Goal: Check status: Check status

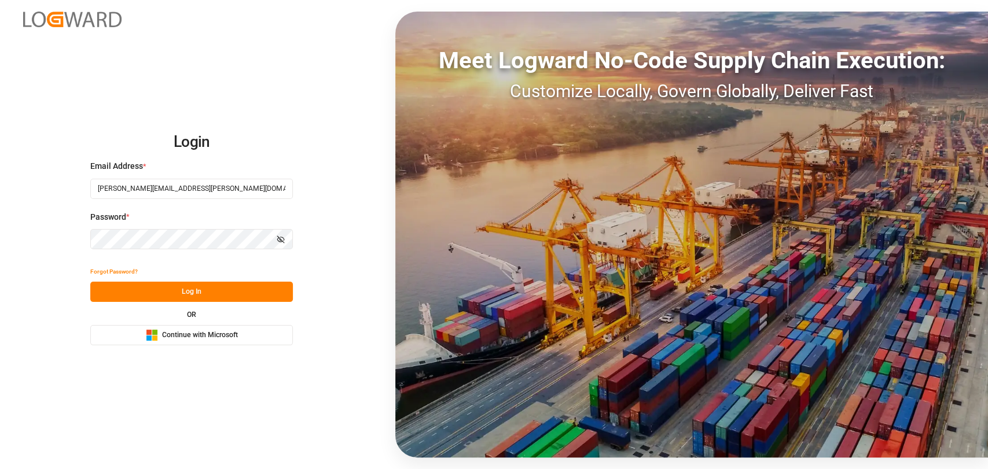
click at [215, 295] on button "Log In" at bounding box center [191, 292] width 203 height 20
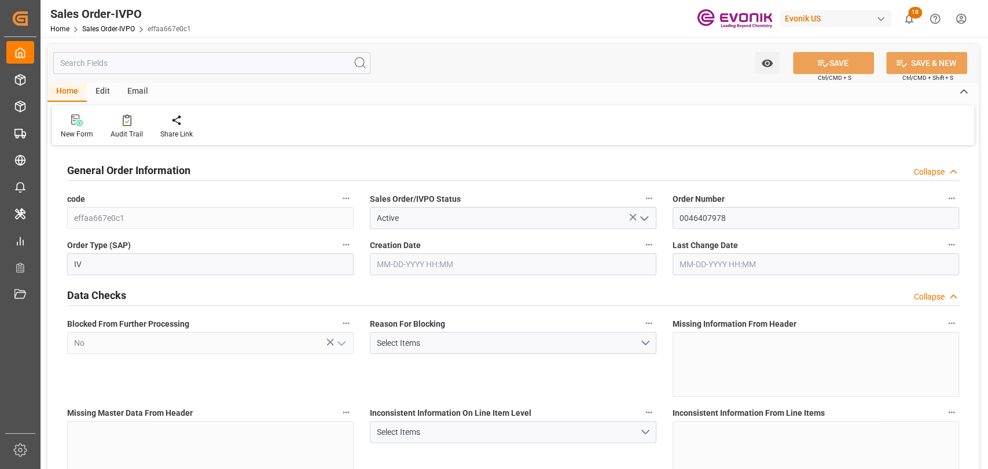
type input "08-28-2025 23:27"
type input "09-08-2025 16:47"
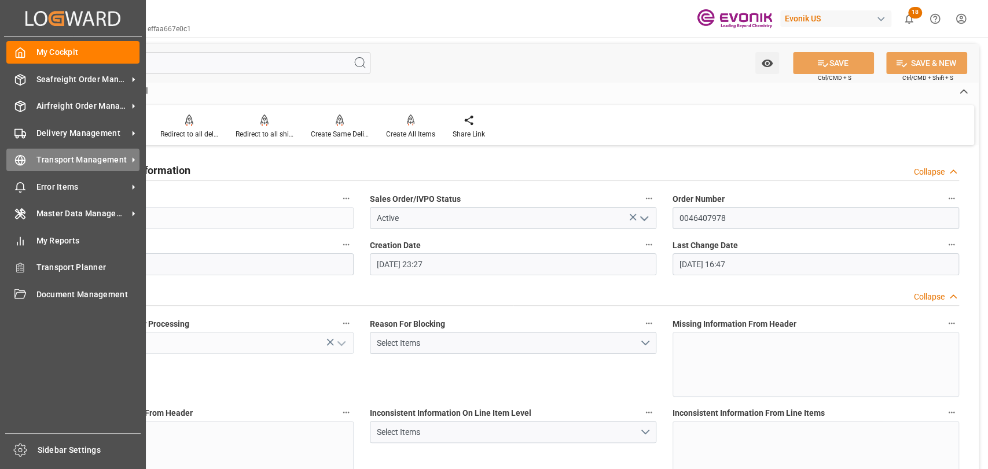
click at [34, 159] on div "Transport Management Transport Management" at bounding box center [72, 160] width 133 height 23
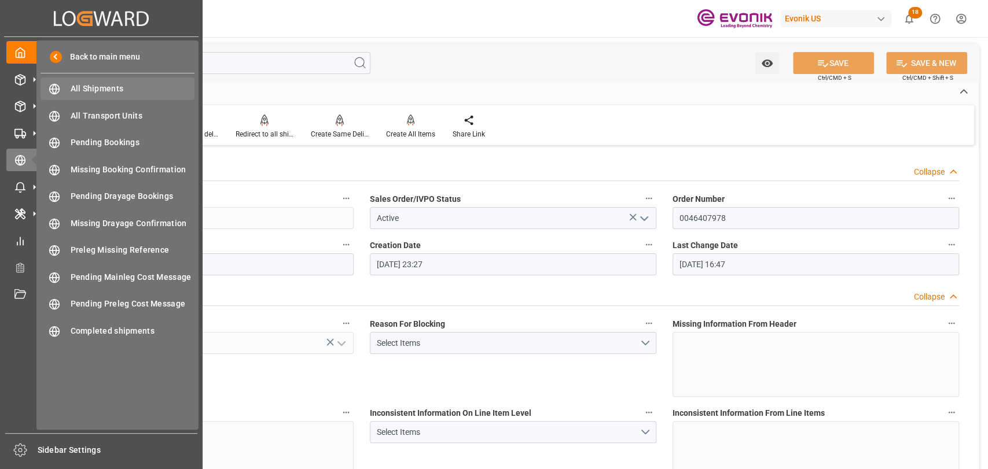
click at [94, 91] on span "All Shipments" at bounding box center [133, 89] width 124 height 12
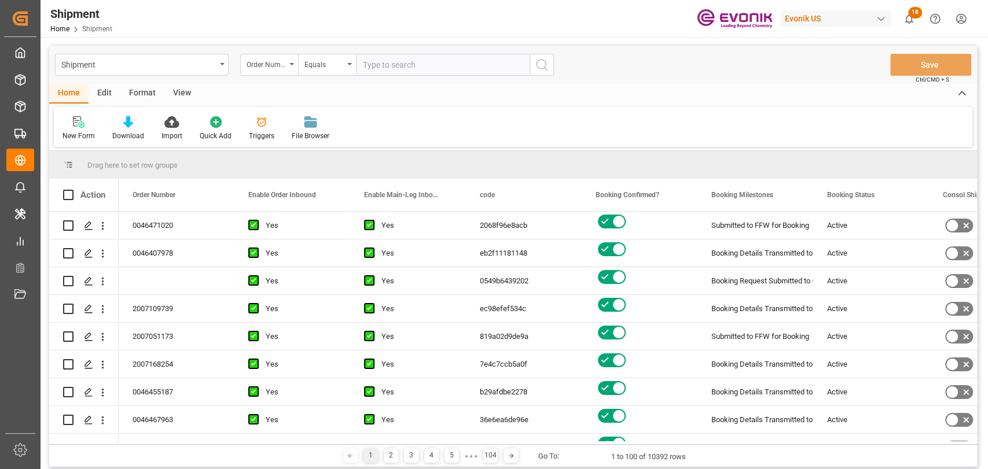
click at [454, 65] on input "text" at bounding box center [443, 65] width 174 height 22
paste input "2007107356"
type input "2007107356"
click at [541, 62] on icon "search button" at bounding box center [542, 65] width 14 height 14
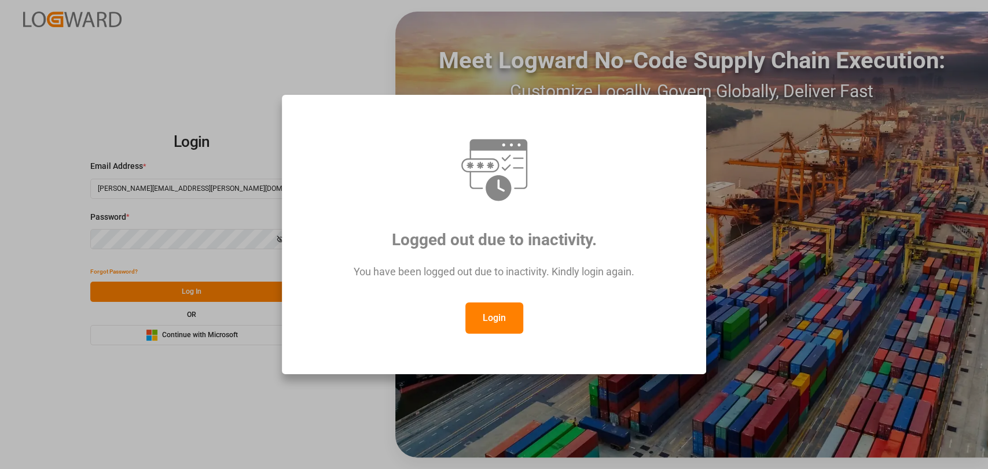
drag, startPoint x: 500, startPoint y: 311, endPoint x: 275, endPoint y: 281, distance: 226.5
click at [497, 311] on button "Login" at bounding box center [494, 318] width 58 height 31
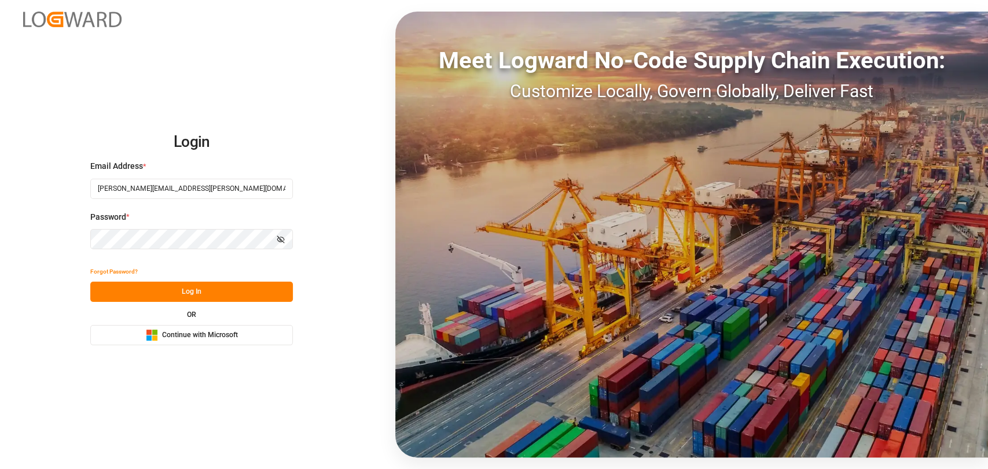
click at [271, 284] on button "Log In" at bounding box center [191, 292] width 203 height 20
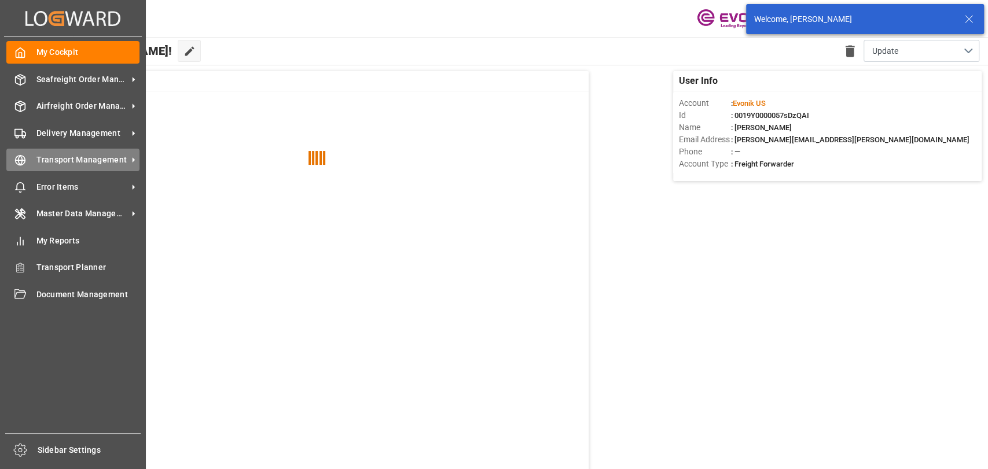
click at [40, 162] on span "Transport Management" at bounding box center [81, 160] width 91 height 12
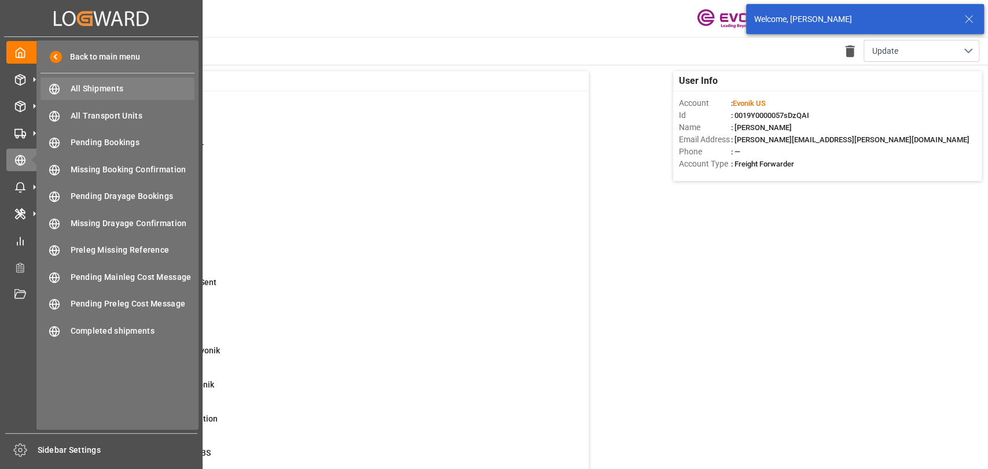
click at [125, 85] on span "All Shipments" at bounding box center [133, 89] width 124 height 12
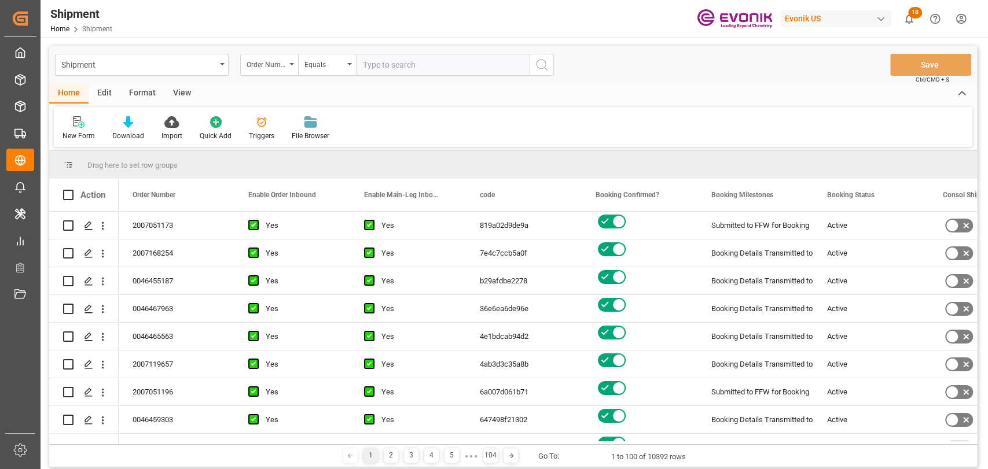
click at [434, 73] on input "text" at bounding box center [443, 65] width 174 height 22
type input "2007109739"
click at [541, 66] on icon "search button" at bounding box center [542, 65] width 14 height 14
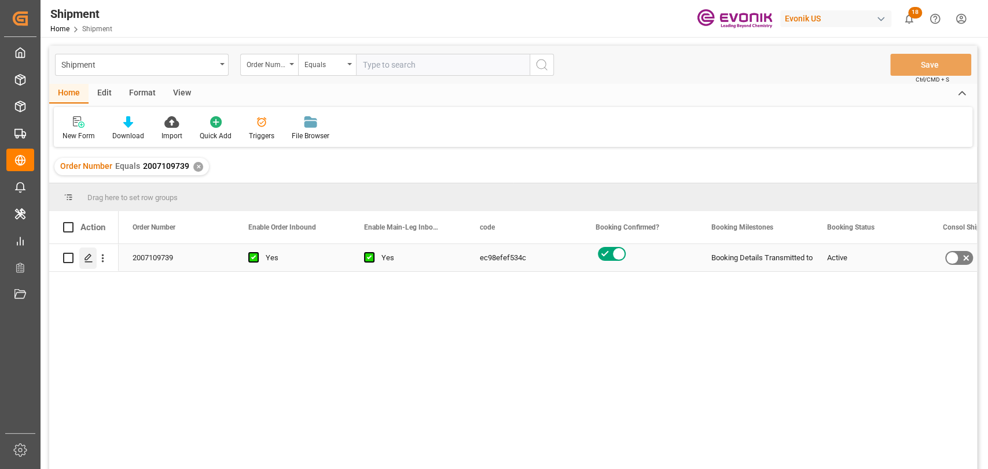
click at [93, 256] on div "Press SPACE to select this row." at bounding box center [87, 258] width 17 height 21
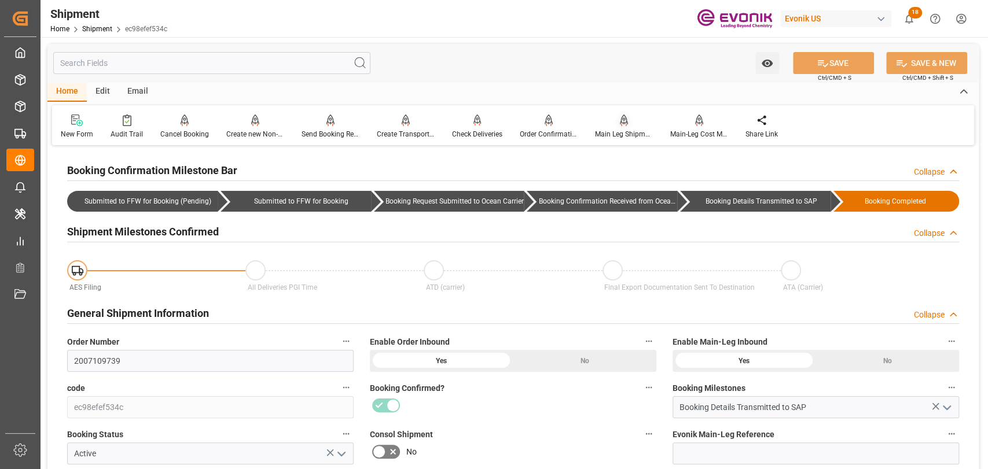
click at [618, 130] on div "Main Leg Shipment" at bounding box center [624, 134] width 58 height 10
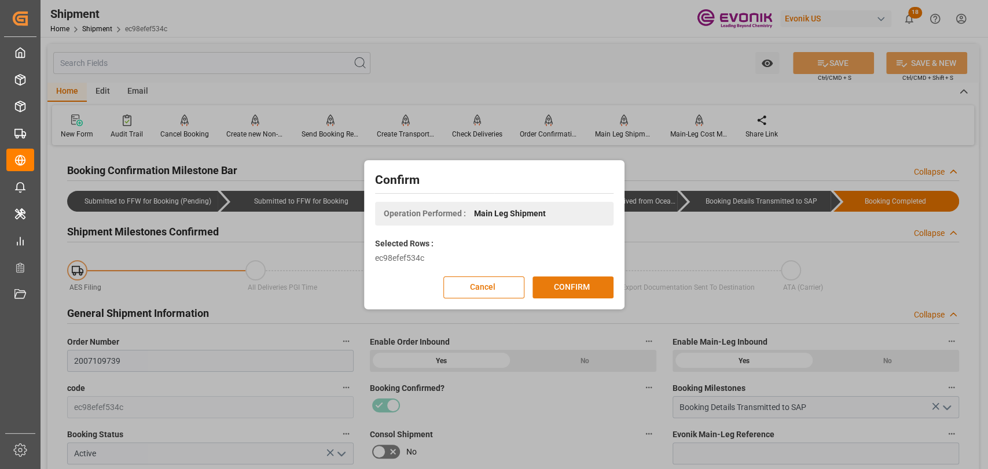
click at [604, 290] on button "CONFIRM" at bounding box center [572, 288] width 81 height 22
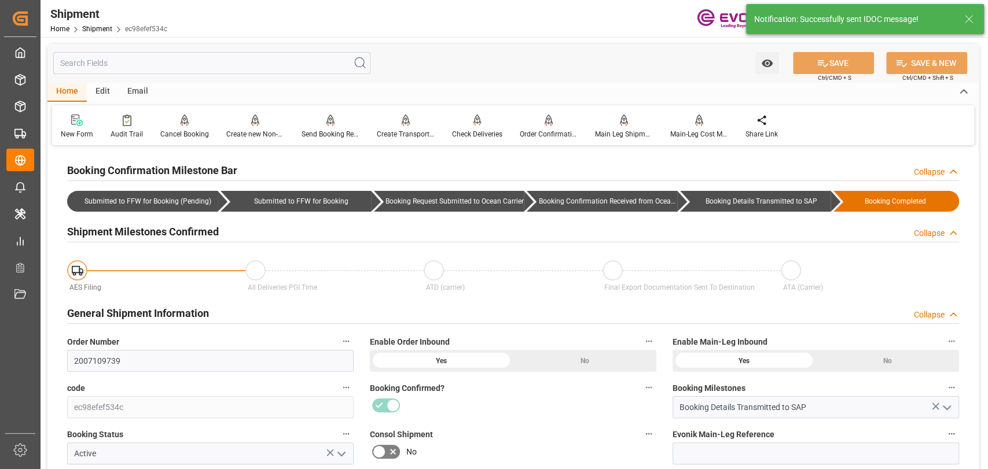
scroll to position [257, 0]
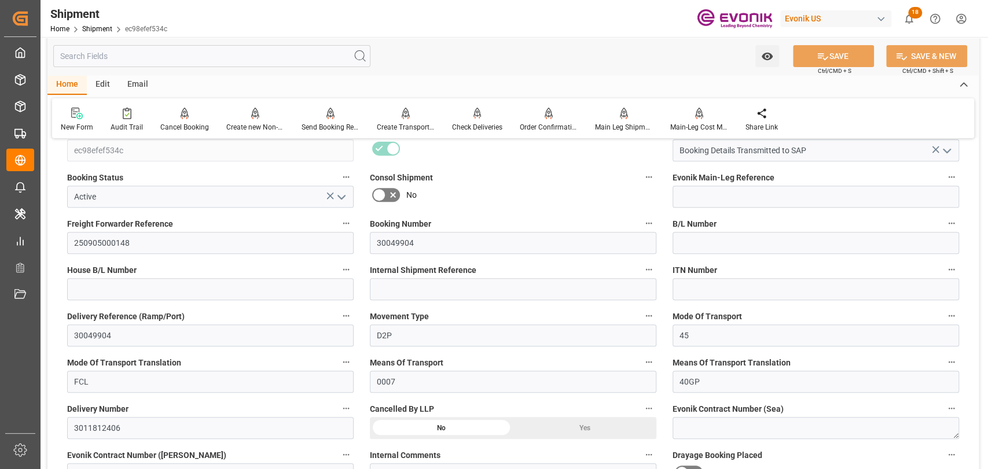
click at [950, 180] on icon "button" at bounding box center [951, 176] width 9 height 9
click at [950, 180] on li "Audits" at bounding box center [949, 176] width 59 height 19
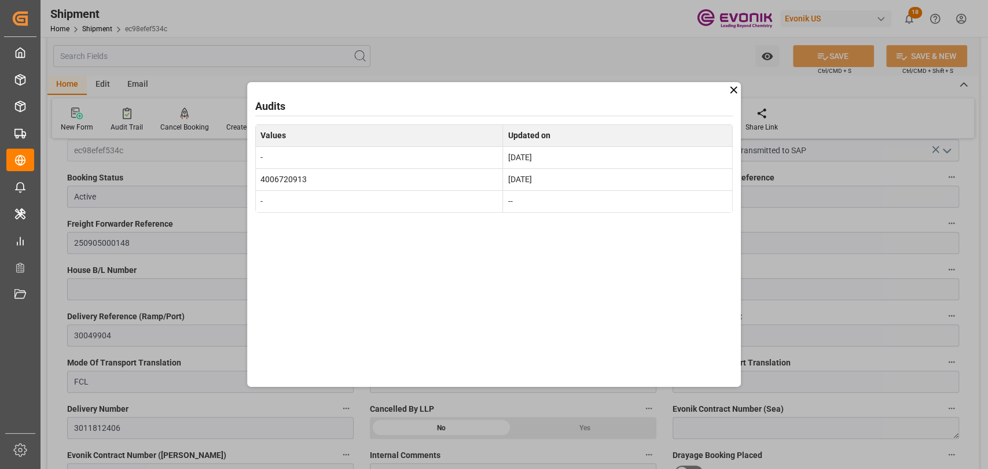
click at [730, 93] on icon at bounding box center [733, 90] width 12 height 12
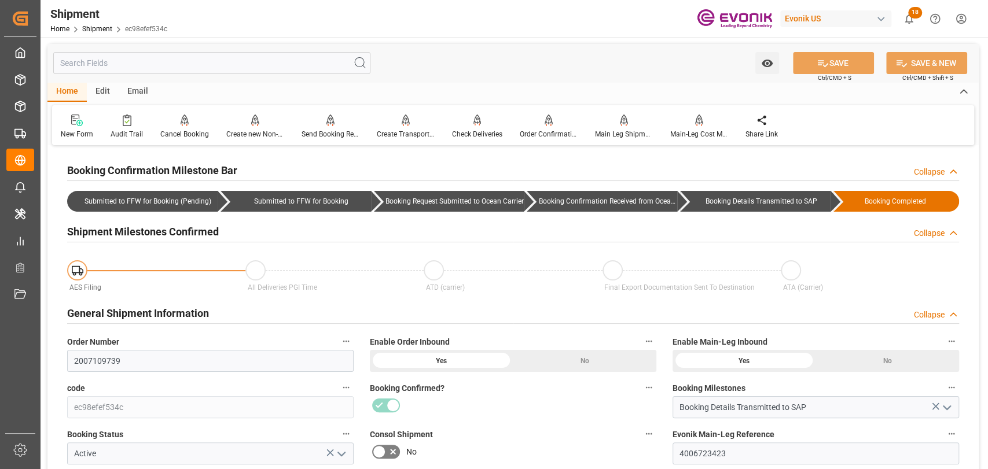
click at [946, 432] on button "Evonik Main-Leg Reference" at bounding box center [951, 434] width 15 height 15
click at [948, 432] on li "Audits" at bounding box center [949, 433] width 59 height 19
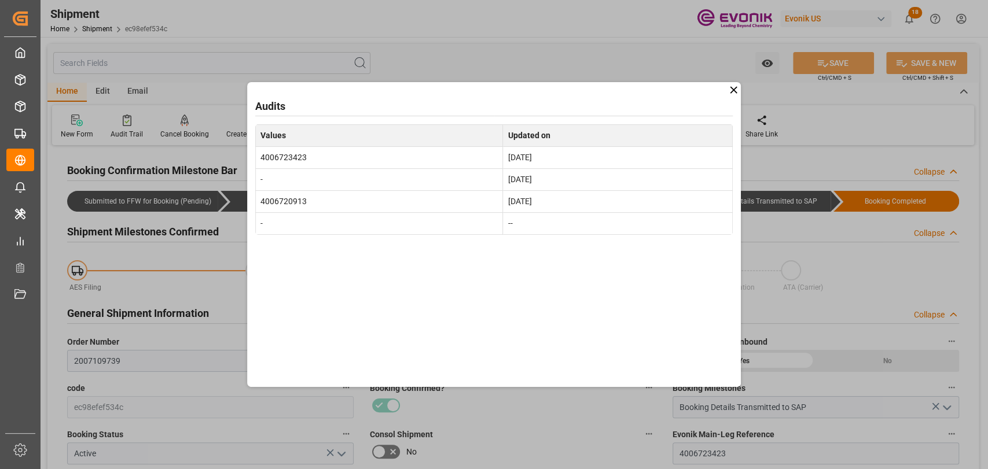
click at [731, 89] on icon at bounding box center [733, 90] width 12 height 12
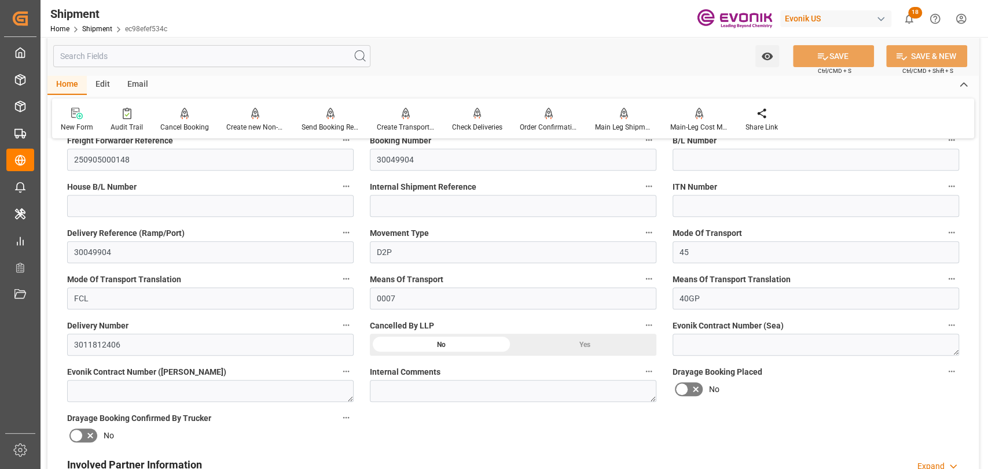
scroll to position [514, 0]
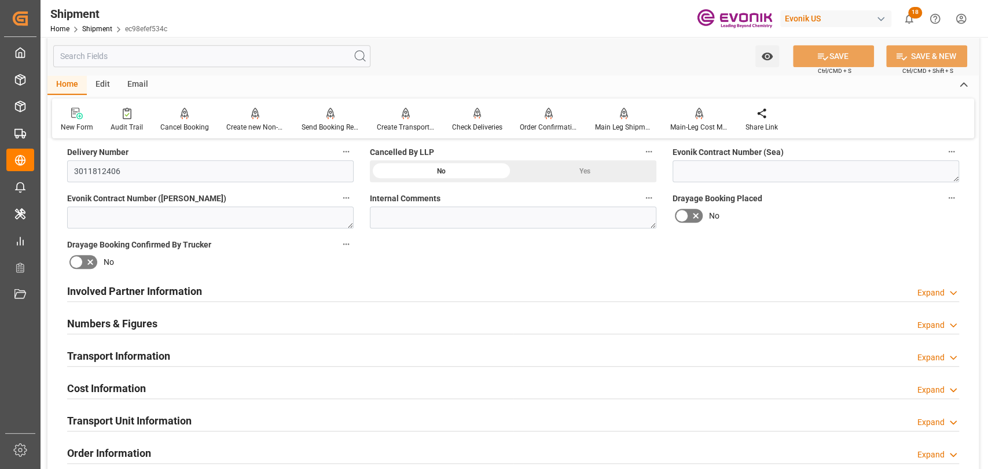
click at [130, 413] on h2 "Transport Unit Information" at bounding box center [129, 421] width 124 height 16
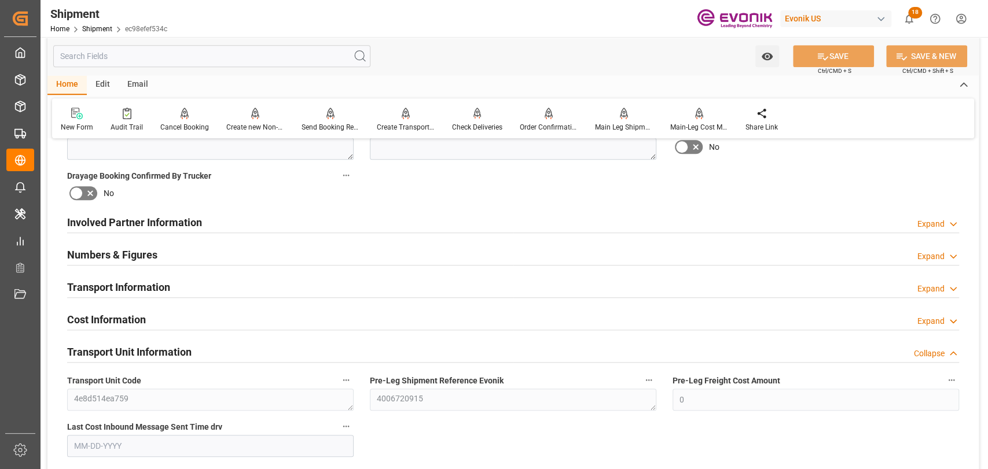
scroll to position [771, 0]
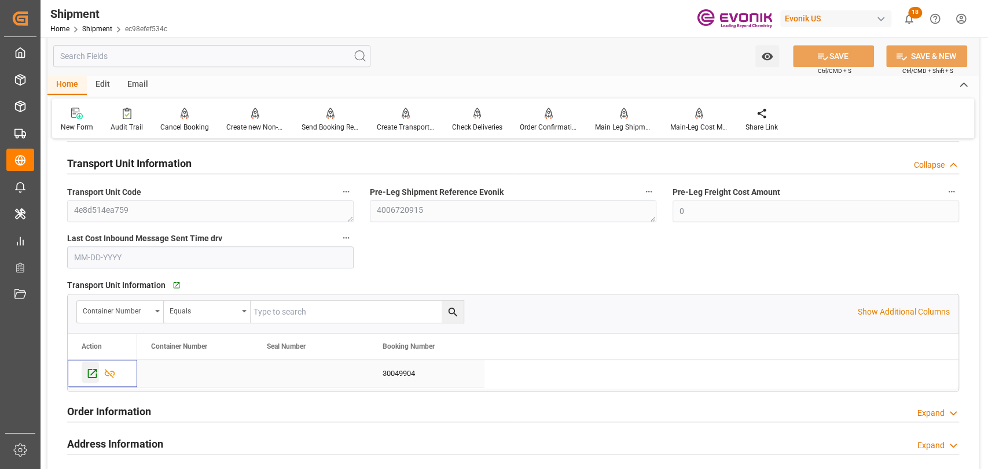
click at [90, 376] on icon "Press SPACE to select this row." at bounding box center [92, 373] width 9 height 9
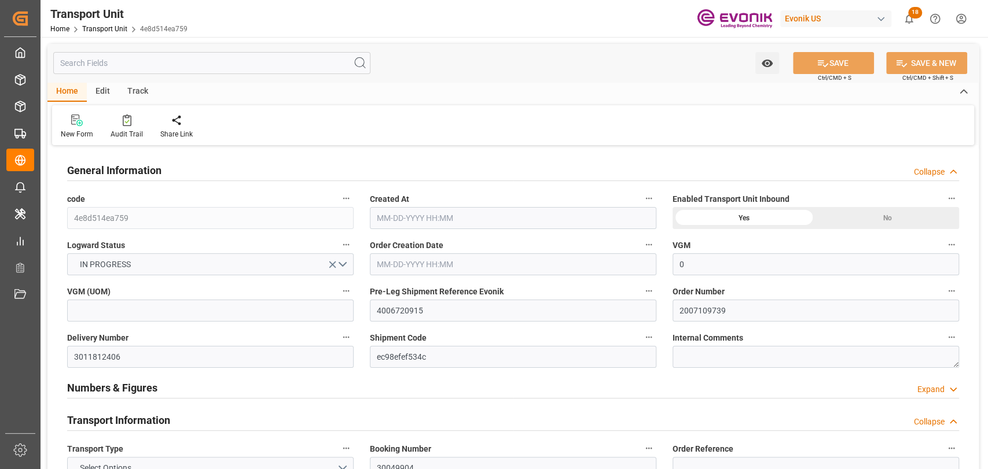
type input "0"
type input "Hapag [PERSON_NAME]"
type input "Hapag [PERSON_NAME] Aktiengesellschaft"
type input "USSAV"
type input "BEANR"
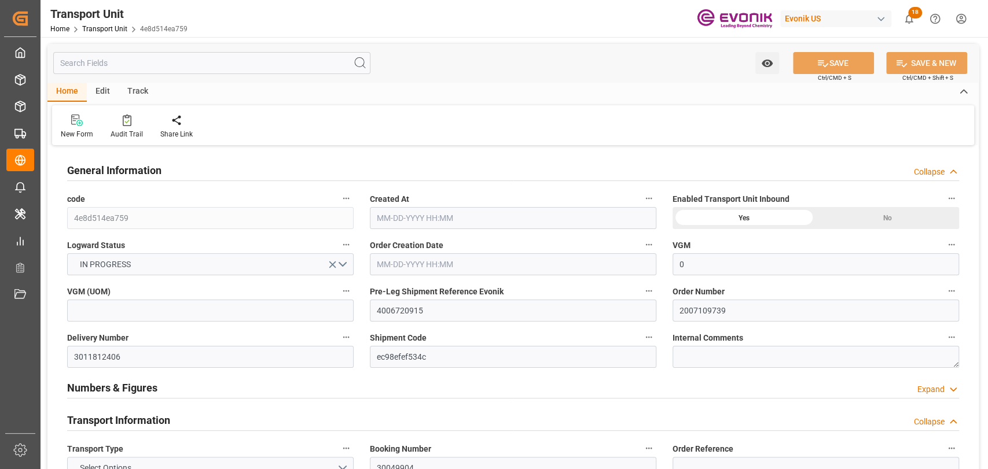
type input "19499.7"
type input "[DATE] 03:50"
type input "[DATE]"
type input "[DATE] 00:00"
type input "09-21-2025 00:00"
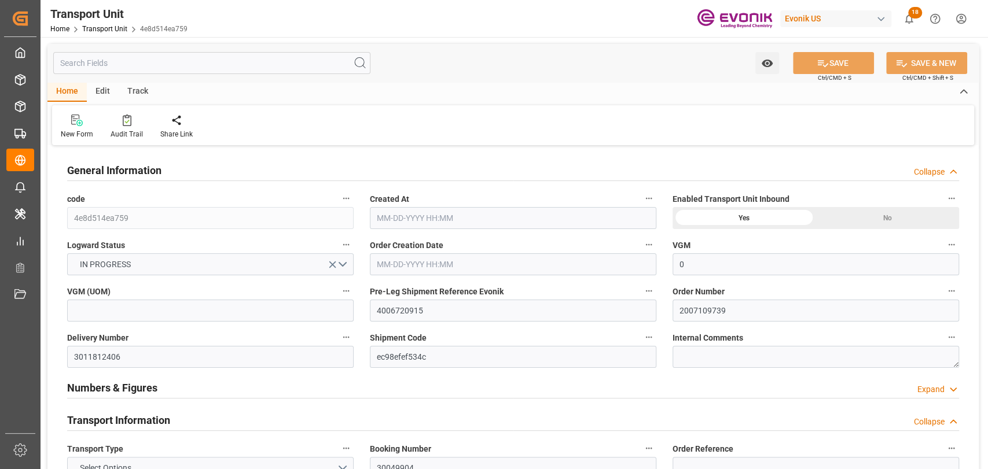
type input "[DATE] 00:00"
type input "10-06-2025 00:00"
type input "[DATE] 12:00"
click at [652, 293] on icon "button" at bounding box center [648, 290] width 9 height 9
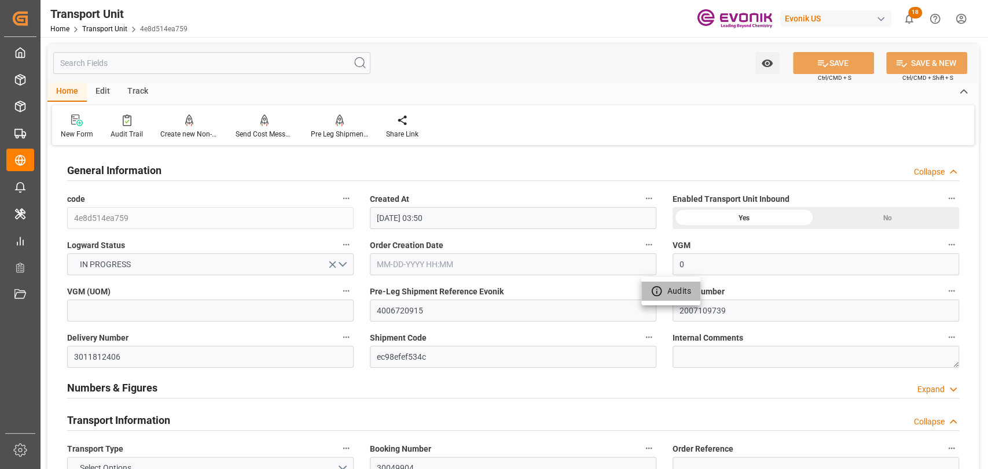
click at [653, 293] on icon at bounding box center [656, 291] width 12 height 12
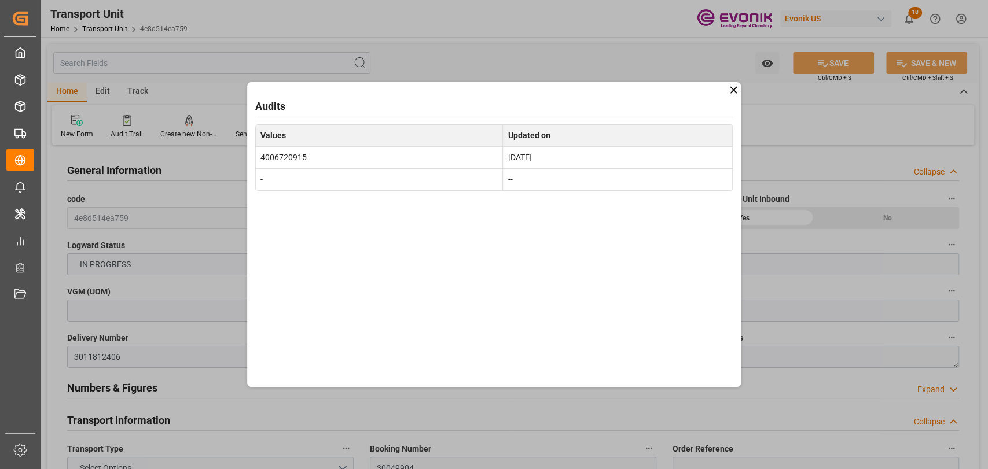
click at [741, 87] on div "Audits Values Updated on 4006720915 Sep 4, 2025 - --" at bounding box center [494, 234] width 988 height 469
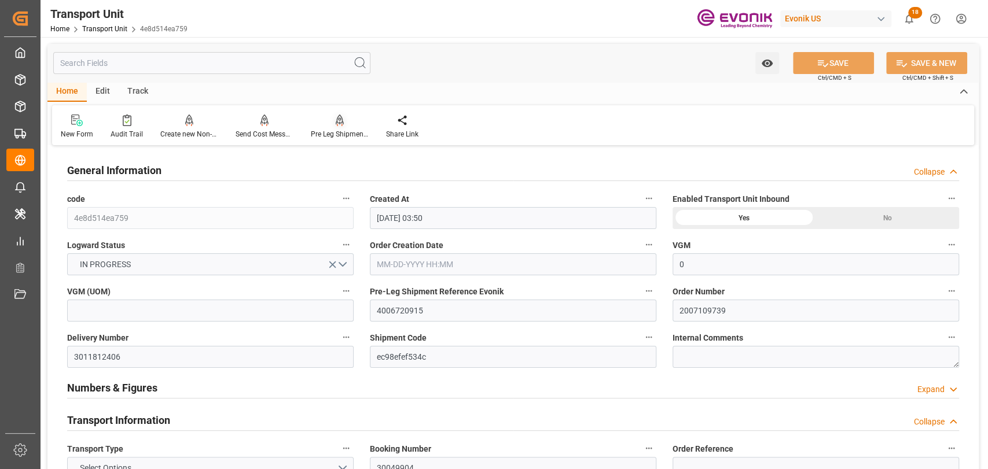
click at [362, 134] on div "Pre Leg Shipment Inbound" at bounding box center [340, 134] width 58 height 10
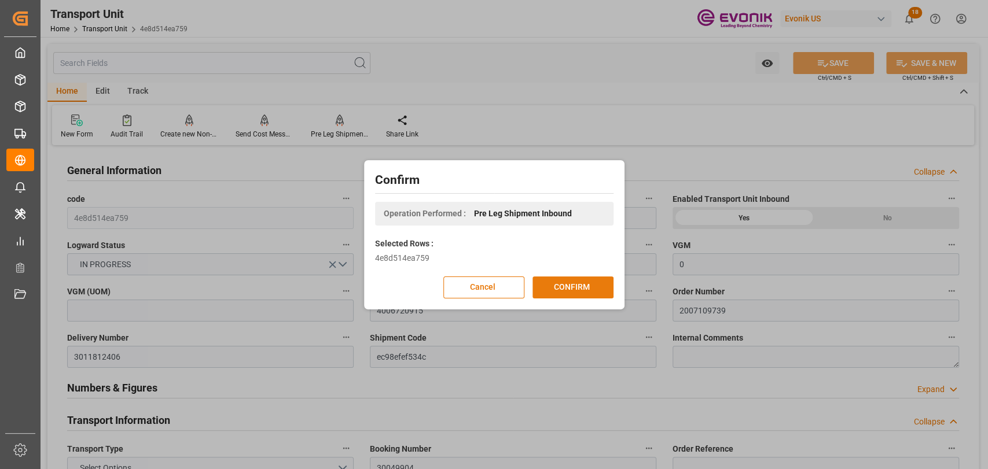
click at [582, 285] on button "CONFIRM" at bounding box center [572, 288] width 81 height 22
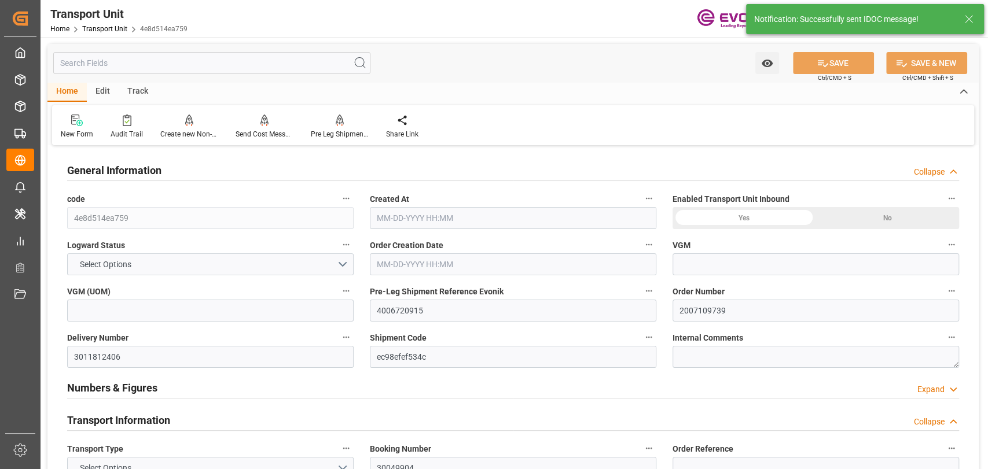
type input "0"
type input "Hapag [PERSON_NAME]"
type input "Hapag [PERSON_NAME] Aktiengesellschaft"
type input "USSAV"
type input "BEANR"
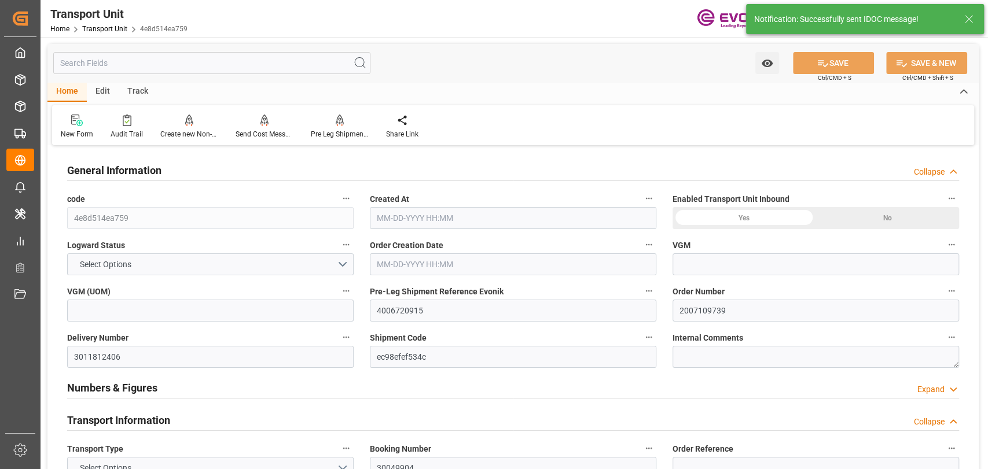
type input "19499.7"
type input "[DATE] 03:50"
type input "[DATE]"
type input "[DATE] 00:00"
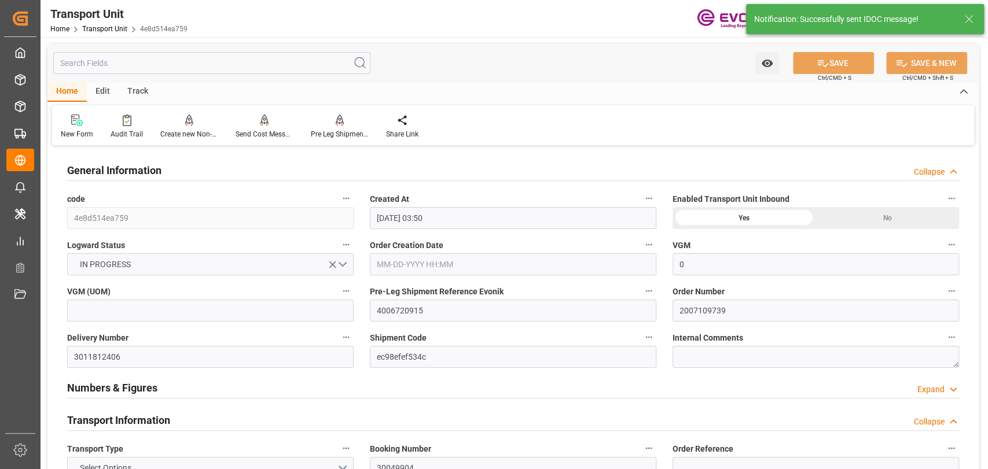
type input "[DATE] 00:00"
type input "[DATE] 12:00"
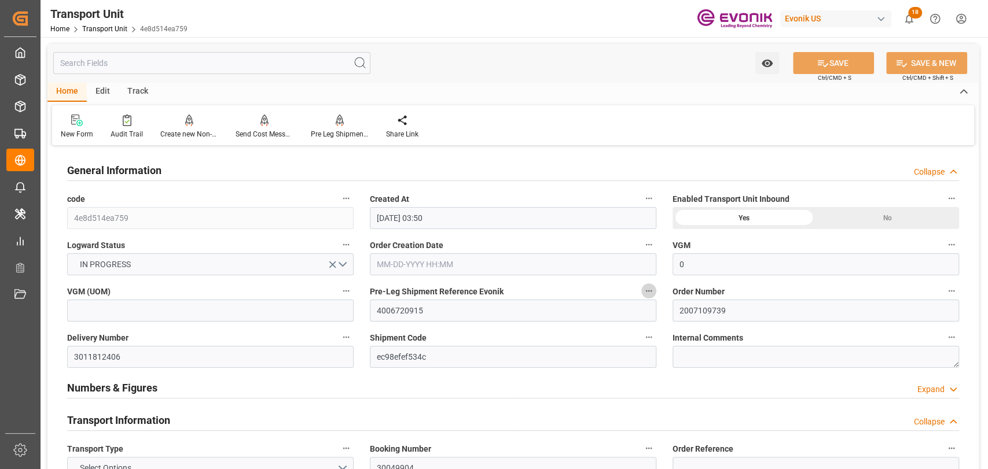
click at [653, 290] on button "Pre-Leg Shipment Reference Evonik" at bounding box center [648, 291] width 15 height 15
click at [653, 290] on icon at bounding box center [656, 291] width 12 height 12
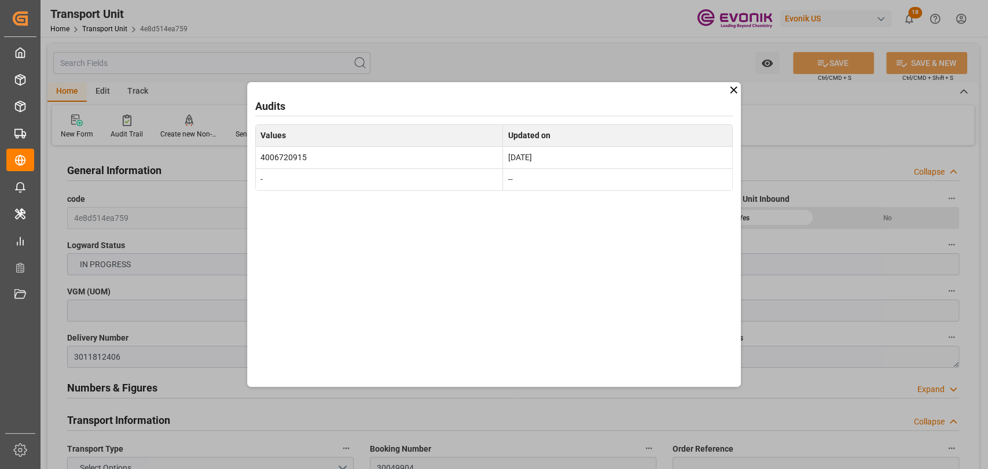
drag, startPoint x: 734, startPoint y: 87, endPoint x: 736, endPoint y: 75, distance: 11.8
click at [734, 86] on icon at bounding box center [733, 90] width 12 height 12
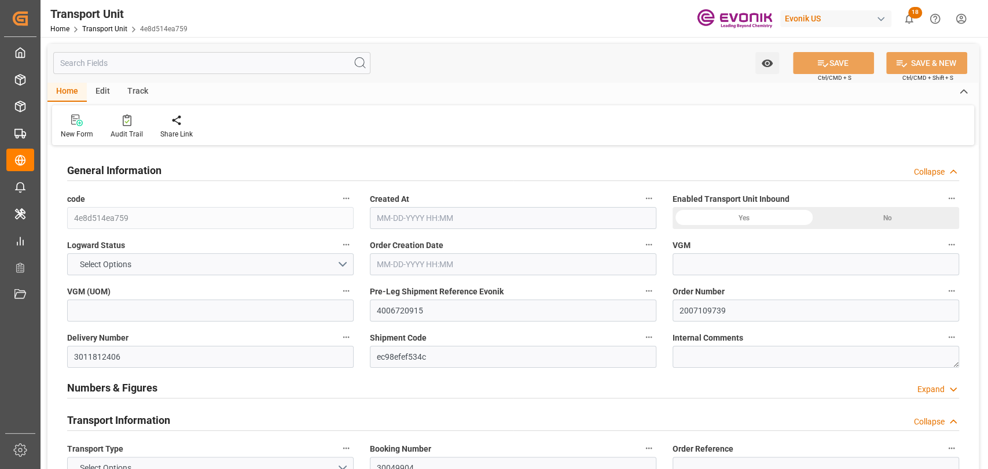
type input "0"
type input "Hapag [PERSON_NAME]"
type input "Hapag [PERSON_NAME] Aktiengesellschaft"
type input "USSAV"
type input "BEANR"
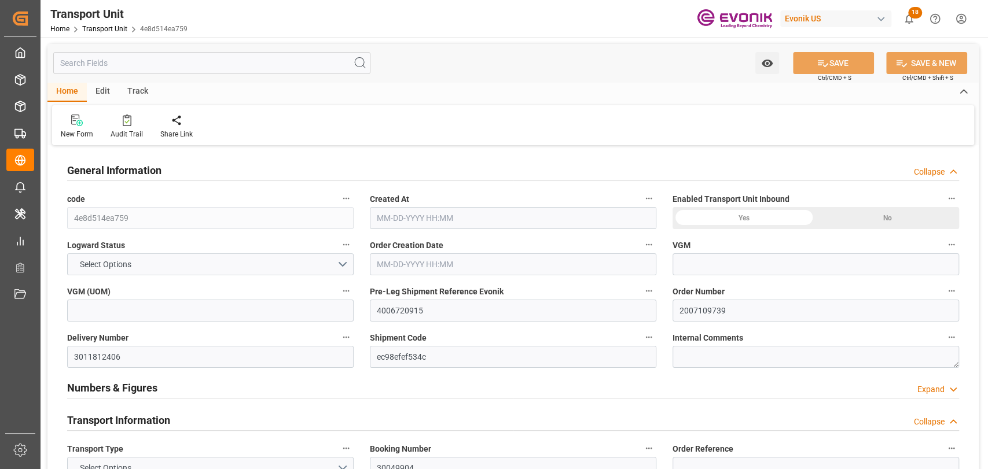
type input "19499.7"
type input "[DATE] 03:50"
type input "[DATE]"
type input "[DATE] 00:00"
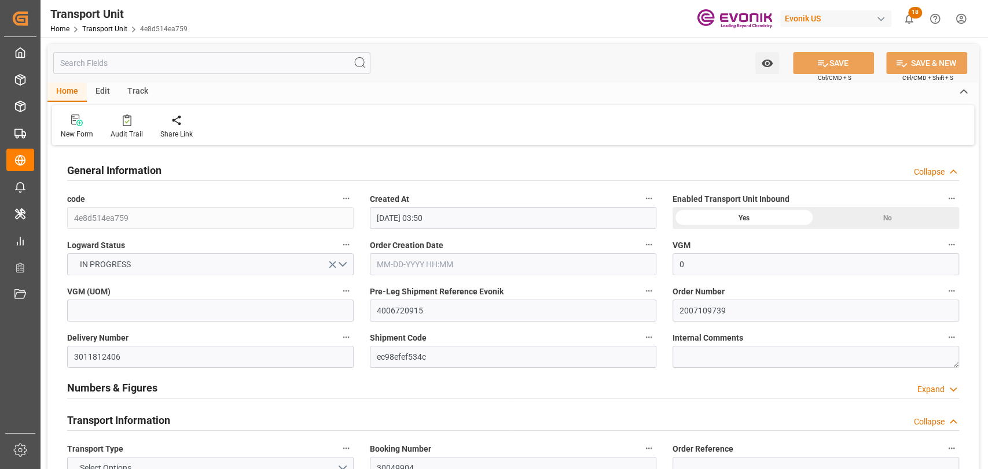
type input "[DATE] 00:00"
type input "[DATE] 12:00"
type input "0"
type input "Hapag [PERSON_NAME]"
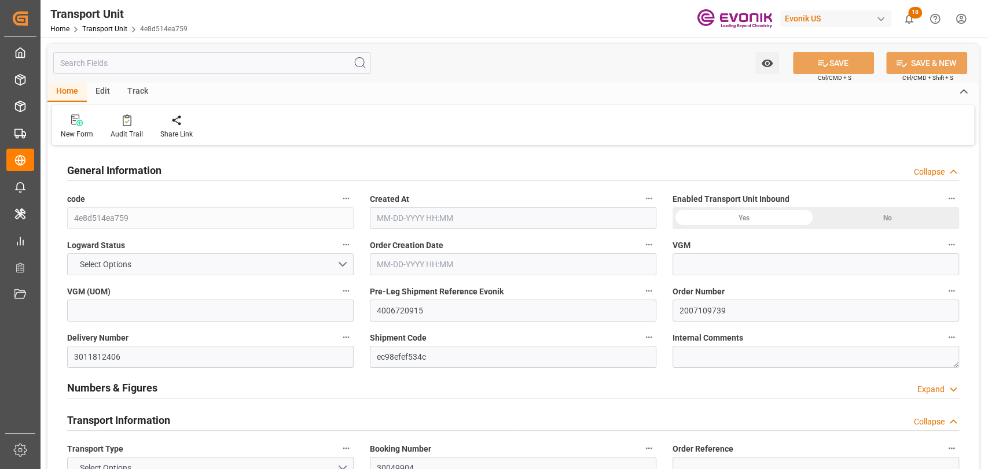
type input "Hapag [PERSON_NAME] Aktiengesellschaft"
type input "USSAV"
type input "BEANR"
type input "19499.7"
type input "[DATE] 03:50"
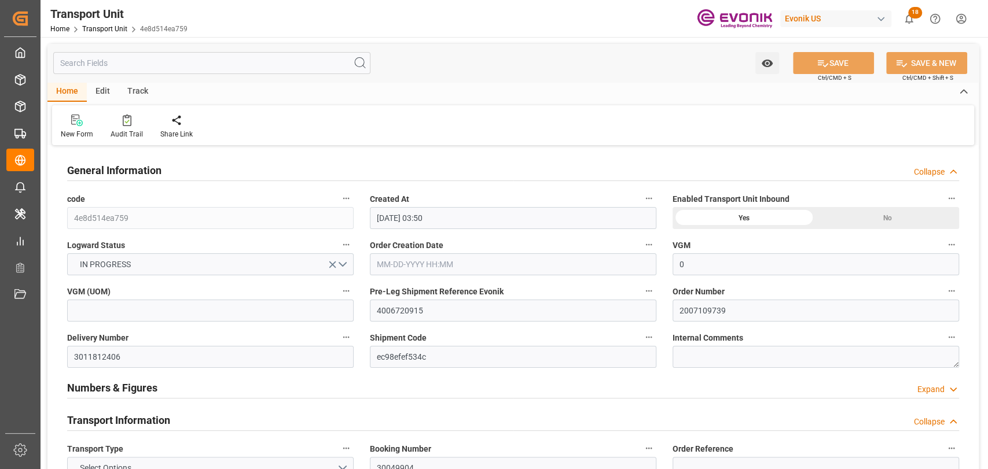
type input "[DATE]"
type input "[DATE] 00:00"
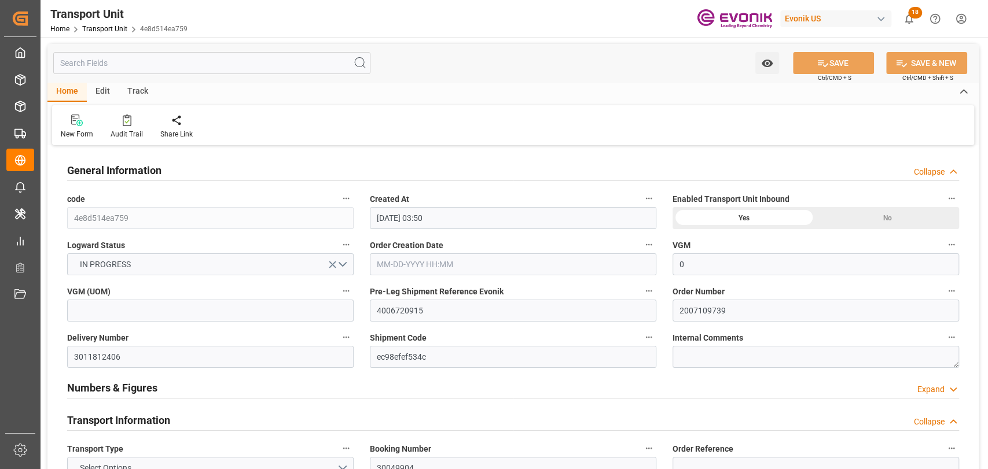
type input "[DATE] 12:00"
type input "0"
type input "Hapag [PERSON_NAME]"
type input "Hapag [PERSON_NAME] Aktiengesellschaft"
type input "USSAV"
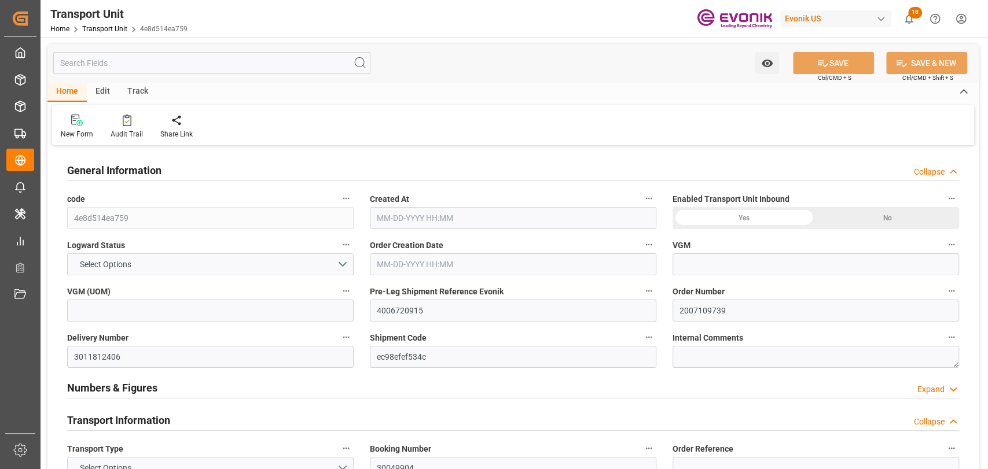
type input "BEANR"
type input "19499.7"
type input "[DATE] 03:50"
type input "[DATE]"
type input "[DATE] 00:00"
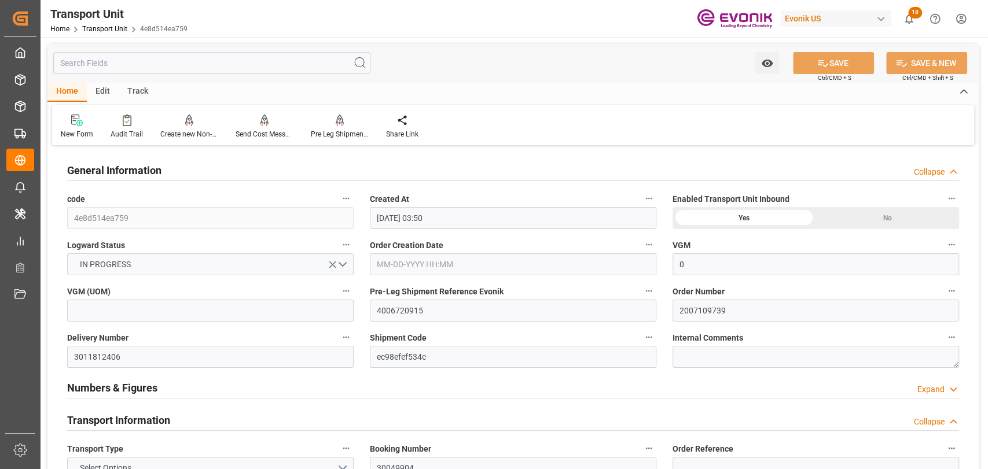
type input "[DATE] 00:00"
type input "[DATE] 12:00"
click at [648, 290] on icon "button" at bounding box center [648, 290] width 9 height 9
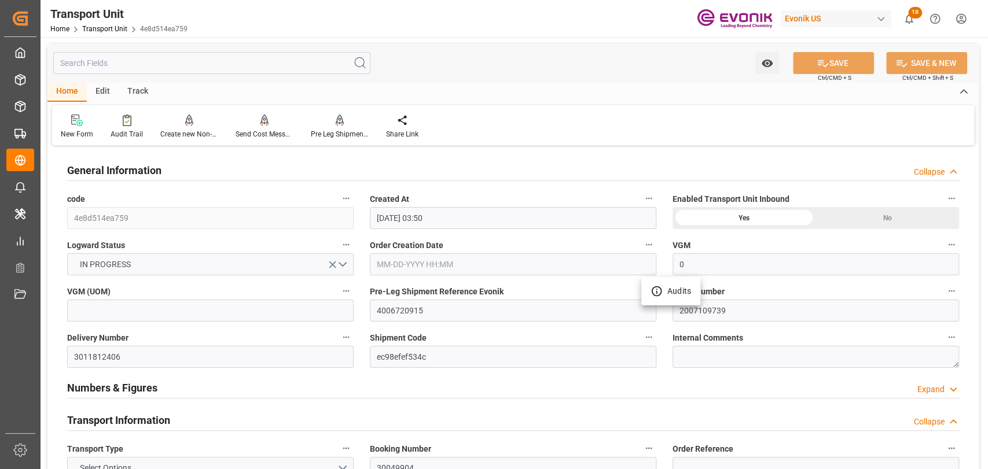
click at [648, 291] on li "Audits" at bounding box center [670, 291] width 59 height 19
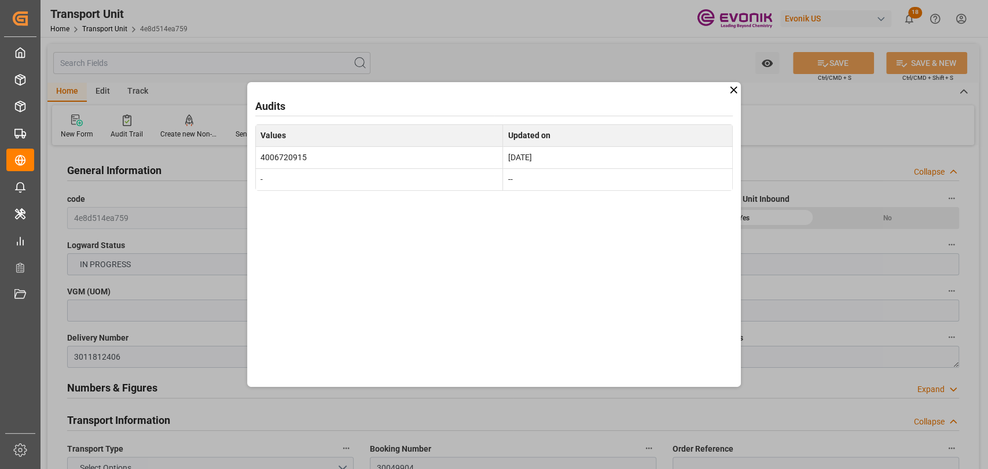
drag, startPoint x: 733, startPoint y: 86, endPoint x: 719, endPoint y: 67, distance: 23.1
click at [731, 82] on div "Audits Values Updated on 4006720915 Sep 4, 2025 - --" at bounding box center [494, 234] width 494 height 305
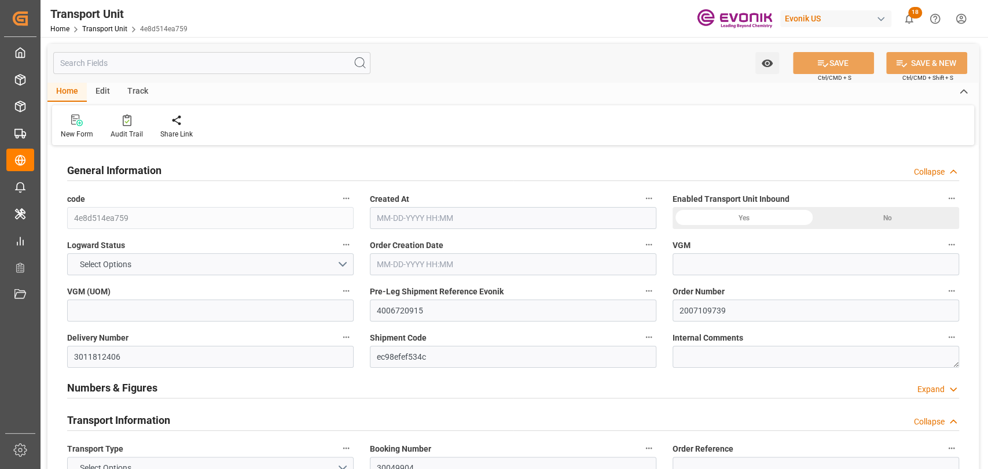
type input "0"
type input "Hapag [PERSON_NAME]"
type input "Hapag [PERSON_NAME] Aktiengesellschaft"
type input "USSAV"
type input "BEANR"
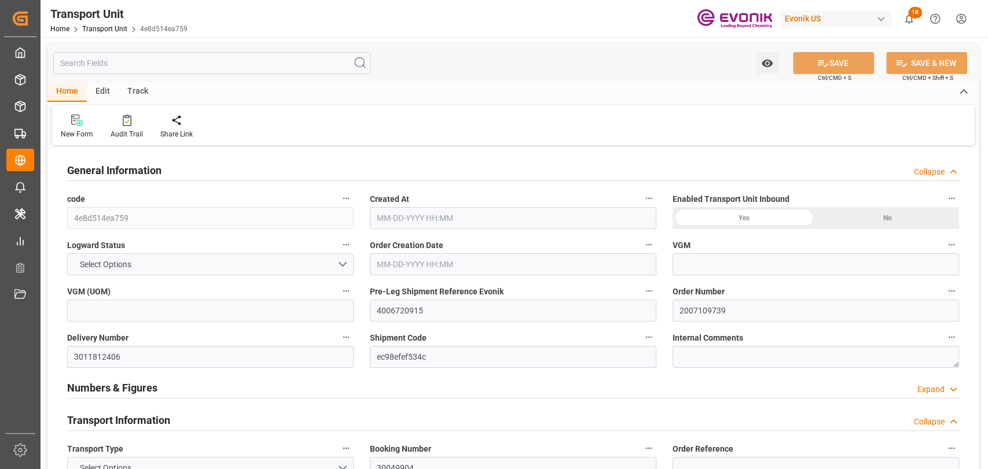
type input "19499.7"
type input "[DATE] 03:50"
type input "[DATE]"
type input "[DATE] 00:00"
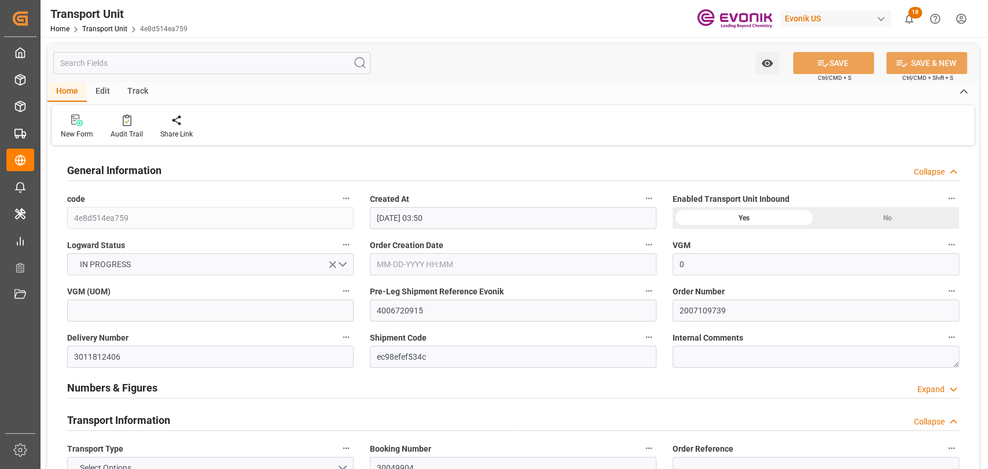
type input "[DATE] 00:00"
type input "[DATE] 12:00"
type input "0"
type input "Hapag [PERSON_NAME]"
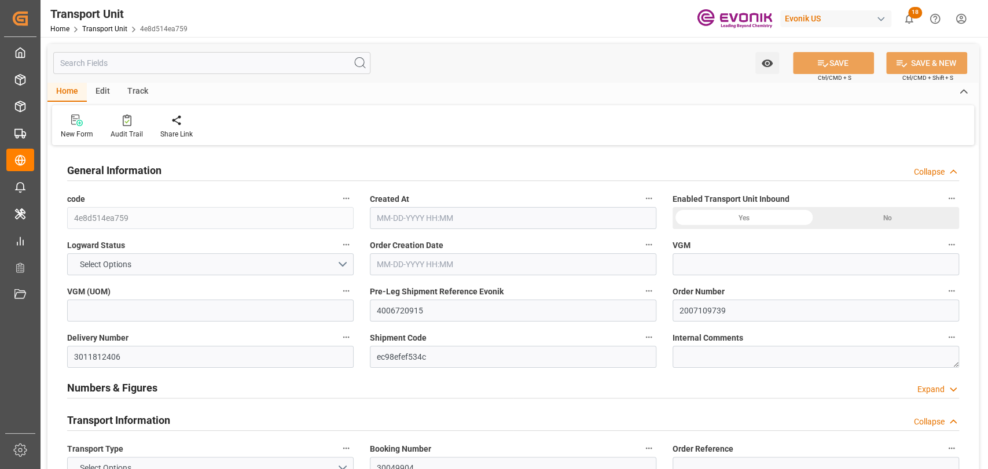
type input "Hapag [PERSON_NAME] Aktiengesellschaft"
type input "USSAV"
type input "BEANR"
type input "19499.7"
type input "[DATE] 03:50"
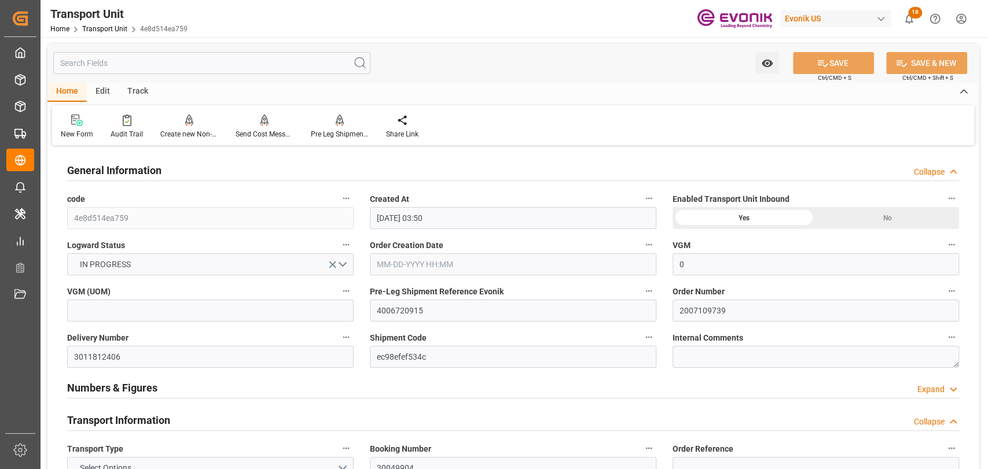
type input "[DATE]"
type input "[DATE] 00:00"
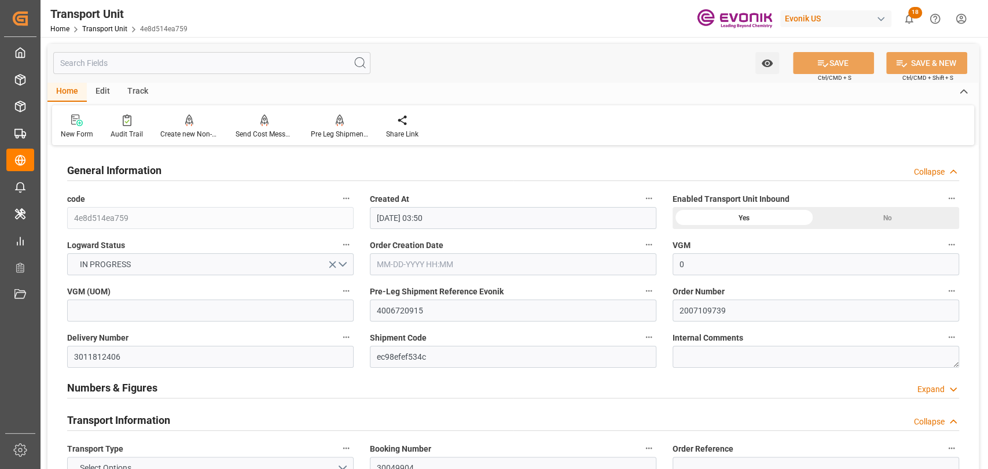
type input "[DATE] 12:00"
type input "0"
type input "Hapag [PERSON_NAME]"
type input "Hapag [PERSON_NAME] Aktiengesellschaft"
type input "USSAV"
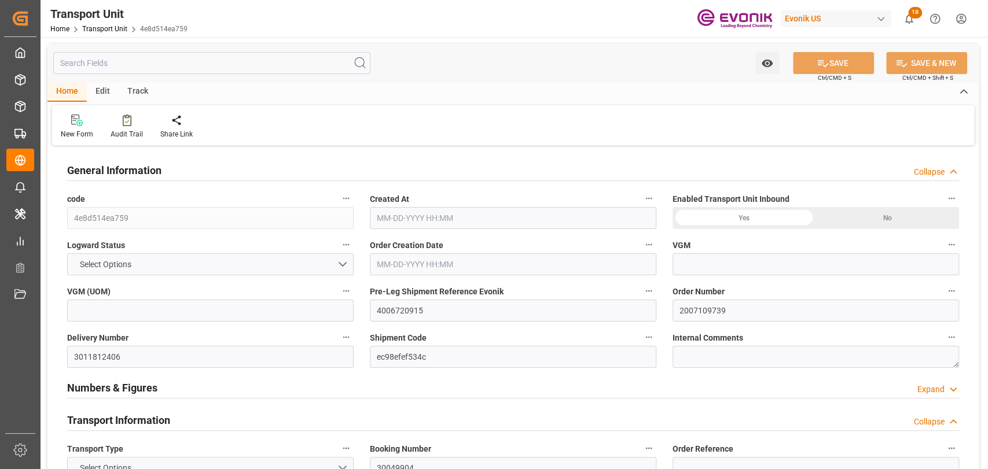
type input "BEANR"
type input "19499.7"
type input "[DATE] 03:50"
type input "[DATE]"
type input "[DATE] 00:00"
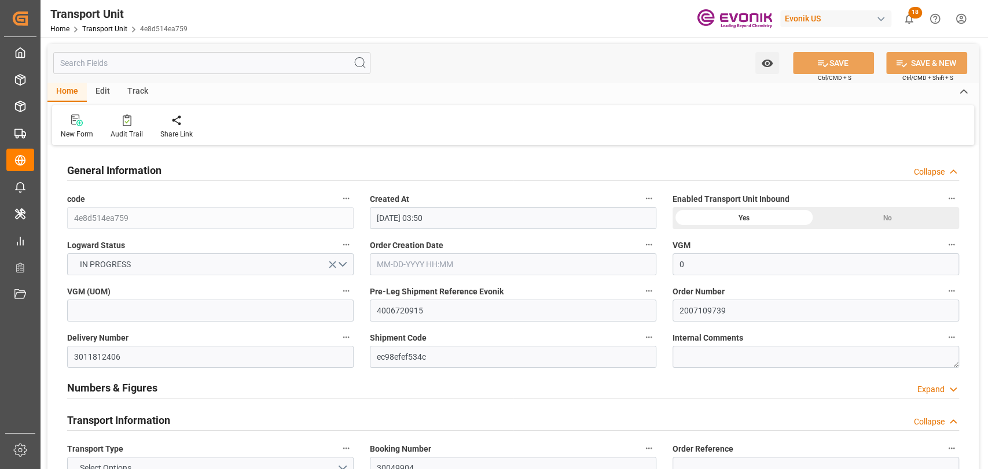
type input "[DATE] 00:00"
type input "[DATE] 12:00"
type input "0"
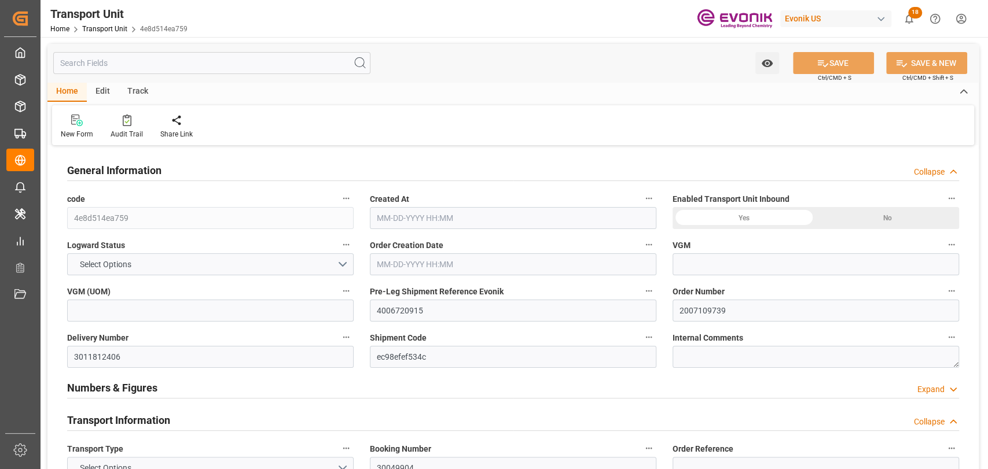
type input "Hapag [PERSON_NAME]"
type input "Hapag [PERSON_NAME] Aktiengesellschaft"
type input "USSAV"
type input "BEANR"
type input "19499.7"
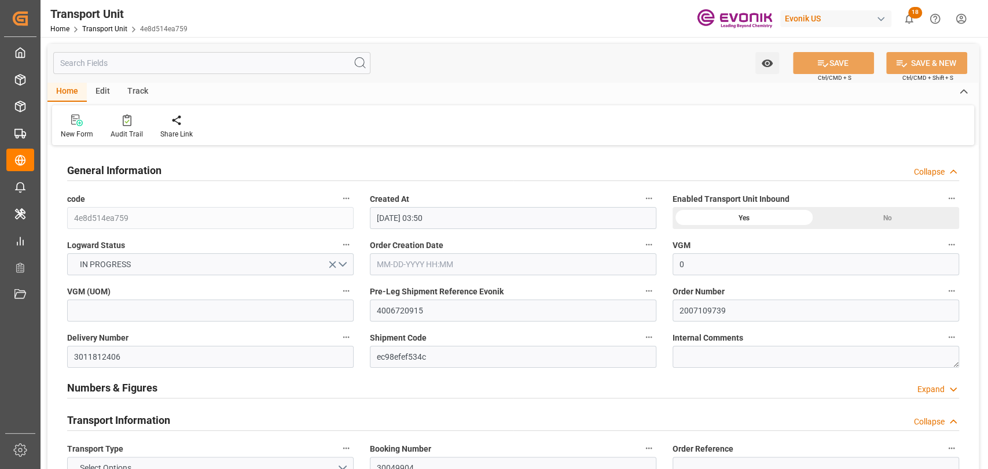
type input "[DATE] 03:50"
type input "[DATE]"
type input "[DATE] 00:00"
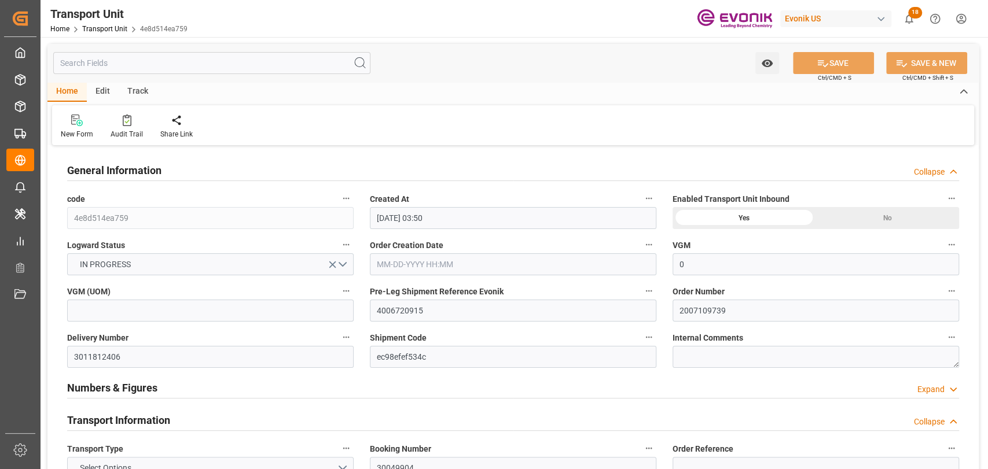
type input "[DATE] 00:00"
type input "[DATE] 12:00"
click at [650, 287] on icon "button" at bounding box center [648, 290] width 9 height 9
click at [653, 287] on icon at bounding box center [656, 291] width 12 height 12
type input "0"
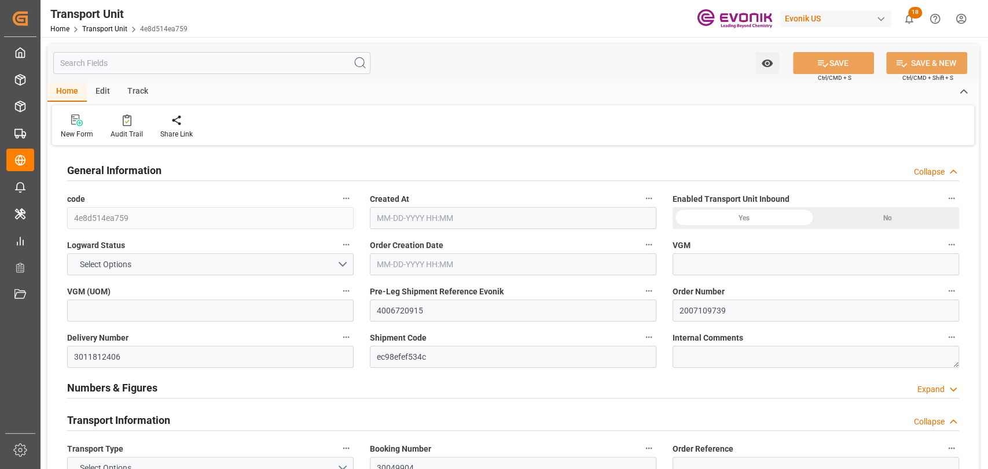
type input "Hapag [PERSON_NAME]"
type input "Hapag [PERSON_NAME] Aktiengesellschaft"
type input "USSAV"
type input "BEANR"
type input "19499.7"
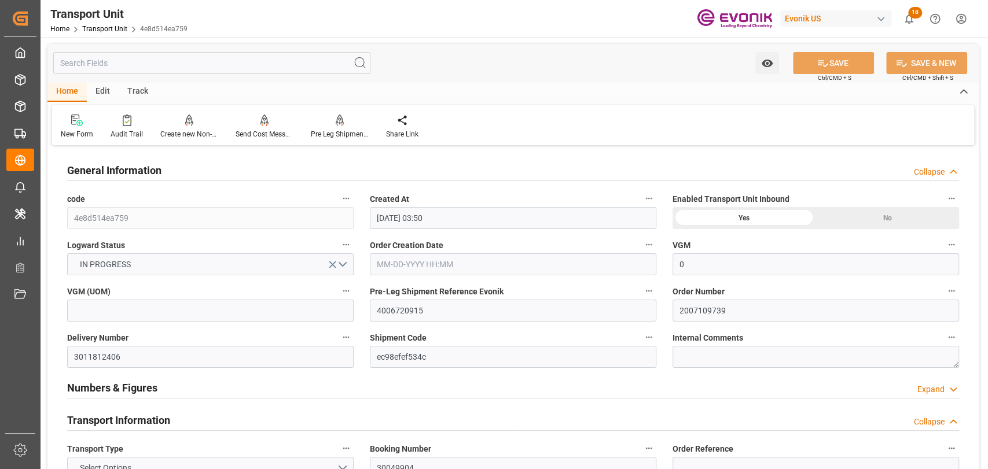
type input "[DATE] 03:50"
type input "[DATE]"
type input "[DATE] 00:00"
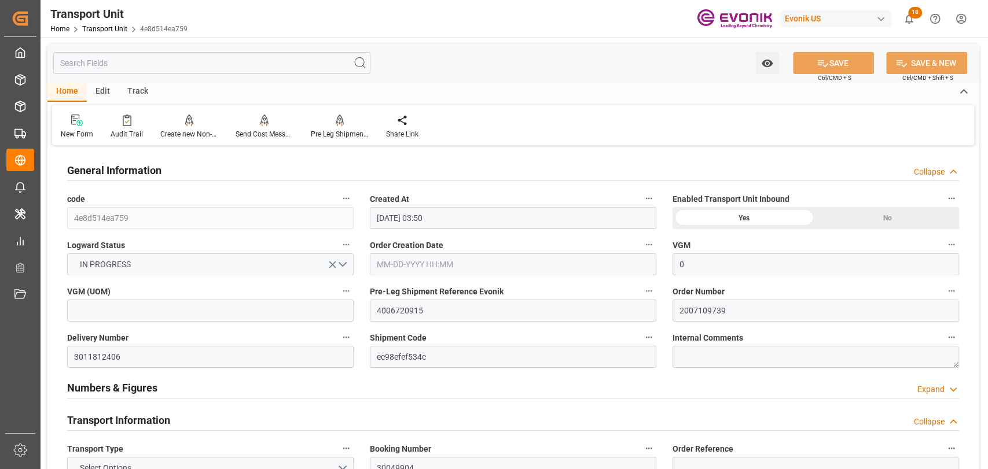
type input "[DATE] 00:00"
type input "[DATE] 12:00"
type input "0"
type input "Hapag [PERSON_NAME]"
type input "Hapag [PERSON_NAME] Aktiengesellschaft"
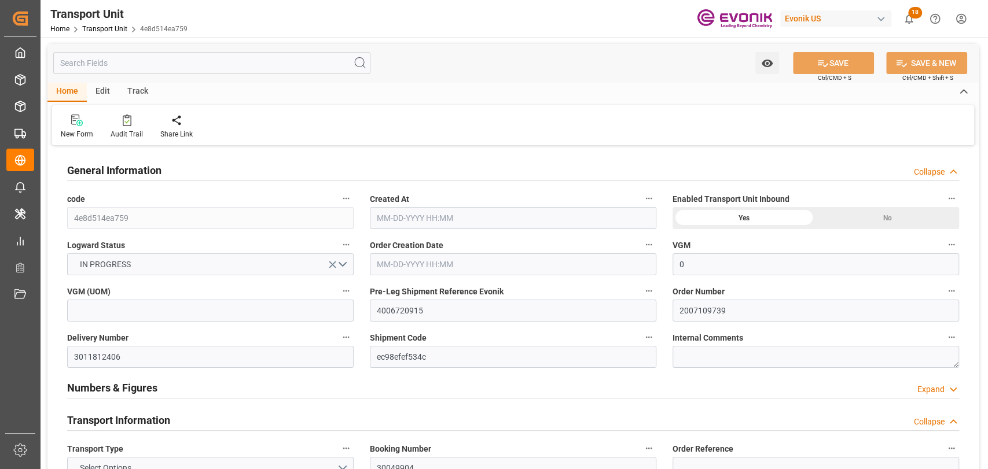
type input "USSAV"
type input "BEANR"
type input "19499.7"
type input "[DATE] 03:50"
type input "[DATE]"
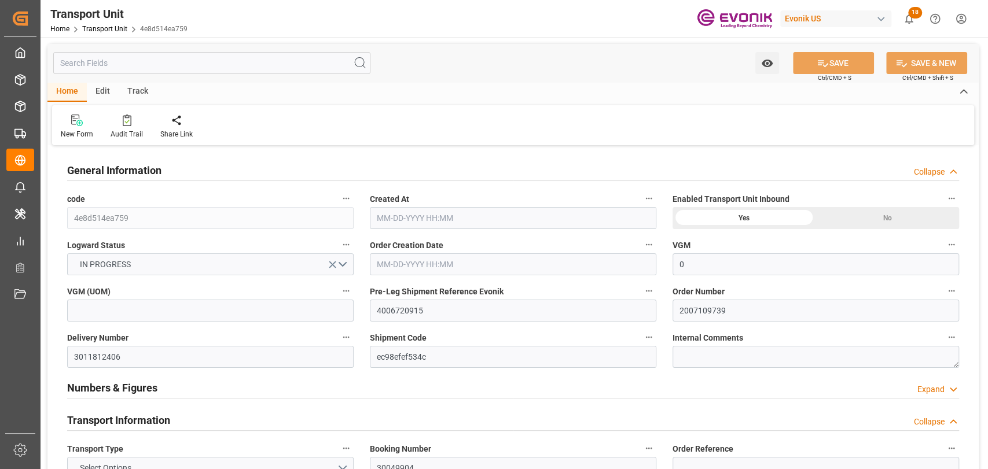
type input "[DATE] 00:00"
type input "[DATE] 12:00"
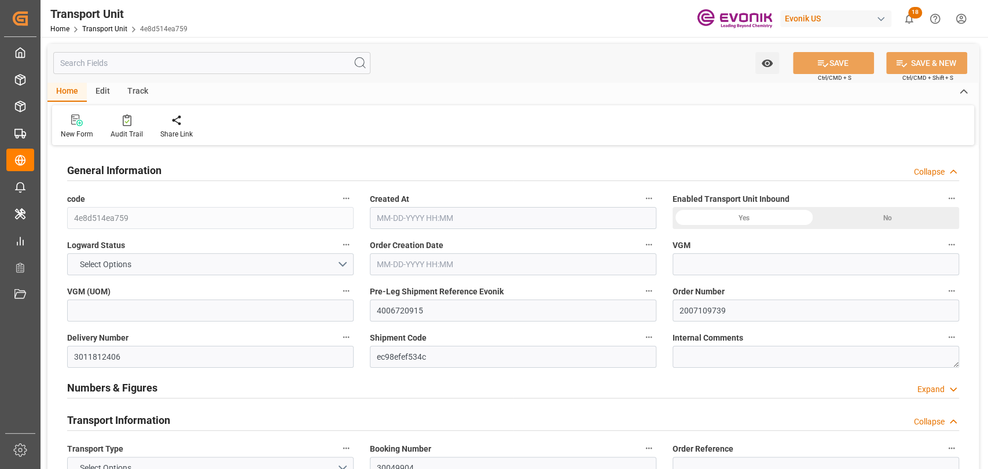
type input "0"
type input "Hapag [PERSON_NAME]"
type input "Hapag [PERSON_NAME] Aktiengesellschaft"
type input "USSAV"
type input "BEANR"
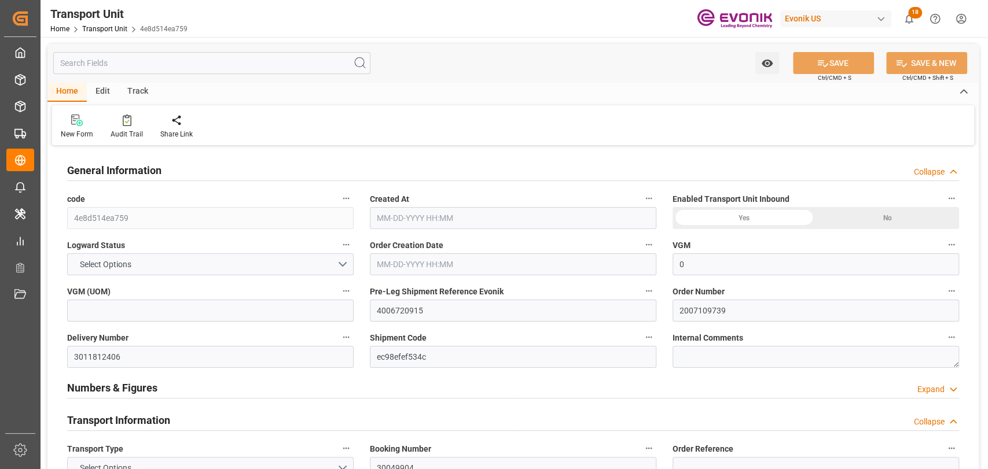
type input "19499.7"
type input "[DATE] 03:50"
type input "[DATE]"
type input "[DATE] 00:00"
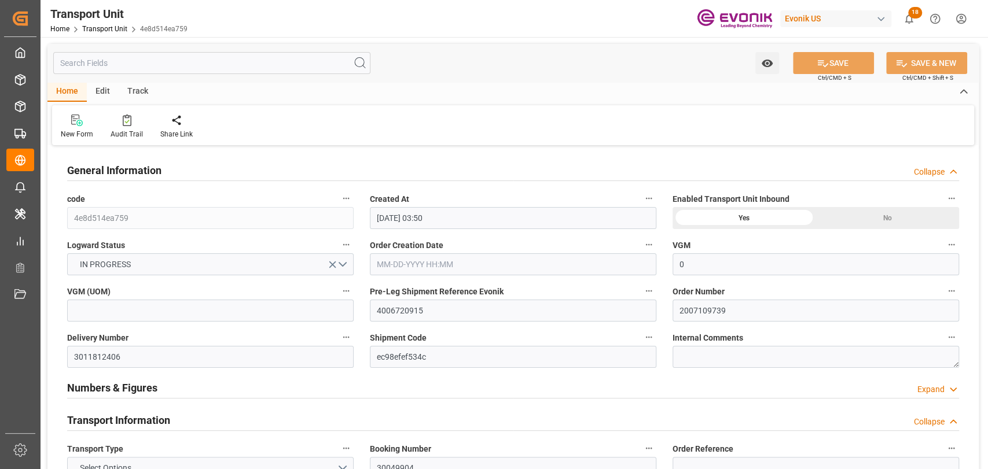
type input "10-13-2025 00:00"
type input "[DATE] 00:00"
type input "09-24-2025 12:00"
click at [123, 115] on icon at bounding box center [127, 121] width 9 height 12
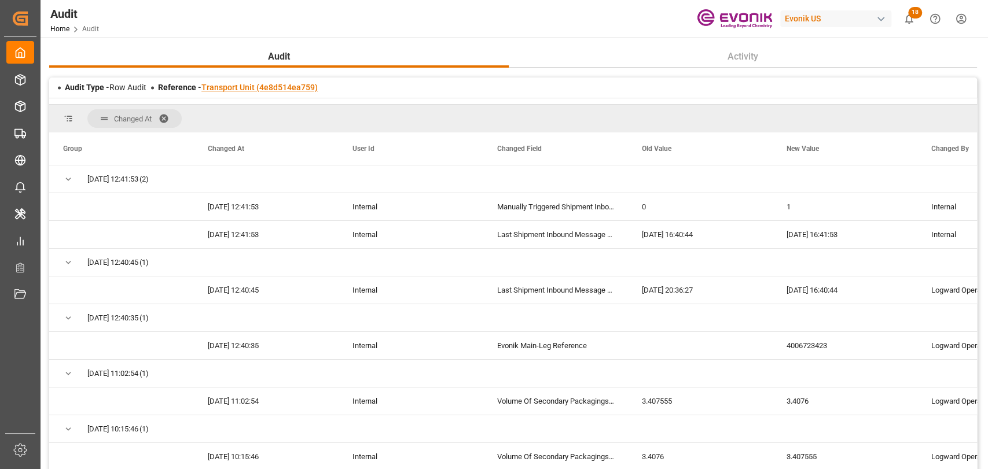
click at [278, 91] on link "Transport Unit (4e8d514ea759)" at bounding box center [259, 87] width 116 height 9
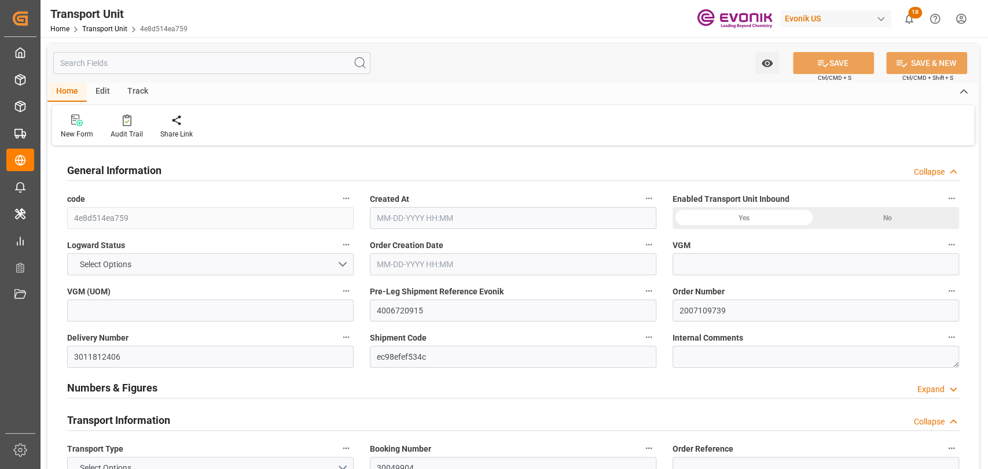
type input "0"
type input "Hapag [PERSON_NAME]"
type input "Hapag [PERSON_NAME] Aktiengesellschaft"
type input "USSAV"
type input "BEANR"
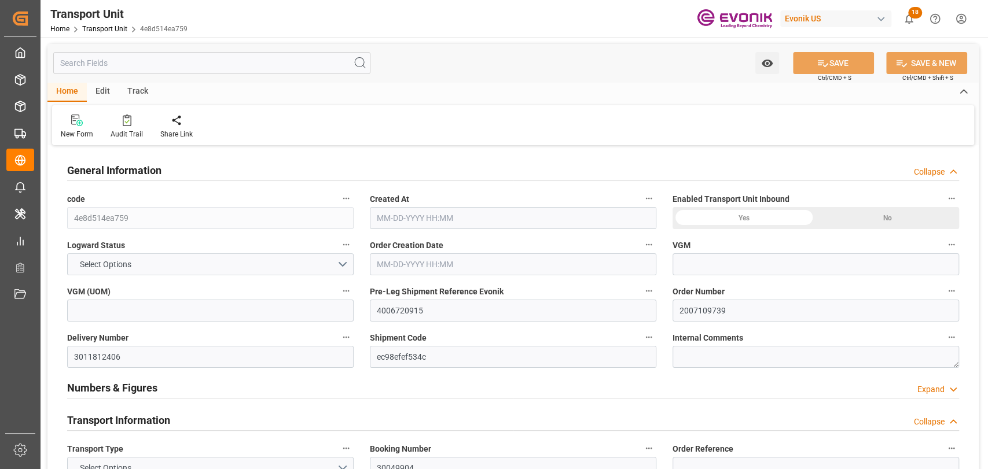
type input "19499.7"
type input "08-07-2025 03:50"
type input "10-16-2025"
type input "09-28-2025 00:00"
type input "09-21-2025 00:00"
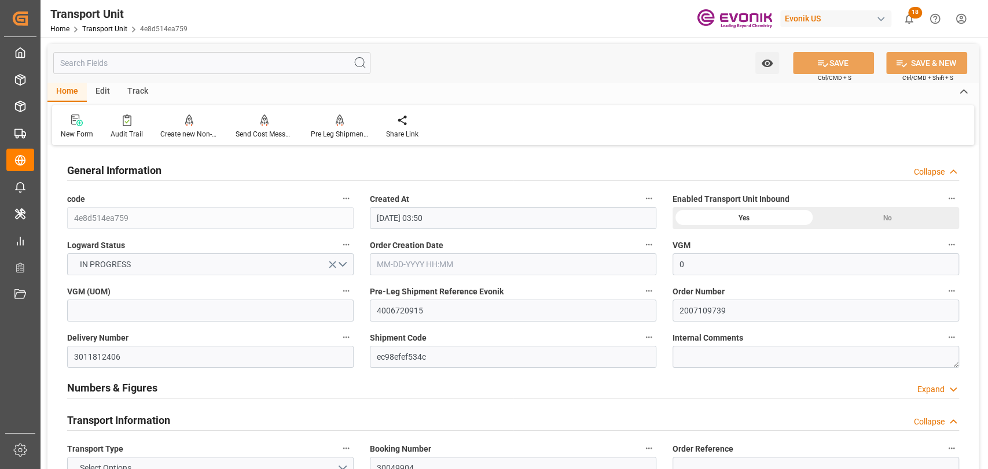
type input "10-13-2025 00:00"
type input "[DATE] 00:00"
type input "09-24-2025 12:00"
click at [647, 290] on icon "button" at bounding box center [648, 290] width 9 height 9
click at [647, 290] on li "Audits" at bounding box center [670, 291] width 59 height 19
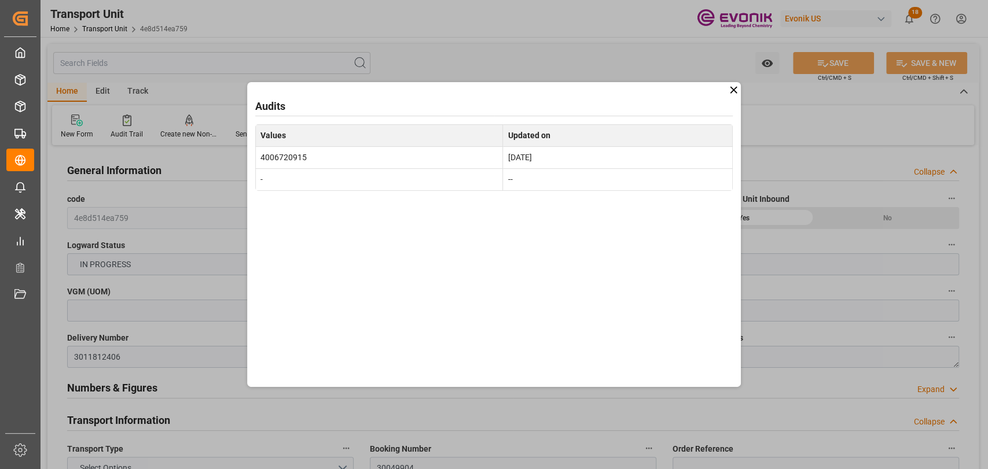
click at [727, 90] on icon at bounding box center [733, 90] width 12 height 12
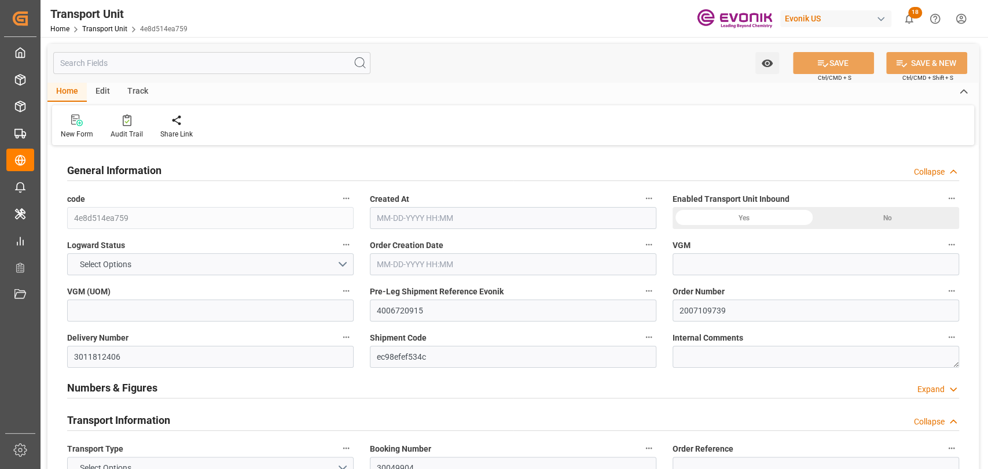
type input "0"
type input "Hapag [PERSON_NAME]"
type input "Hapag [PERSON_NAME] Aktiengesellschaft"
type input "USSAV"
type input "BEANR"
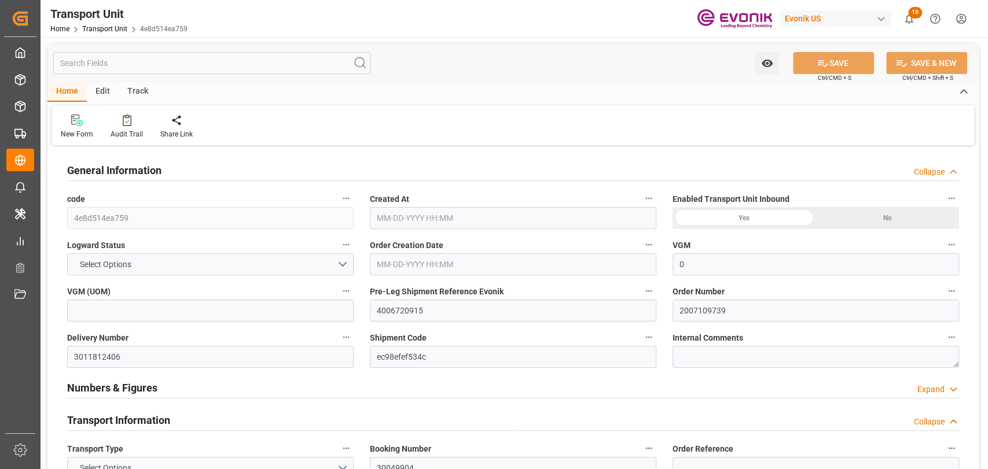
type input "19499.7"
type input "[DATE] 03:50"
type input "[DATE]"
type input "[DATE] 00:00"
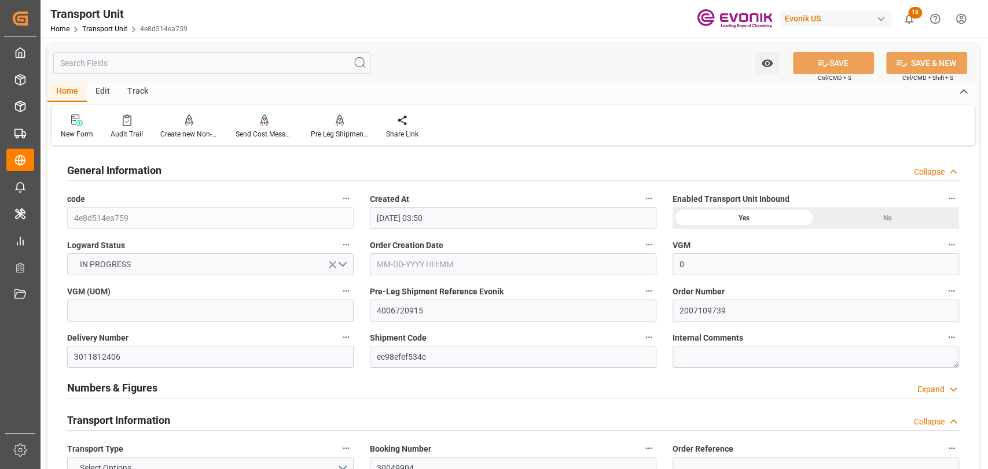
type input "[DATE] 00:00"
type input "[DATE] 12:00"
type input "0"
type input "Hapag [PERSON_NAME]"
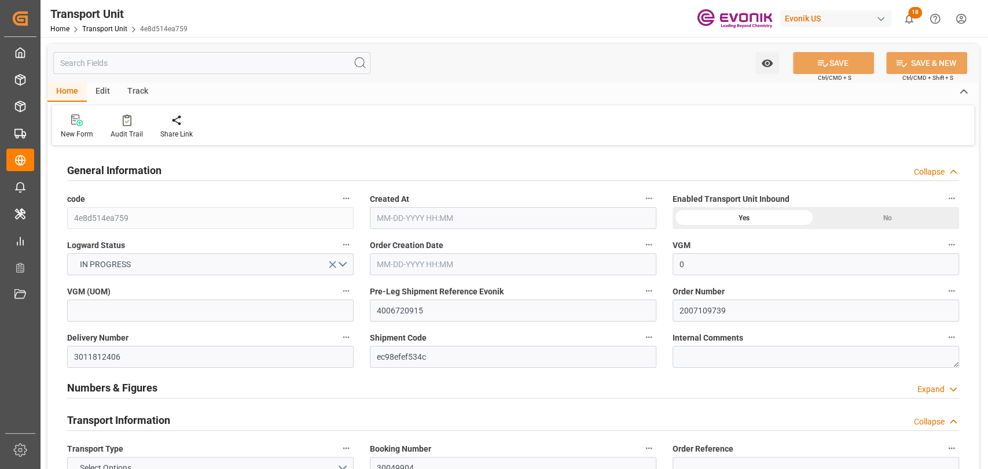
type input "Hapag [PERSON_NAME] Aktiengesellschaft"
type input "USSAV"
type input "BEANR"
type input "19499.7"
type input "[DATE] 03:50"
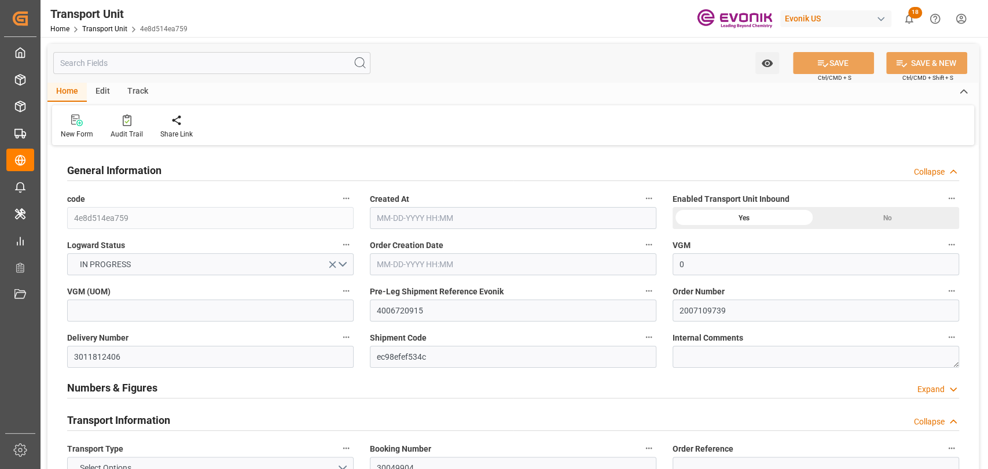
type input "[DATE]"
type input "[DATE] 00:00"
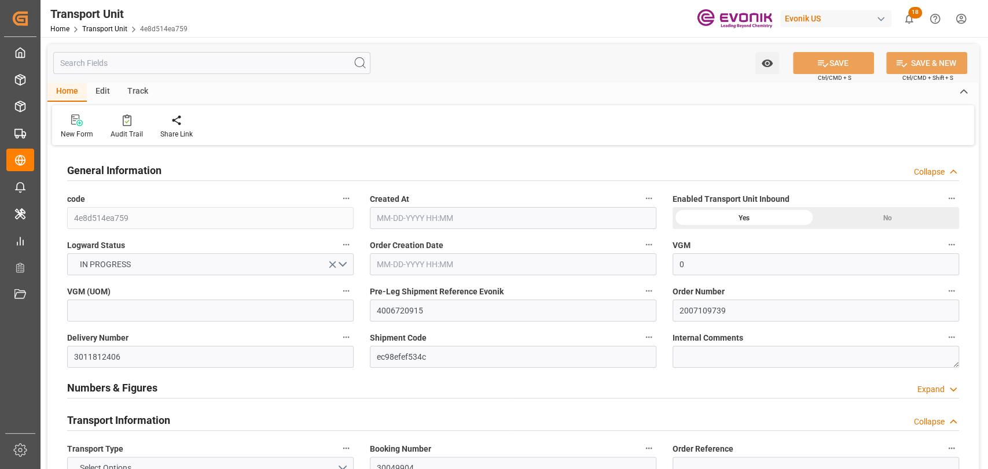
type input "[DATE] 12:00"
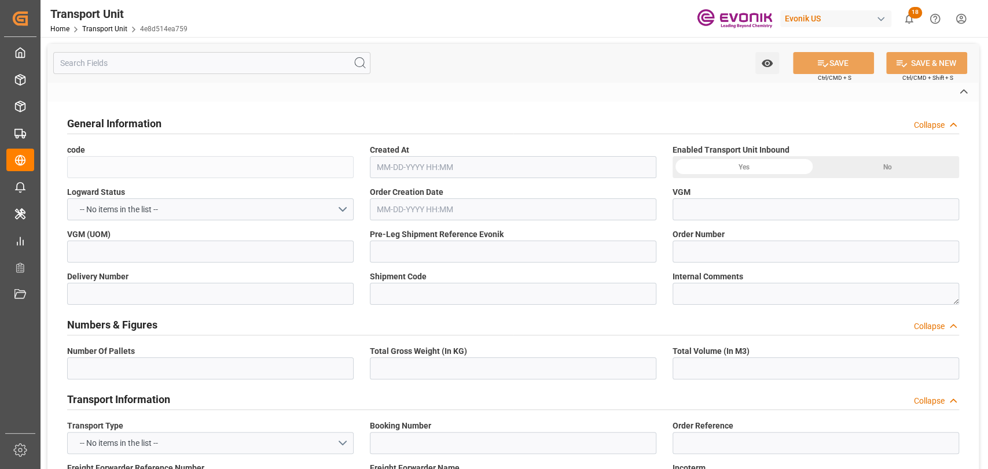
type input "4e8d514ea759"
type input "4006720915"
type input "2007109739"
type input "3011812406"
type input "ec98efef534c"
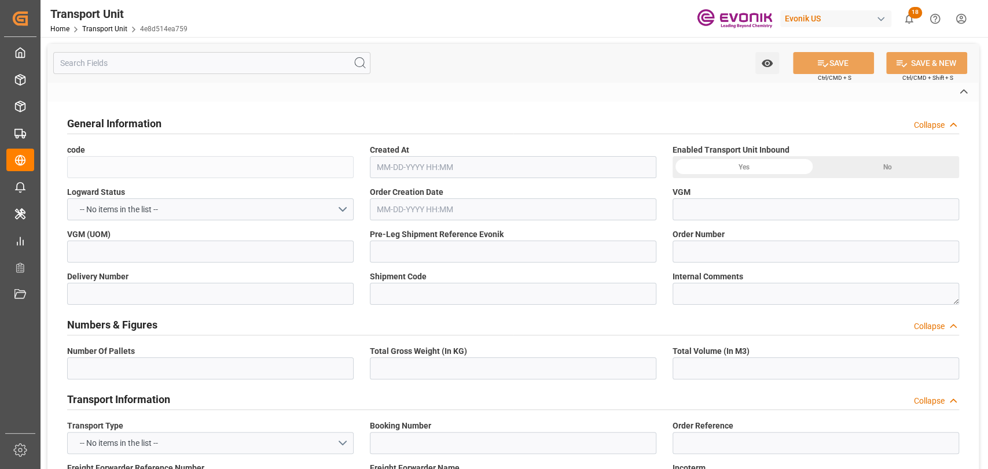
type input "30049904"
type input "HLCU"
type textarea "72086"
type input "[GEOGRAPHIC_DATA]"
type textarea "67067"
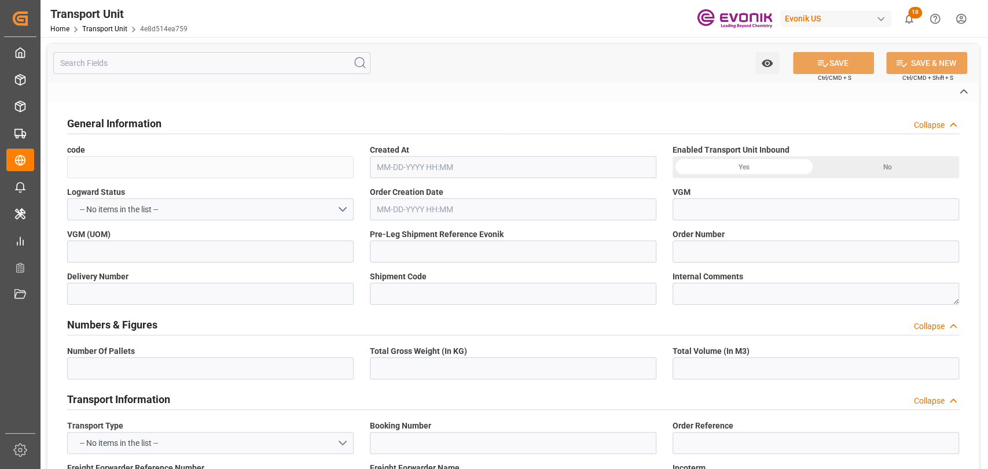
type input "[GEOGRAPHIC_DATA]"
type input "Savannah"
type input "[GEOGRAPHIC_DATA]"
type input "4006723423"
type input "kg"
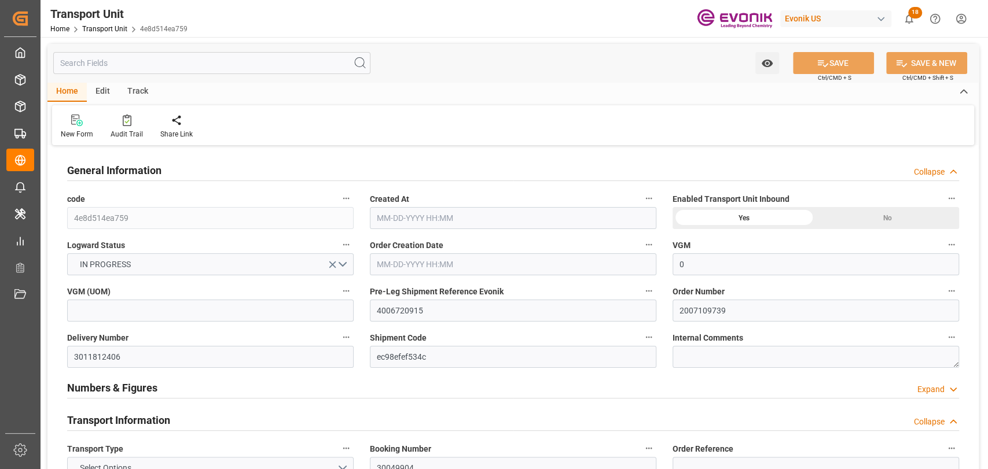
type input "0"
type input "Hapag [PERSON_NAME]"
type input "Hapag [PERSON_NAME] Aktiengesellschaft"
type input "USSAV"
type input "BEANR"
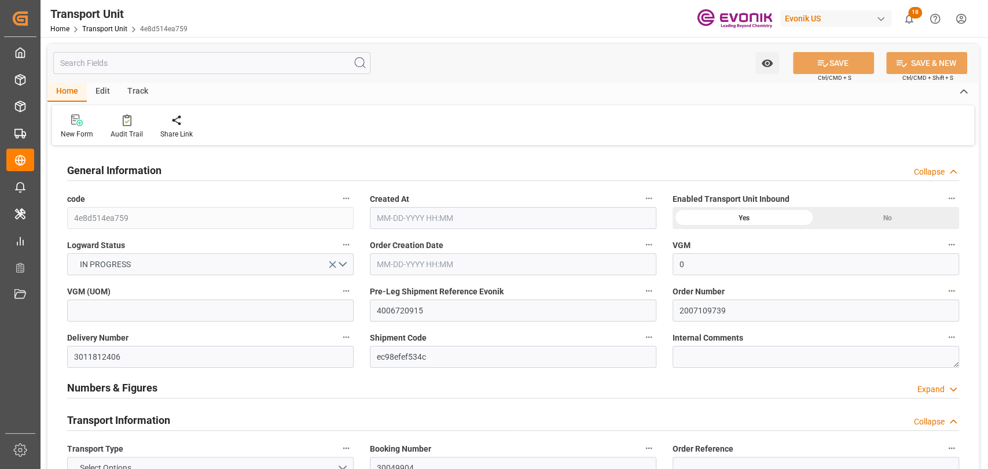
type input "19499.7"
type input "[DATE] 03:50"
type input "[DATE]"
type input "[DATE] 00:00"
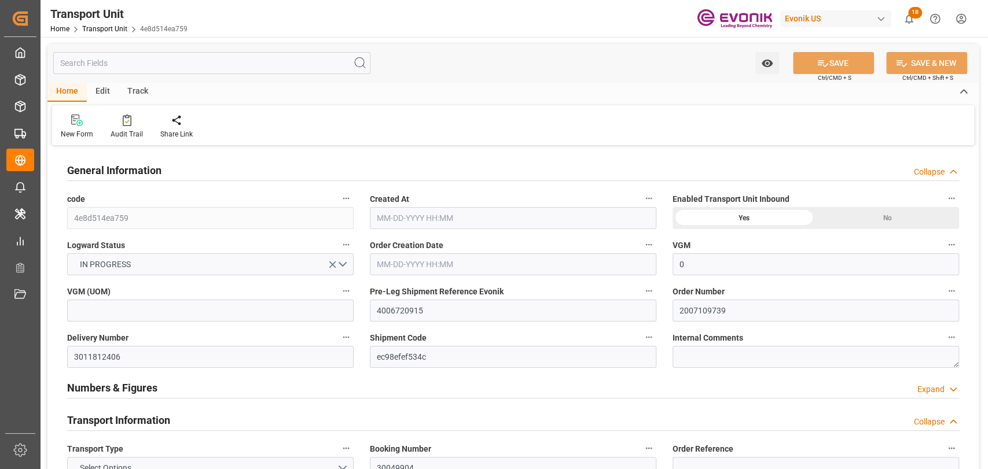
type input "[DATE] 00:00"
type input "10-06-2025 00:00"
type input "[DATE] 12:00"
type input "0"
type input "Hapag [PERSON_NAME]"
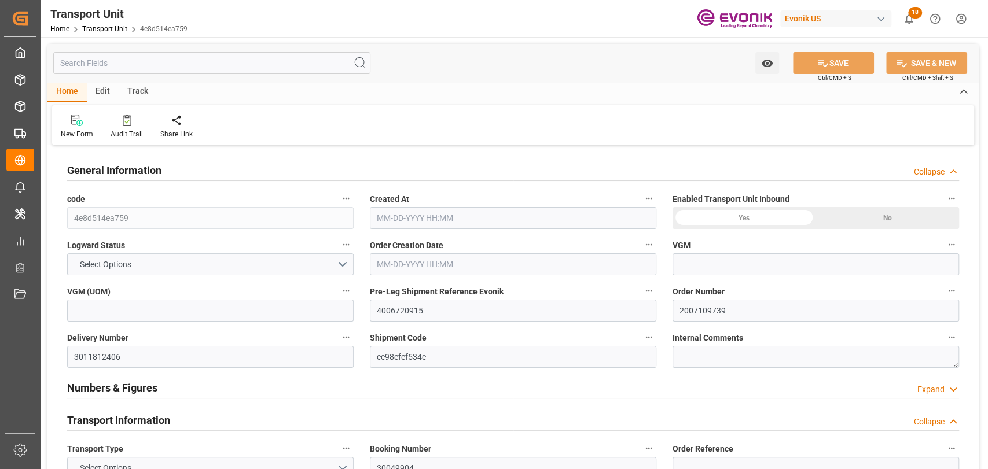
type input "Hapag [PERSON_NAME] Aktiengesellschaft"
type input "USSAV"
type input "BEANR"
type input "19499.7"
type input "[DATE] 03:50"
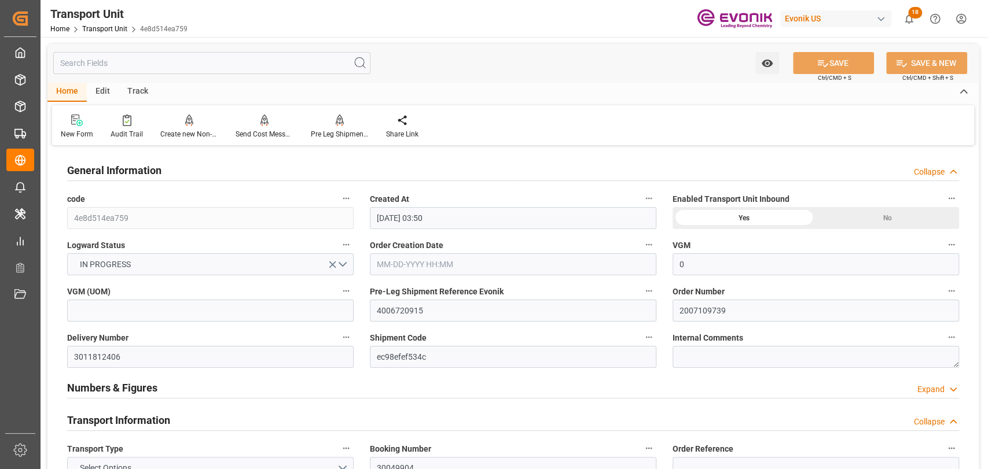
type input "[DATE]"
type input "[DATE] 00:00"
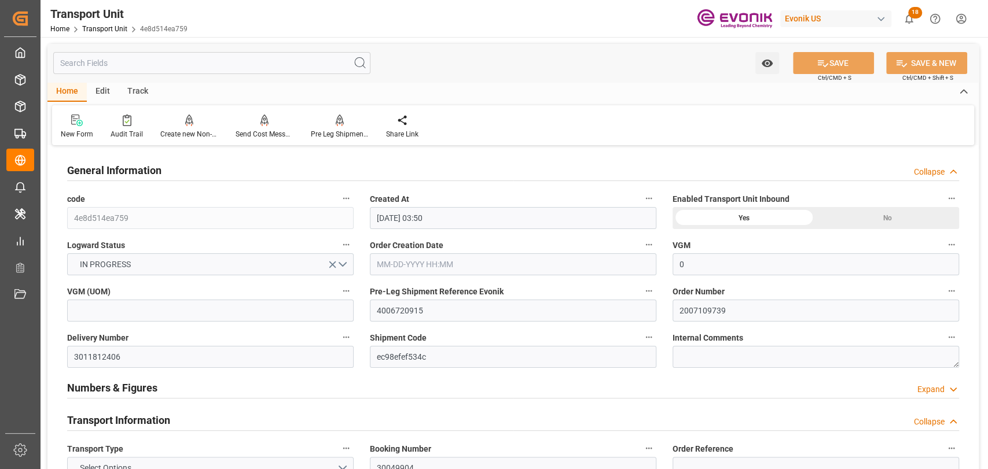
type input "[DATE] 12:00"
click at [324, 130] on div "Pre Leg Shipment Inbound" at bounding box center [340, 134] width 58 height 10
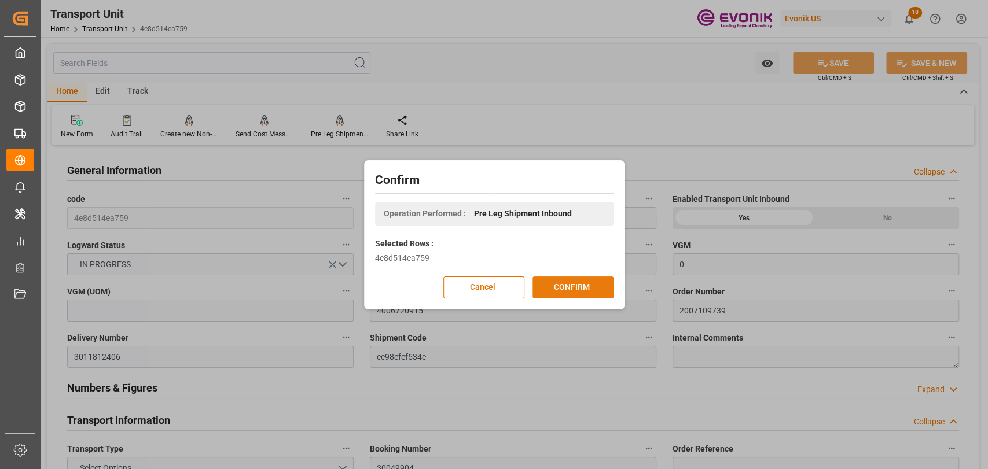
click at [577, 285] on button "CONFIRM" at bounding box center [572, 288] width 81 height 22
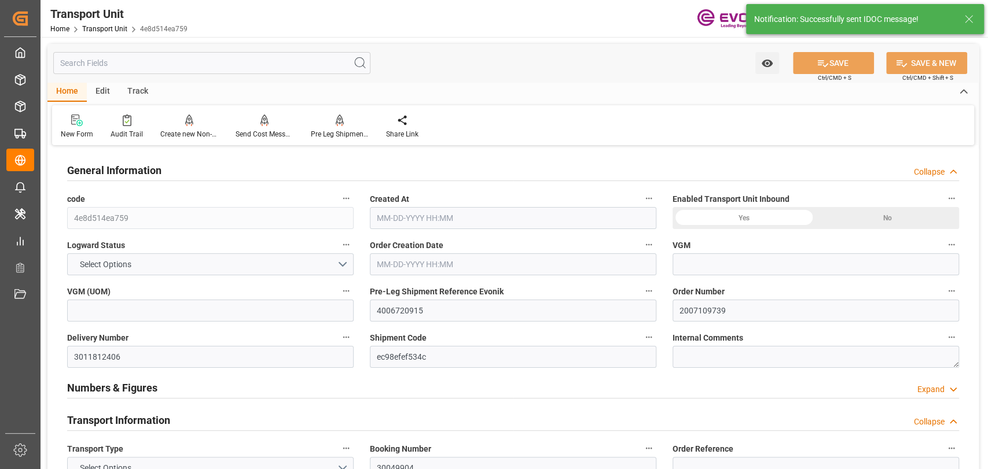
type input "0"
type input "Hapag [PERSON_NAME]"
type input "Hapag [PERSON_NAME] Aktiengesellschaft"
type input "USSAV"
type input "BEANR"
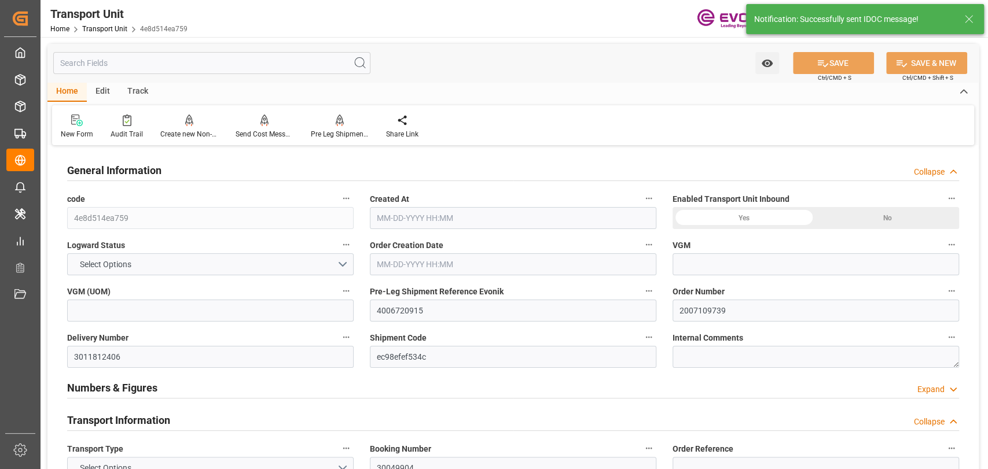
type input "19499.7"
type input "[DATE] 03:50"
type input "[DATE]"
type input "[DATE] 00:00"
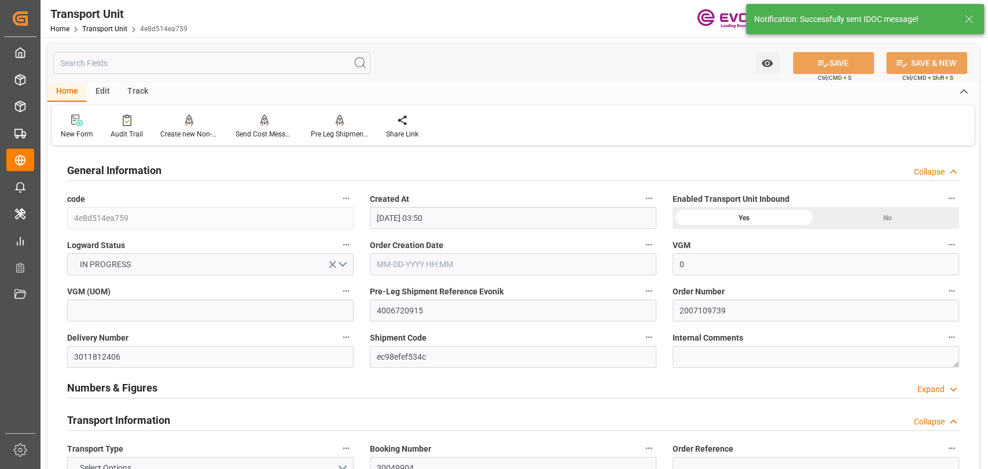
type input "[DATE] 00:00"
type input "[DATE] 12:00"
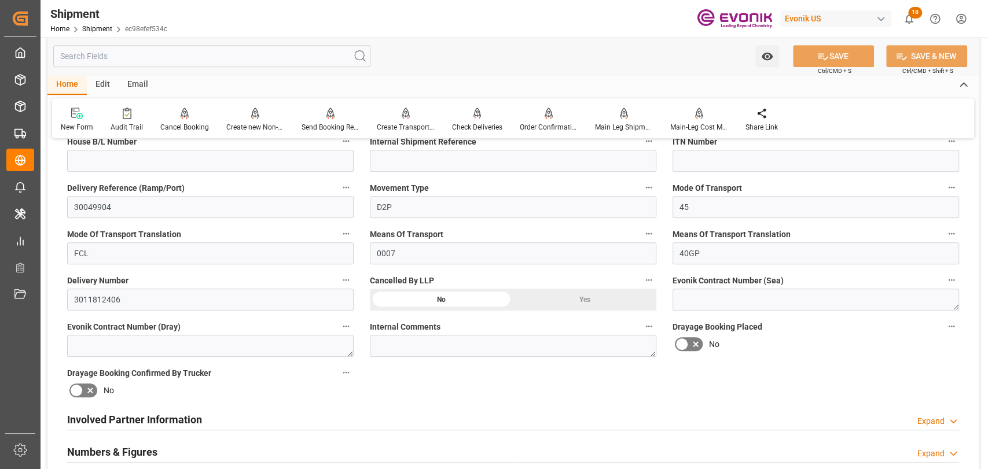
scroll to position [257, 0]
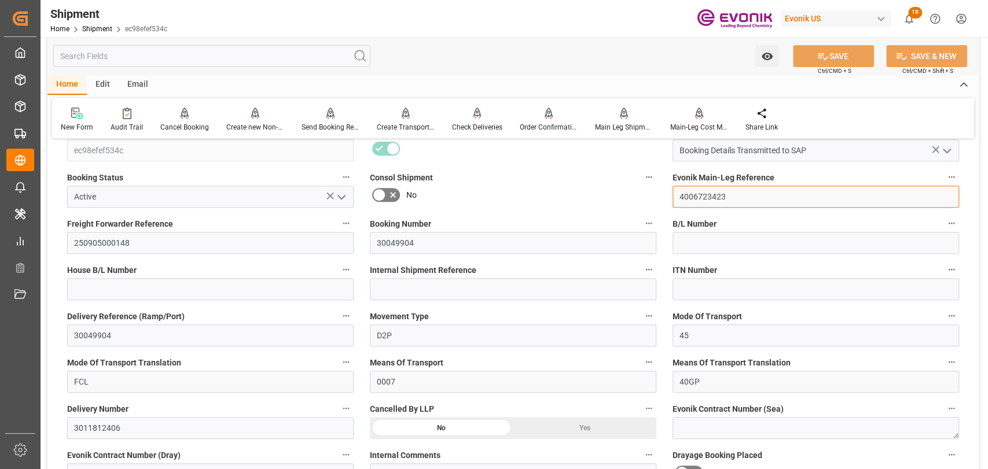
click at [710, 198] on input "4006723423" at bounding box center [815, 197] width 286 height 22
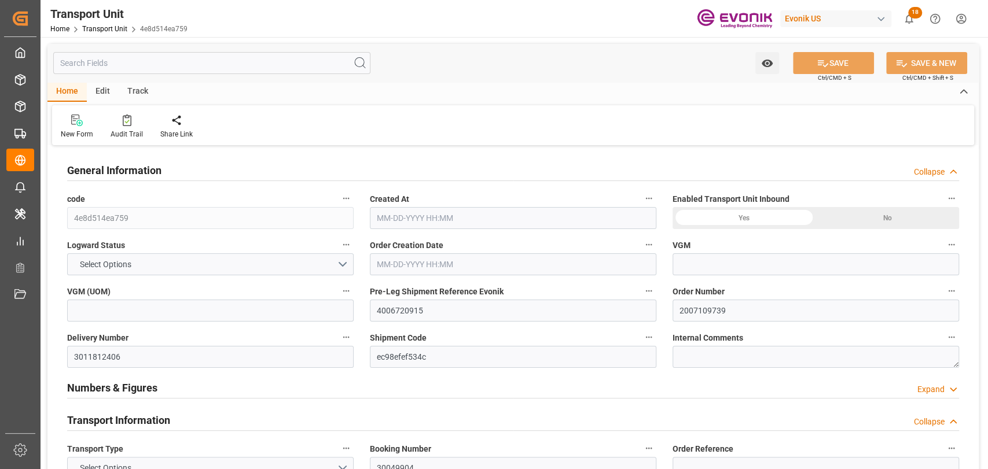
type input "0"
type input "Hapag [PERSON_NAME]"
type input "Hapag [PERSON_NAME] Aktiengesellschaft"
type input "USSAV"
type input "BEANR"
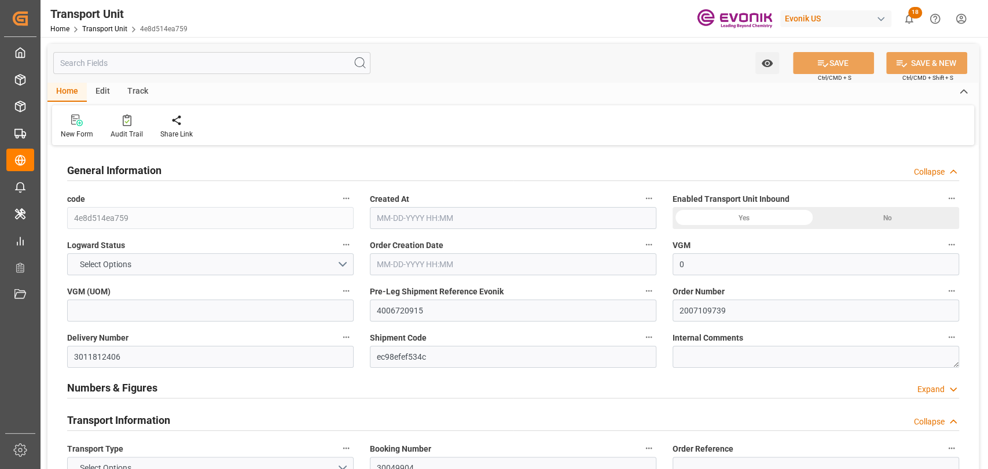
type input "19499.7"
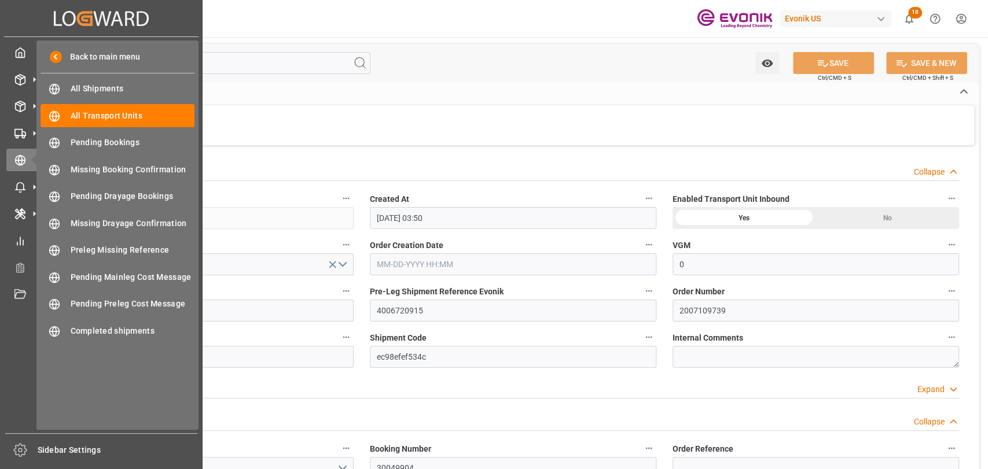
type input "[DATE] 03:50"
type input "[DATE]"
type input "[DATE] 00:00"
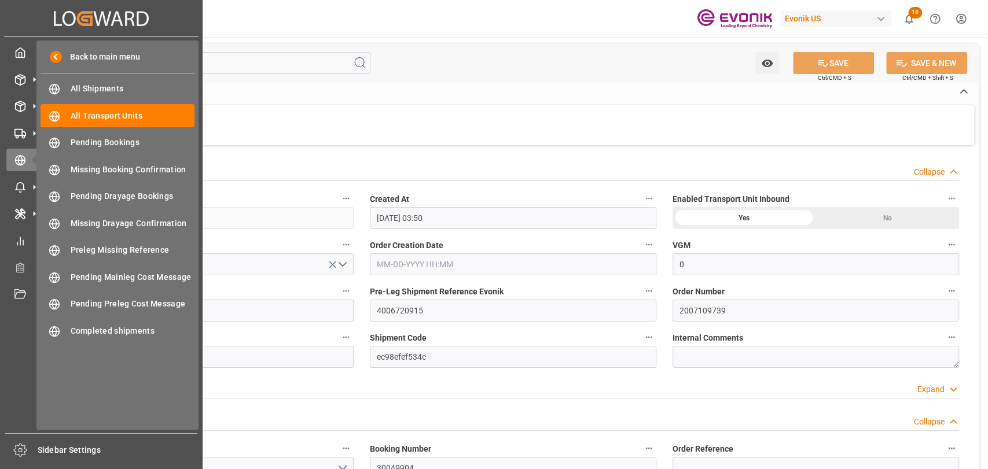
type input "[DATE] 00:00"
type input "[DATE] 12:00"
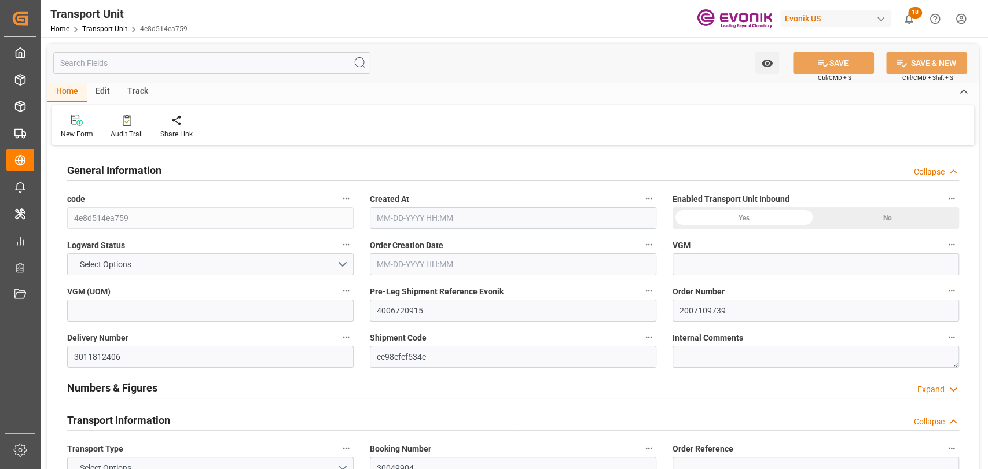
type input "0"
type input "Hapag [PERSON_NAME]"
type input "Hapag [PERSON_NAME] Aktiengesellschaft"
type input "USSAV"
type input "BEANR"
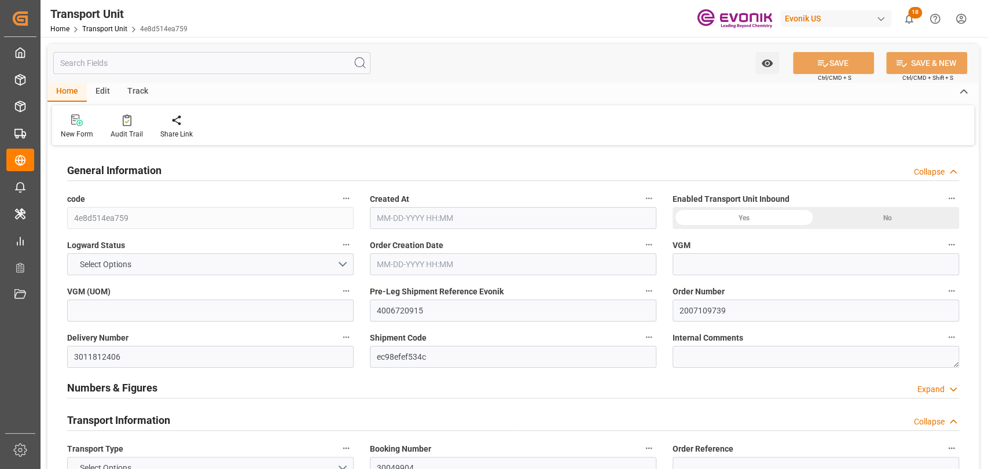
type input "19499.7"
type input "[DATE] 03:50"
type input "[DATE]"
type input "[DATE] 00:00"
type input "09-21-2025 00:00"
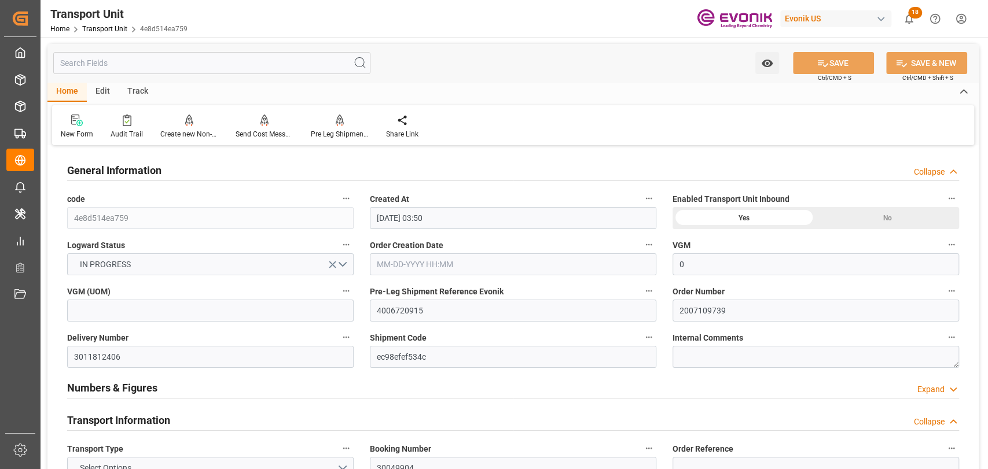
type input "10-13-2025 00:00"
type input "[DATE] 00:00"
type input "09-24-2025 12:00"
type input "0"
type input "Hapag Lloyd"
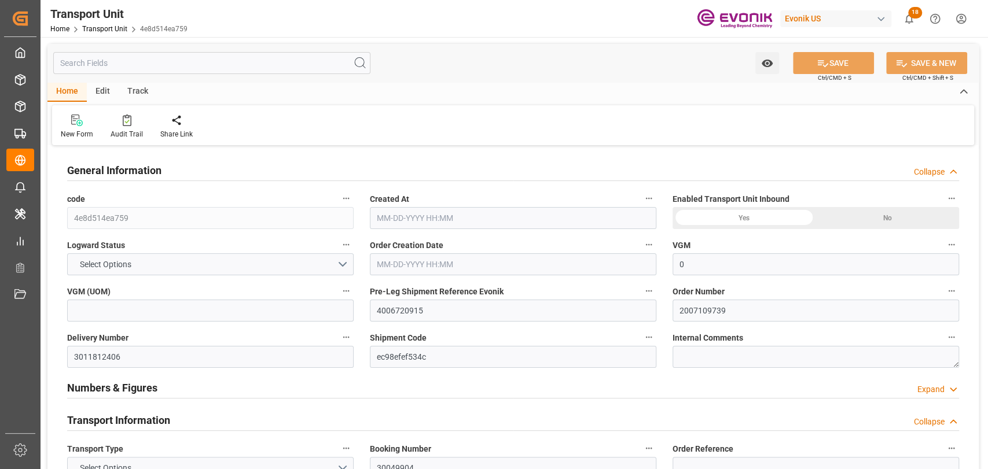
type input "Hapag Lloyd Aktiengesellschaft"
type input "USSAV"
type input "BEANR"
type input "19499.7"
type input "08-07-2025 03:50"
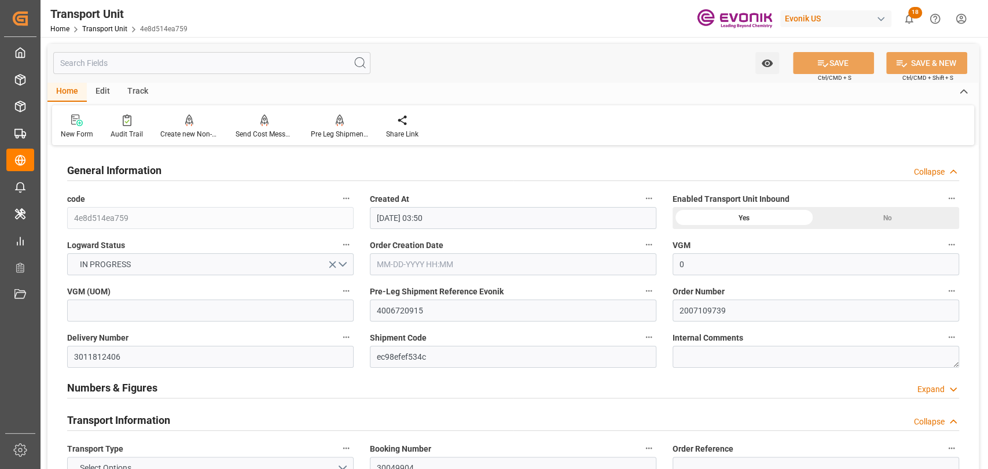
type input "10-16-2025"
type input "09-28-2025 00:00"
type input "09-21-2025 00:00"
type input "10-13-2025 00:00"
type input "[DATE] 00:00"
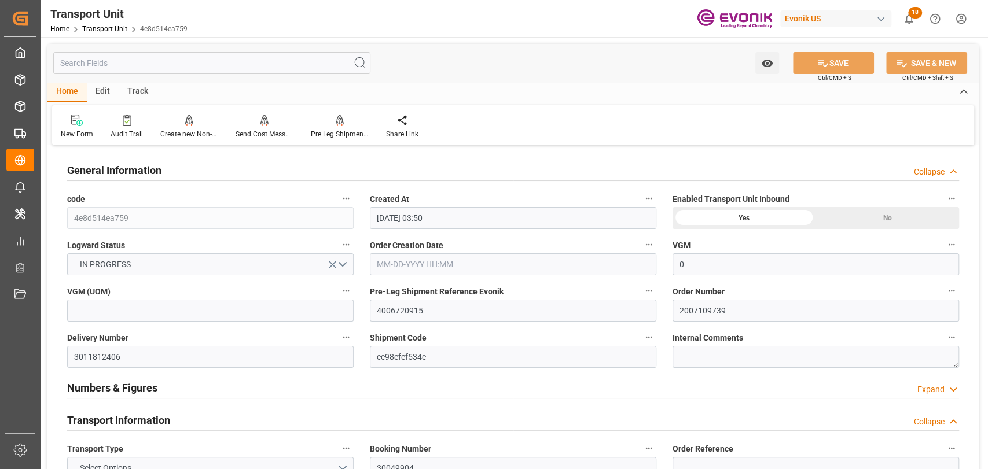
type input "09-24-2025 12:00"
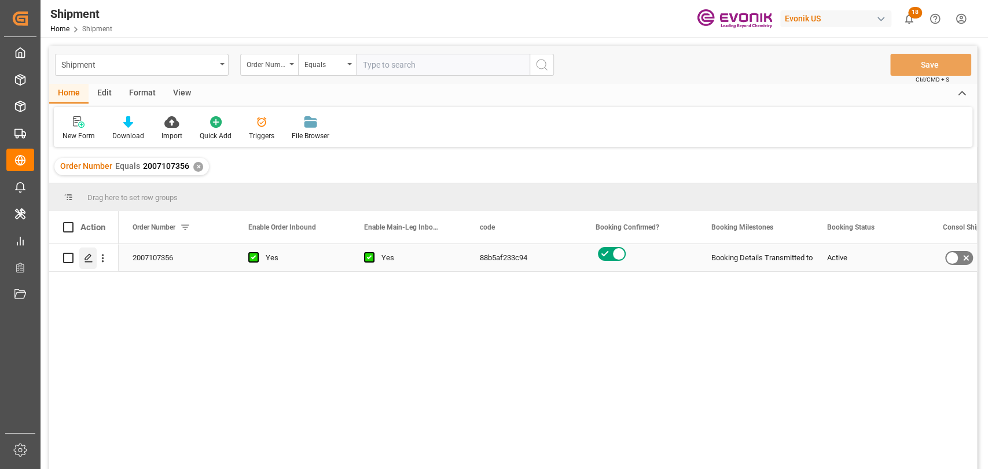
click at [88, 260] on icon "Press SPACE to select this row." at bounding box center [88, 257] width 9 height 9
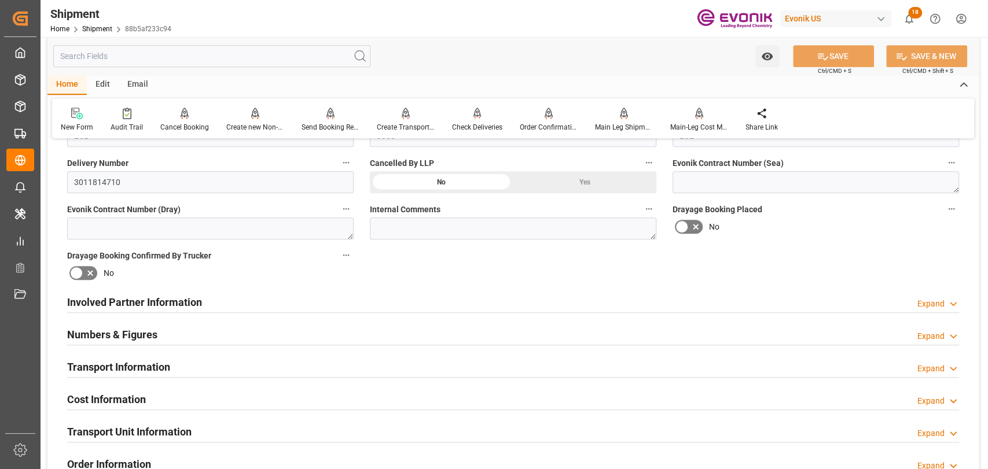
scroll to position [514, 0]
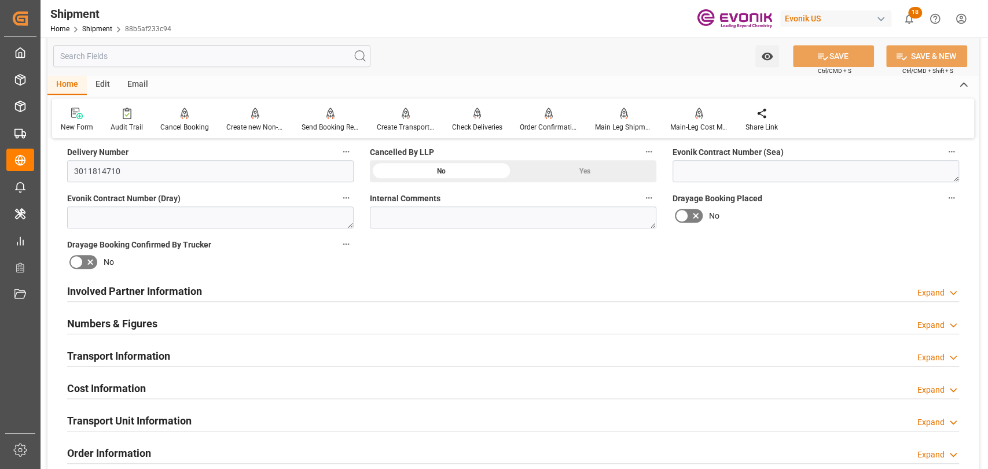
click at [193, 344] on div "Transport Information Expand" at bounding box center [513, 355] width 892 height 22
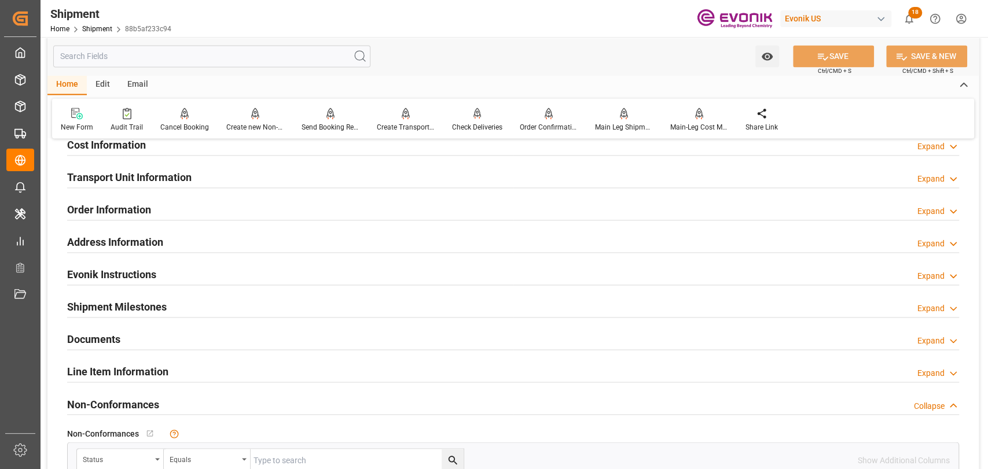
scroll to position [1157, 0]
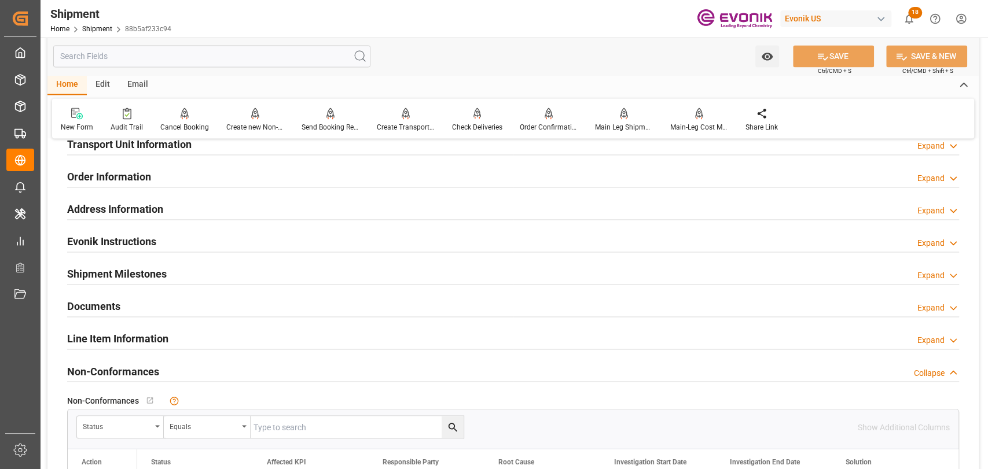
click at [120, 146] on h2 "Transport Unit Information" at bounding box center [129, 145] width 124 height 16
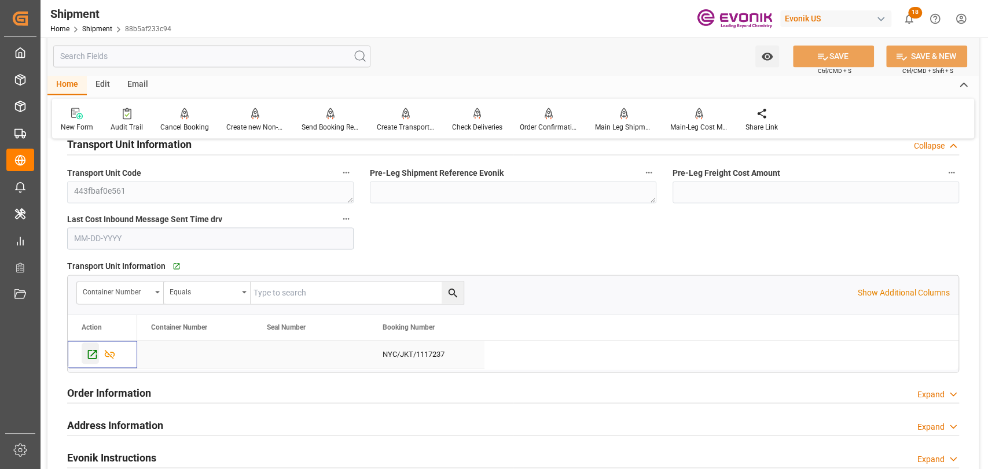
click at [93, 356] on icon "Press SPACE to select this row." at bounding box center [92, 354] width 12 height 12
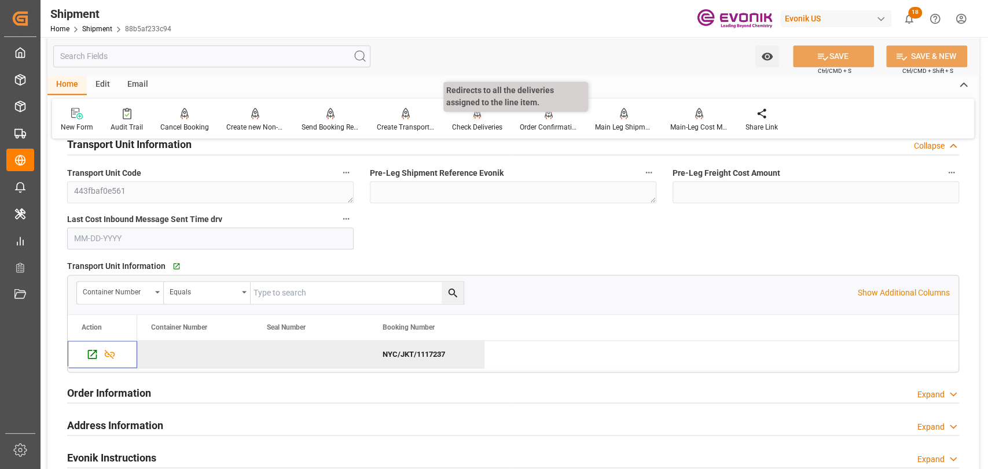
click at [475, 127] on div "Check Deliveries" at bounding box center [477, 127] width 50 height 10
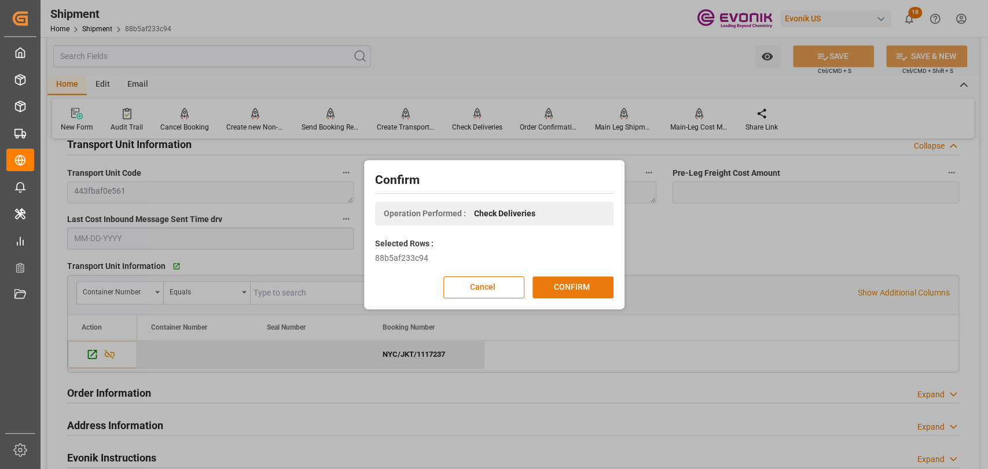
click at [588, 294] on button "CONFIRM" at bounding box center [572, 288] width 81 height 22
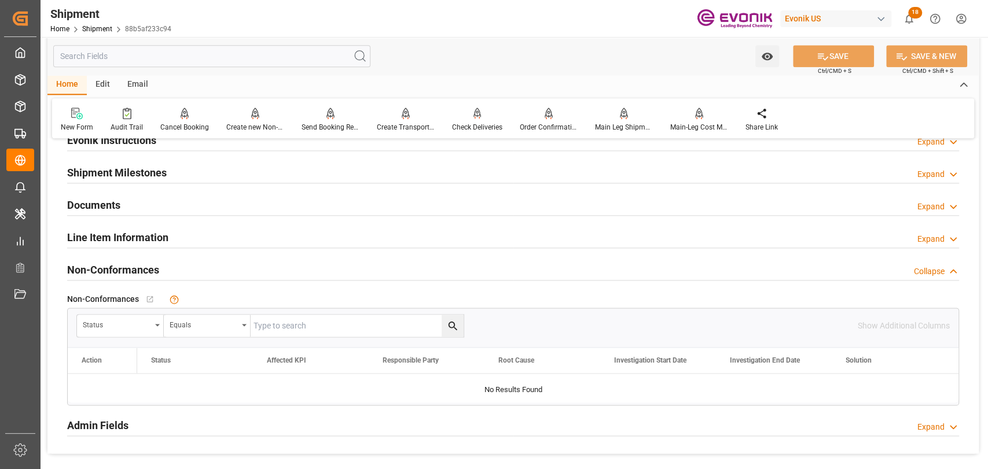
scroll to position [593, 0]
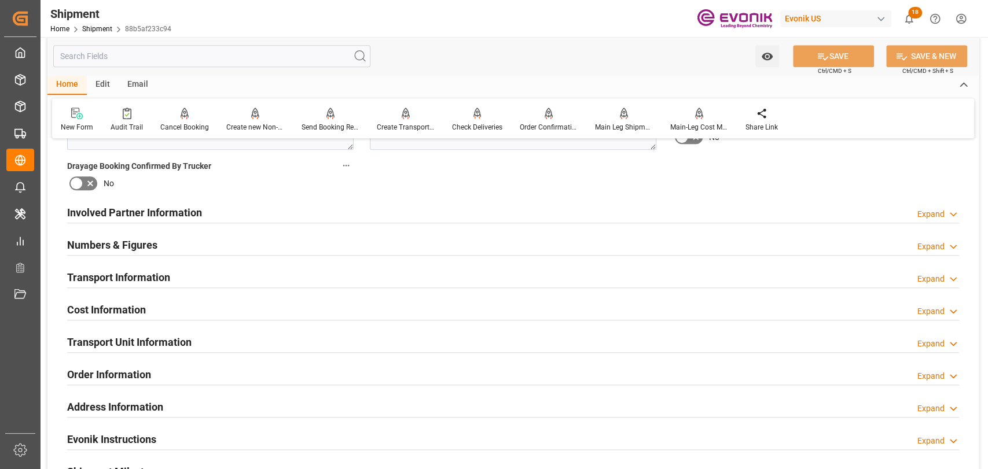
click at [152, 281] on h2 "Transport Information" at bounding box center [118, 278] width 103 height 16
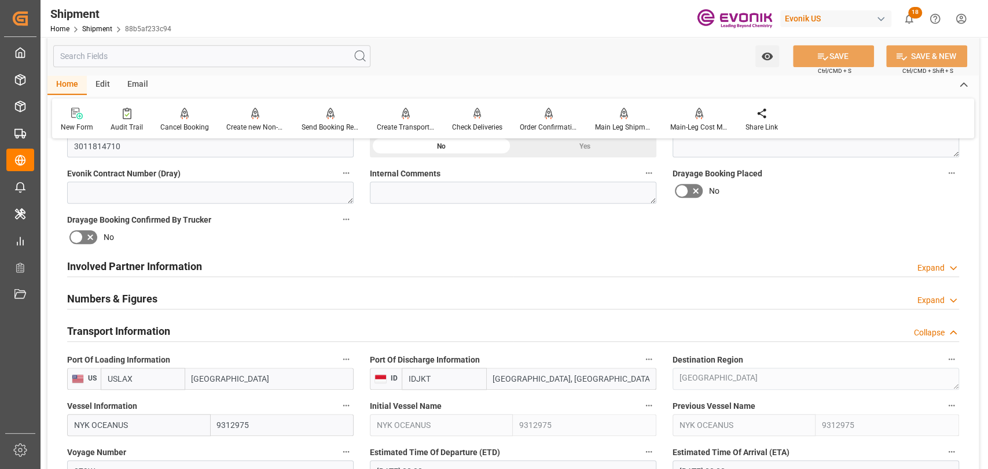
scroll to position [900, 0]
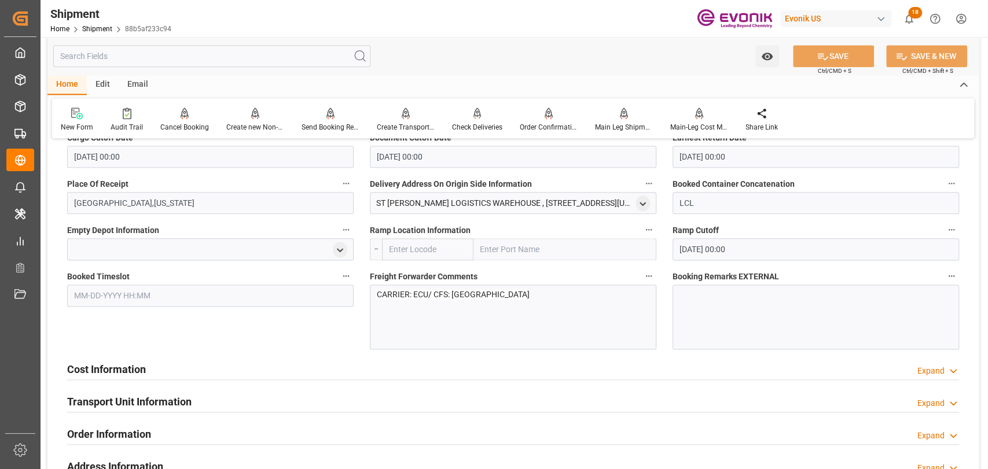
click at [132, 363] on h2 "Cost Information" at bounding box center [106, 370] width 79 height 16
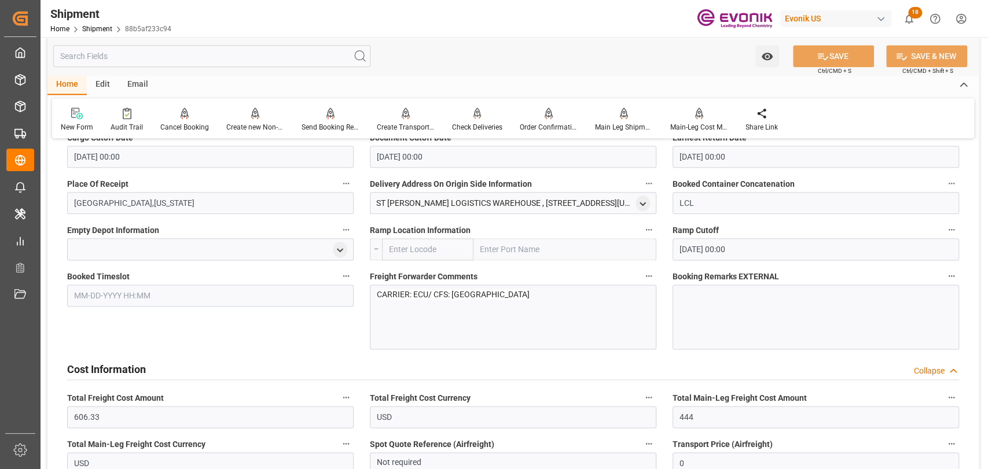
scroll to position [1157, 0]
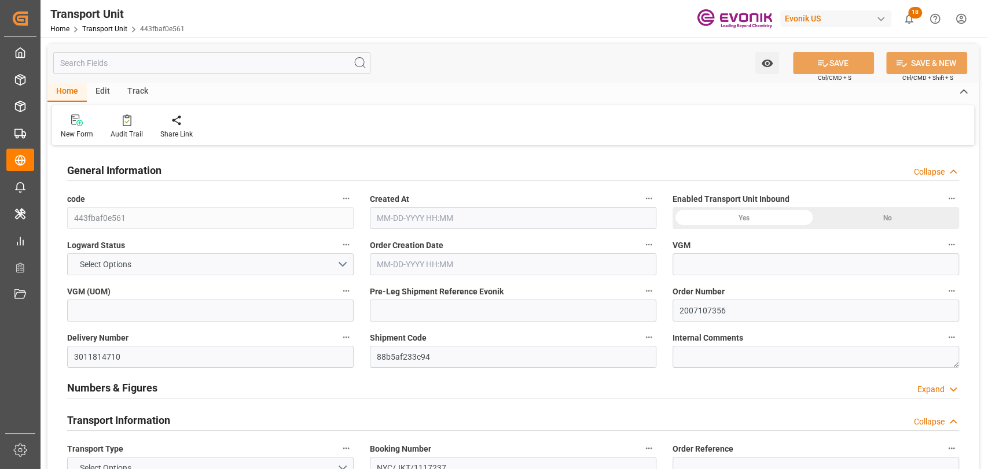
click at [208, 71] on input "text" at bounding box center [211, 63] width 317 height 22
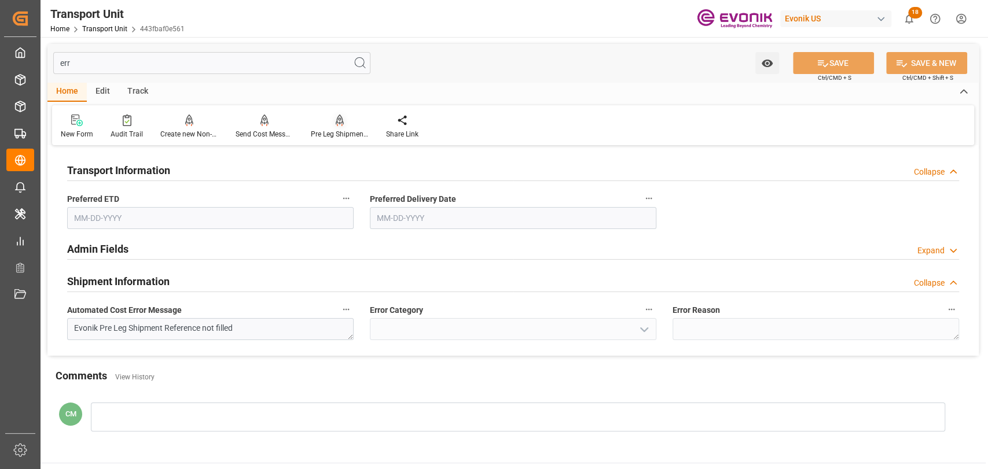
type input "err"
click at [336, 127] on div "Pre Leg Shipment Inbound" at bounding box center [339, 126] width 75 height 25
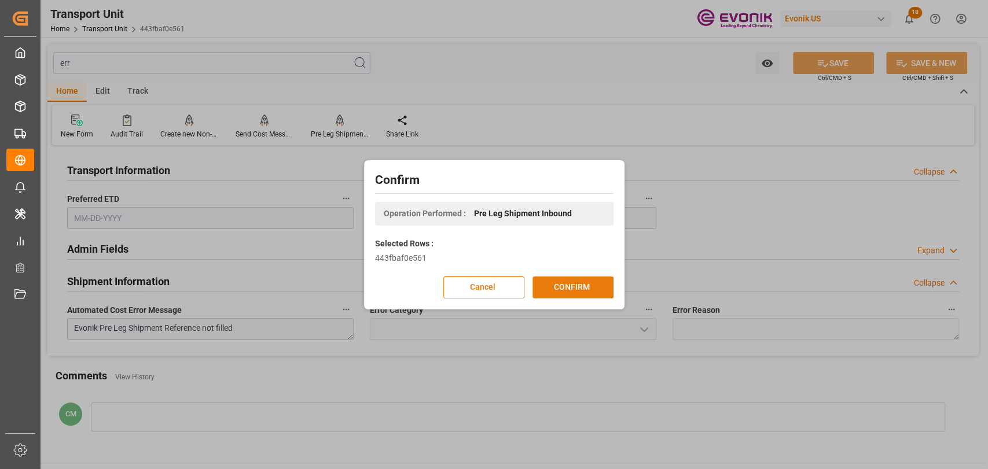
click at [583, 290] on button "CONFIRM" at bounding box center [572, 288] width 81 height 22
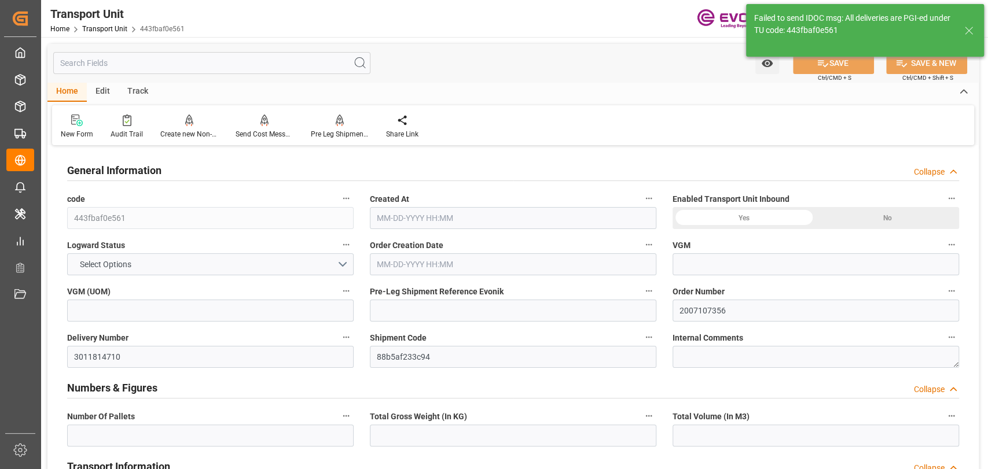
type input "1"
type input "231.48"
type input "0.4695"
type input "AC Containerline"
type input "AC Containerline GmbH"
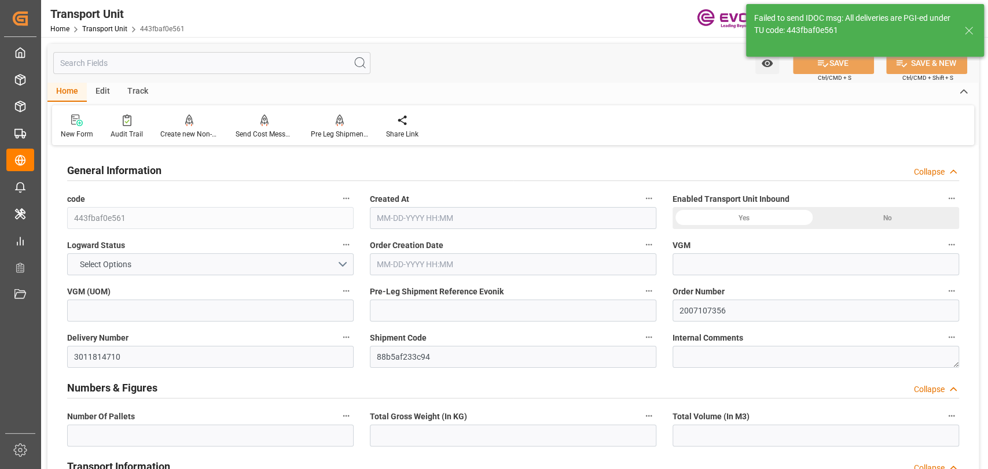
type input "USLAX"
type input "IDJKT"
type input "0"
type input "231.48"
type input "22.68"
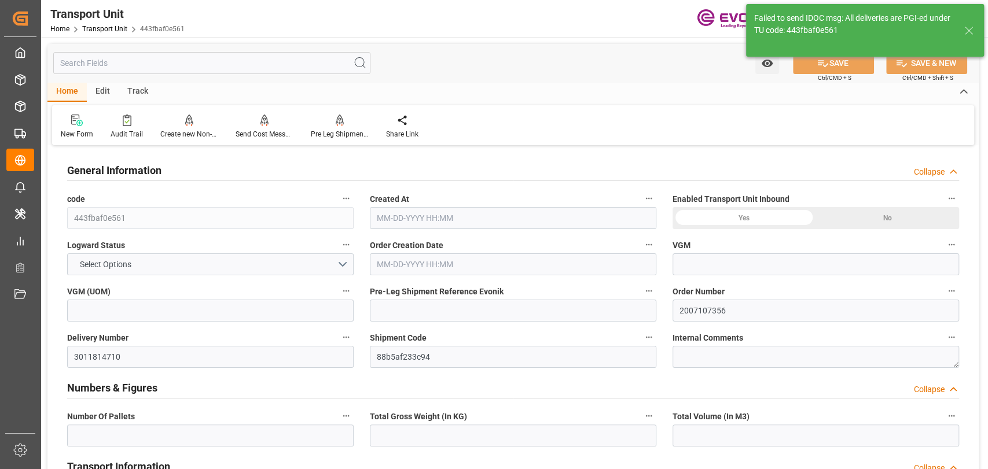
type input "1"
type input "22.68"
type input "231.48"
type input "228.8"
type input "1"
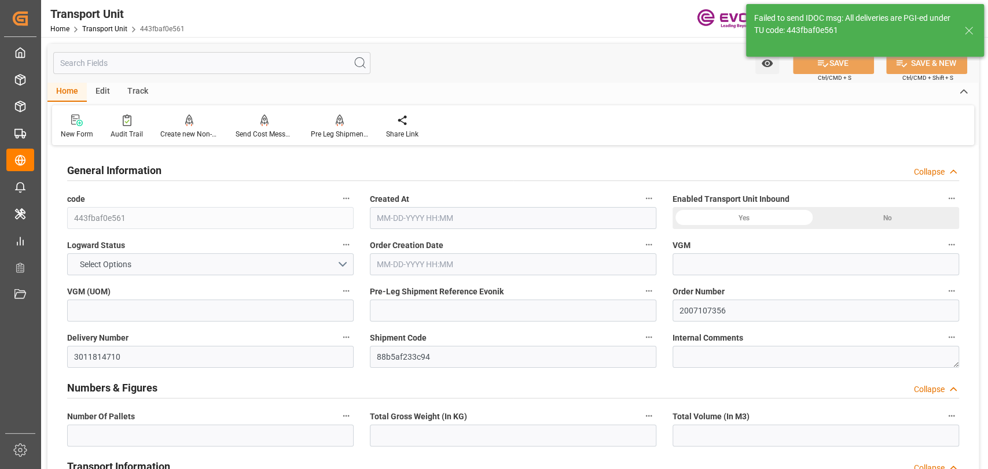
type input "1"
type input "0.4695"
type input "0.4659"
type input "22.68"
type input "20"
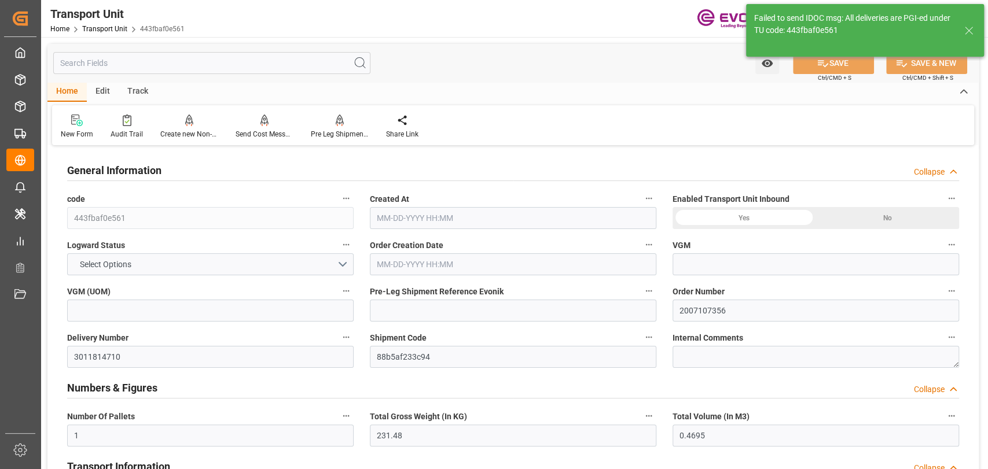
type input "231.48"
type input "08-04-2025 16:10"
type input "11-07-2025"
type input "[DATE] 00:00"
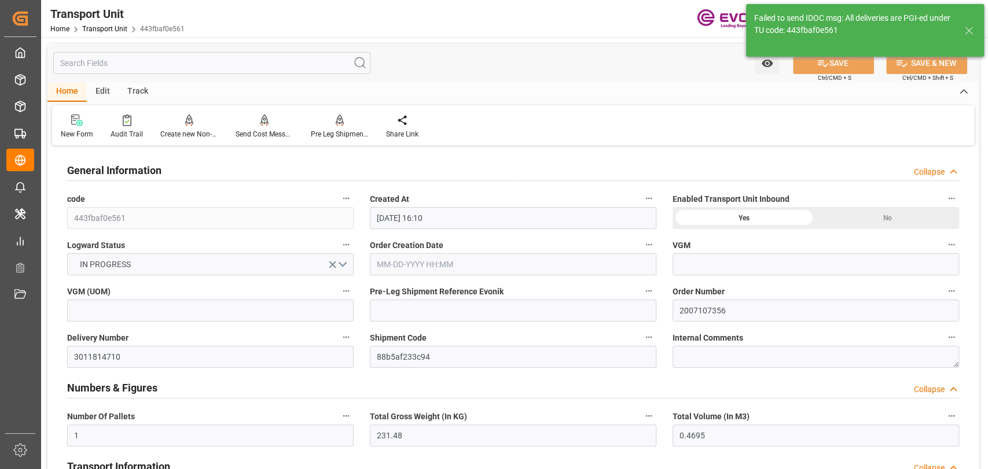
type input "11-08-2025 00:00"
type input "09-12-2025 00:00"
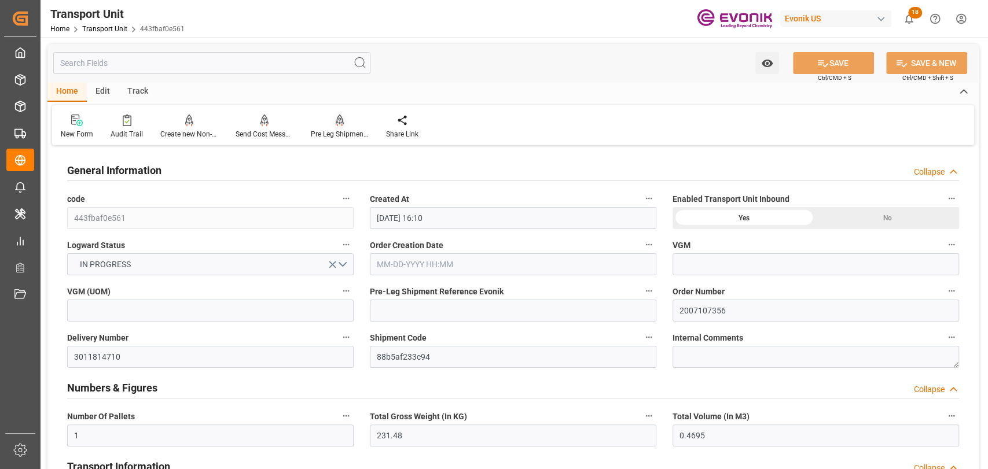
click at [352, 116] on div at bounding box center [340, 120] width 58 height 12
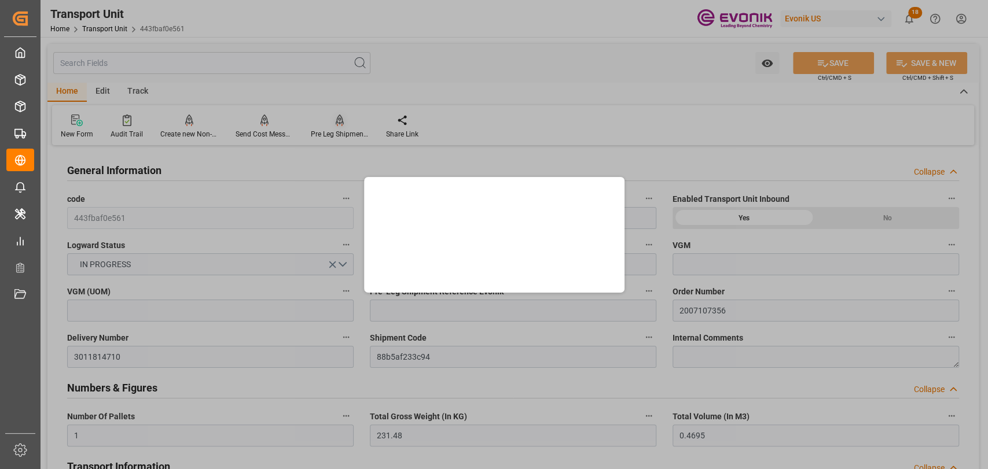
click at [338, 120] on div at bounding box center [494, 234] width 988 height 469
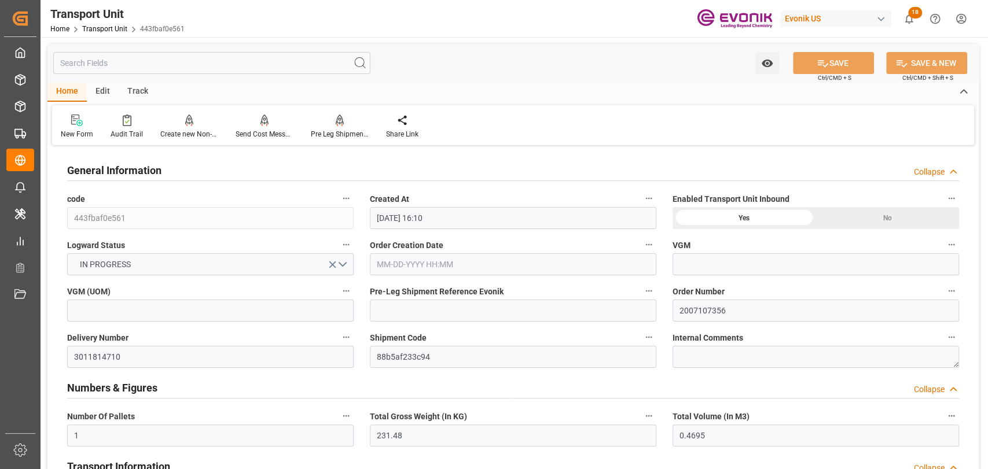
click at [340, 127] on div "Pre Leg Shipment Inbound" at bounding box center [339, 126] width 75 height 25
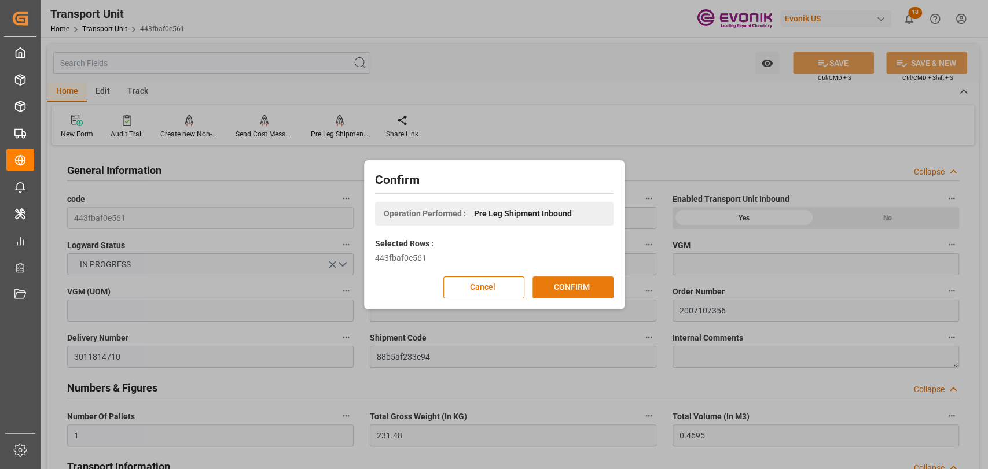
click at [569, 284] on button "CONFIRM" at bounding box center [572, 288] width 81 height 22
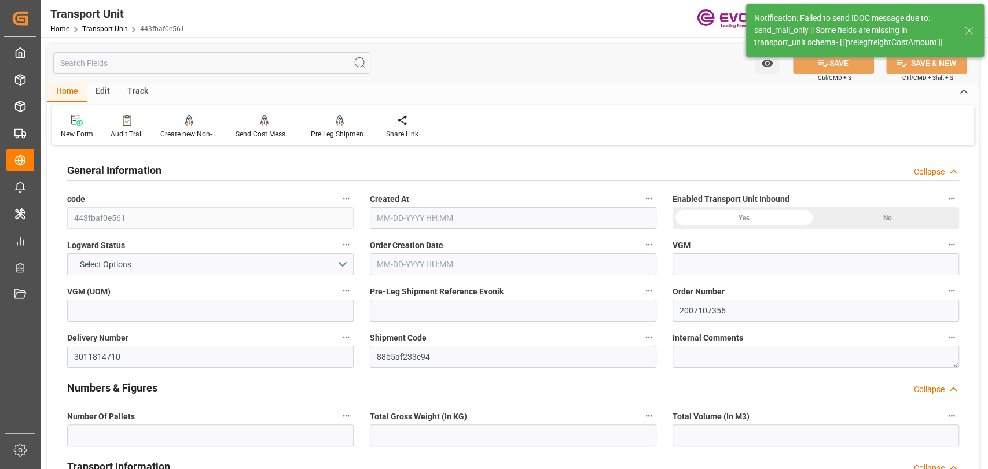
type input "1"
type input "228.8"
type input "0.4659"
type input "AC Containerline"
type input "Leschaco Inc."
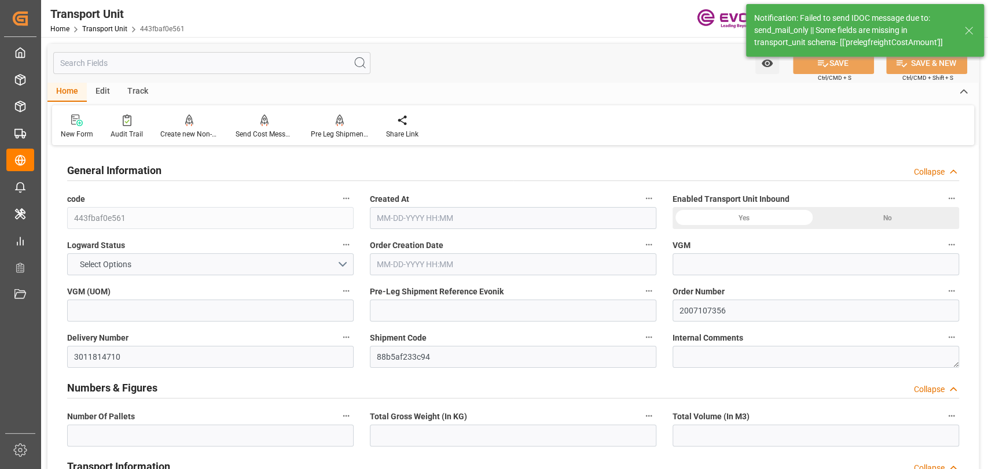
type input "USLAX"
type input "IDJKT"
type input "0"
type input "228.8"
type input "20"
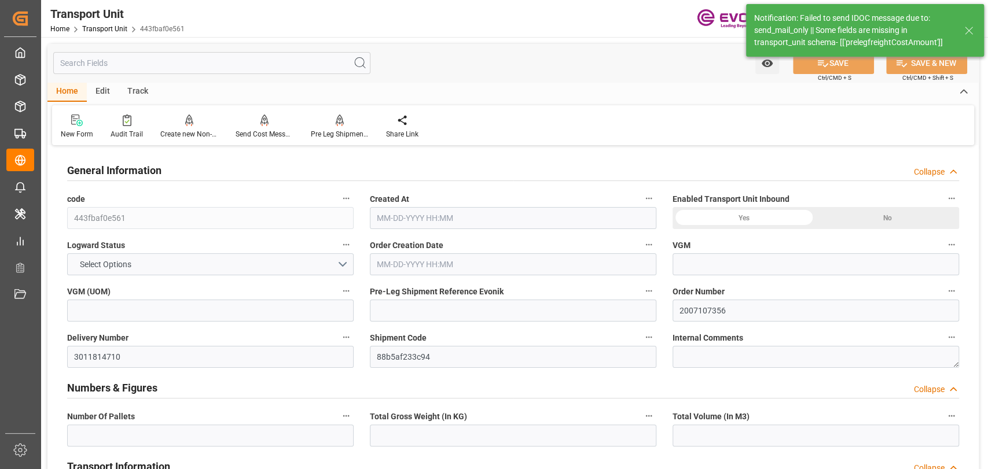
type input "1"
type input "20"
type input "231.48"
type input "228.8"
type input "1"
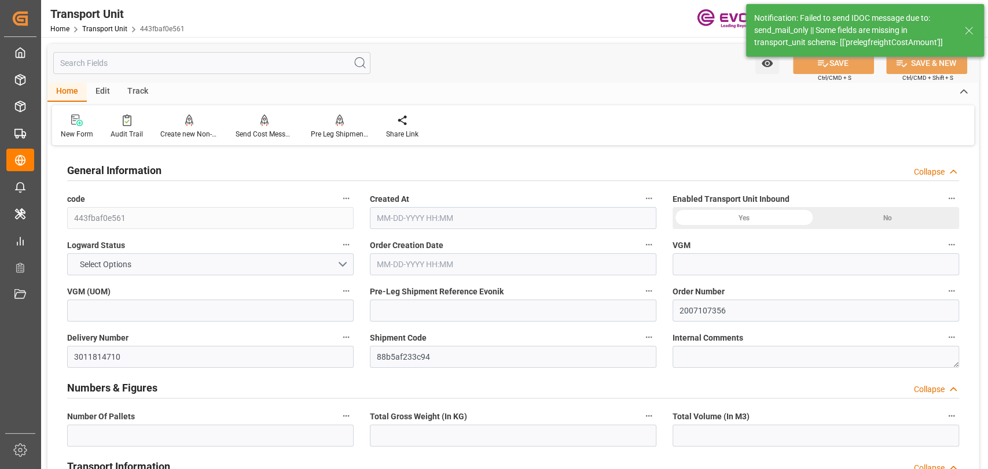
type input "1"
type input "0.4695"
type input "0.4659"
type input "22.68"
type input "20"
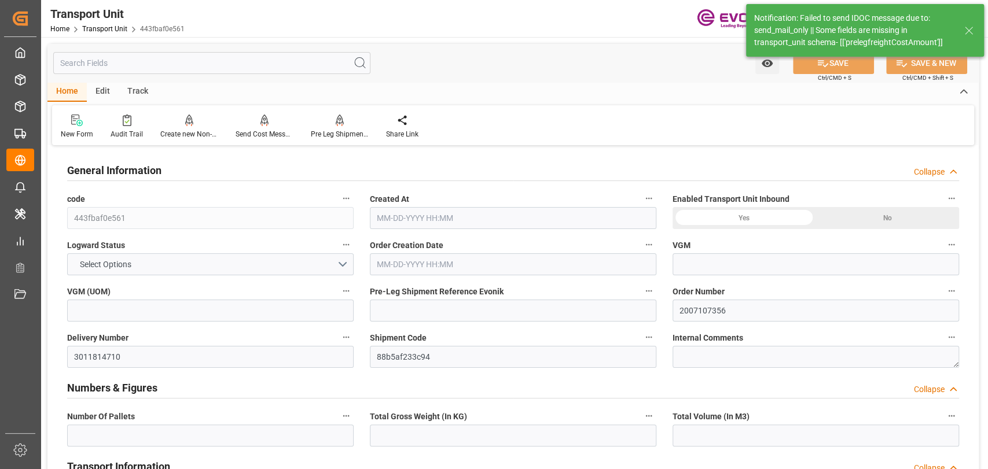
type input "228.8"
type input "[DATE] 16:10"
type input "[DATE]"
type input "[DATE] 00:00"
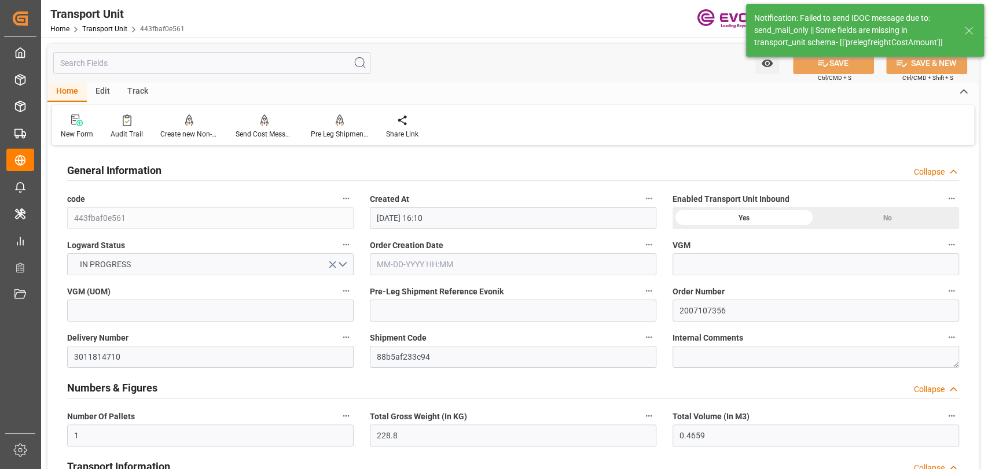
type input "[DATE] 00:00"
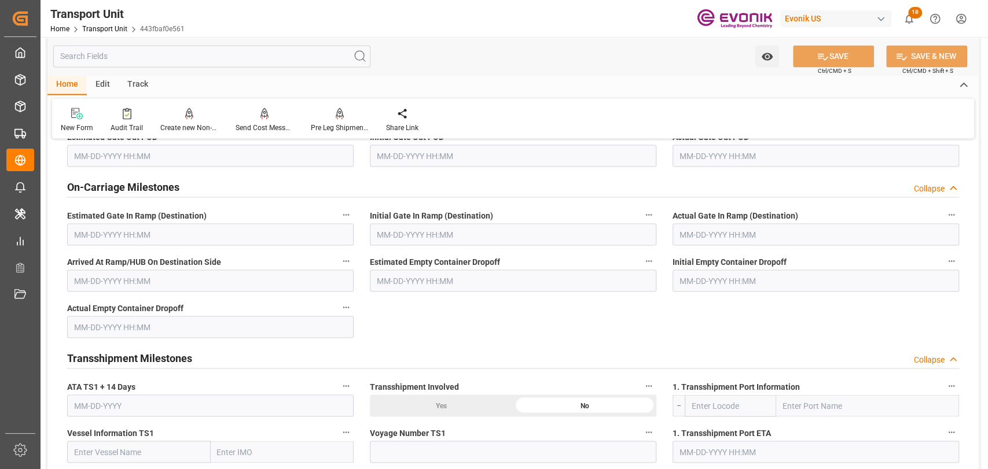
scroll to position [1671, 0]
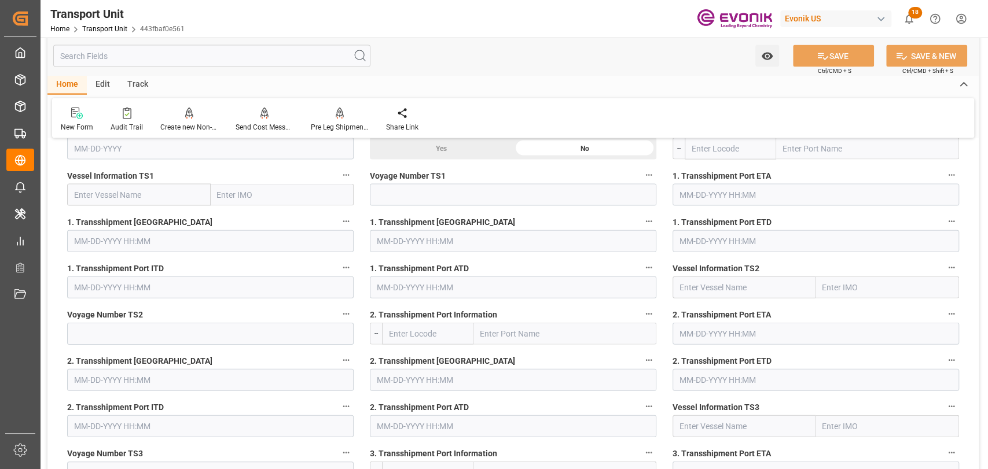
click at [157, 62] on input "text" at bounding box center [211, 56] width 317 height 22
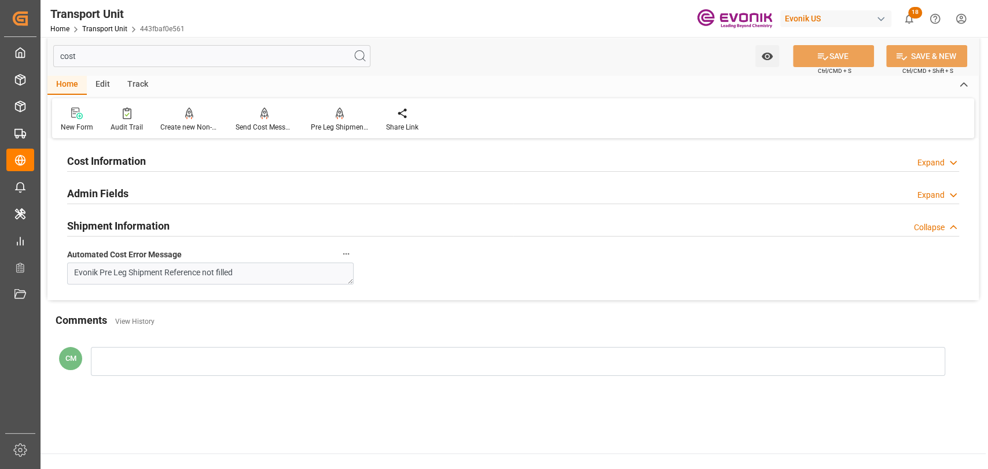
scroll to position [0, 0]
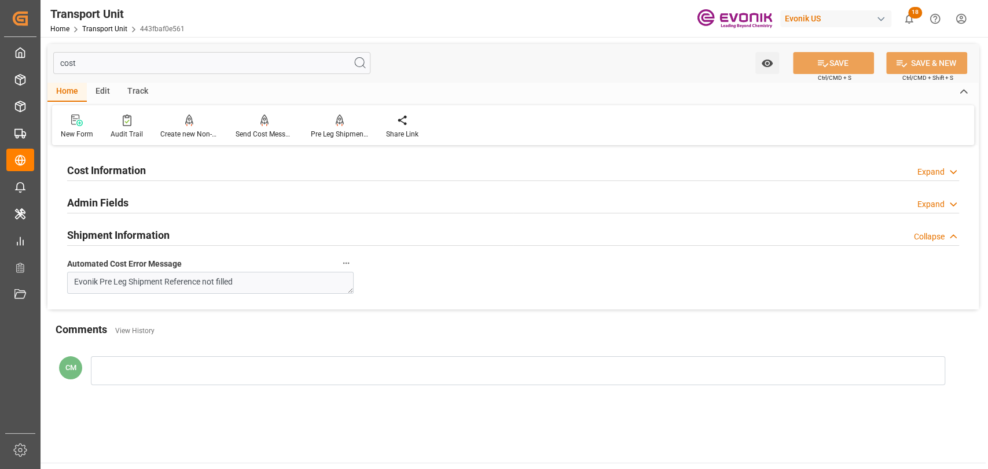
type input "cost"
click at [113, 167] on h2 "Cost Information" at bounding box center [106, 171] width 79 height 16
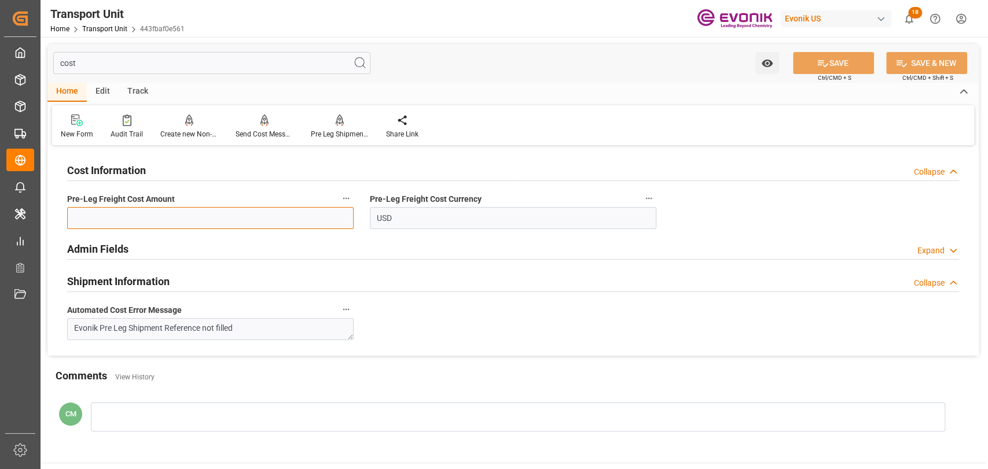
drag, startPoint x: 159, startPoint y: 220, endPoint x: 172, endPoint y: 222, distance: 12.8
click at [166, 222] on input "text" at bounding box center [210, 218] width 286 height 22
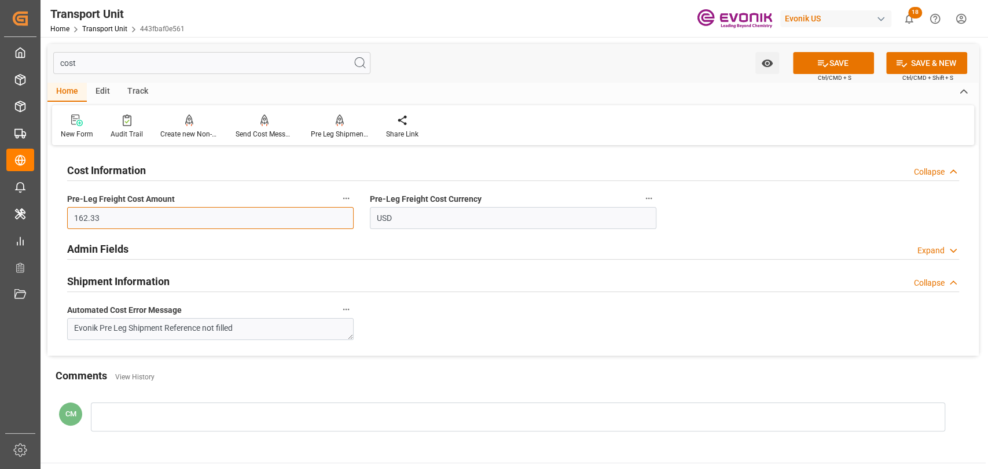
type input "162.33"
click at [828, 64] on button "SAVE" at bounding box center [833, 63] width 81 height 22
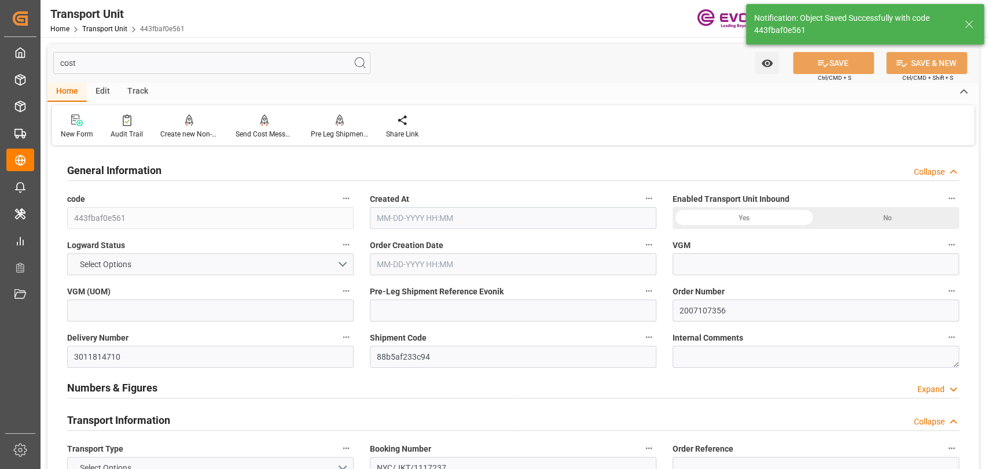
type input "AC Containerline"
type input "Leschaco Inc."
type input "USLAX"
type input "IDJKT"
type input "228.8"
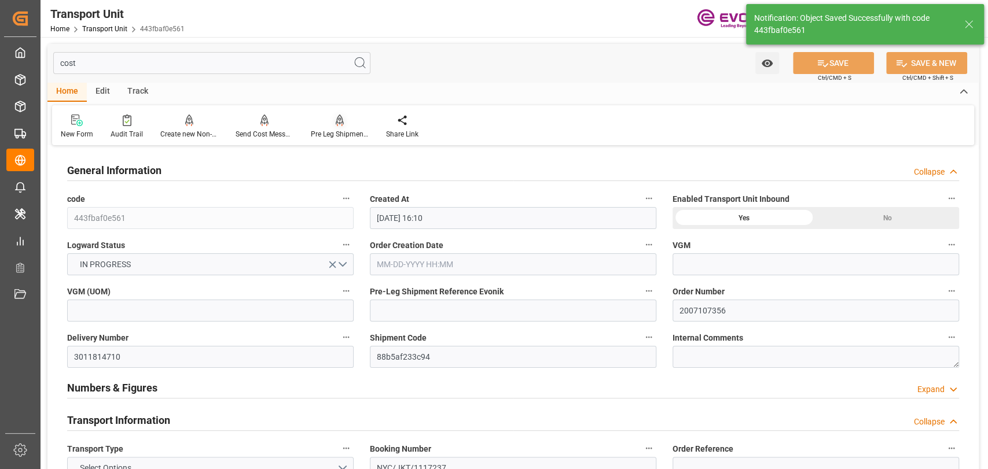
type input "08-04-2025 16:10"
type input "11-07-2025"
type input "[DATE] 00:00"
type input "11-08-2025 00:00"
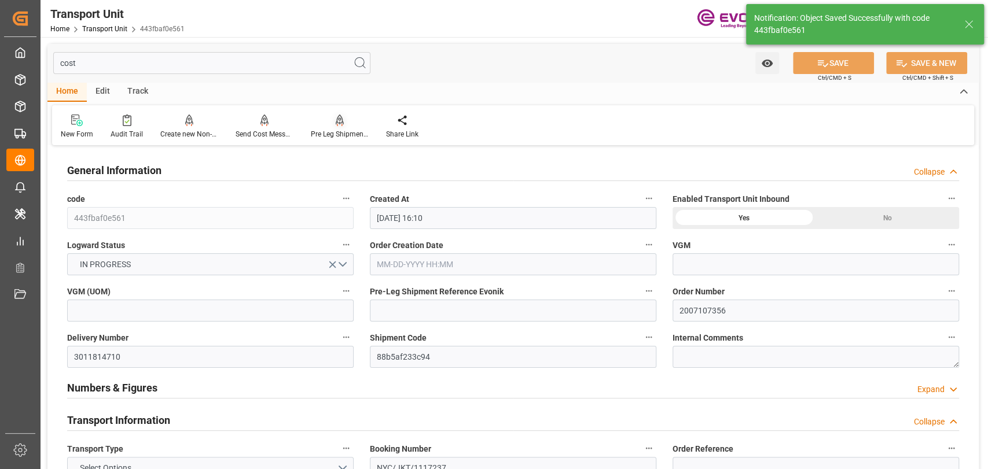
type input "11-08-2025 00:00"
type input "09-12-2025 00:00"
click at [330, 129] on div "Pre Leg Shipment Inbound" at bounding box center [340, 134] width 58 height 10
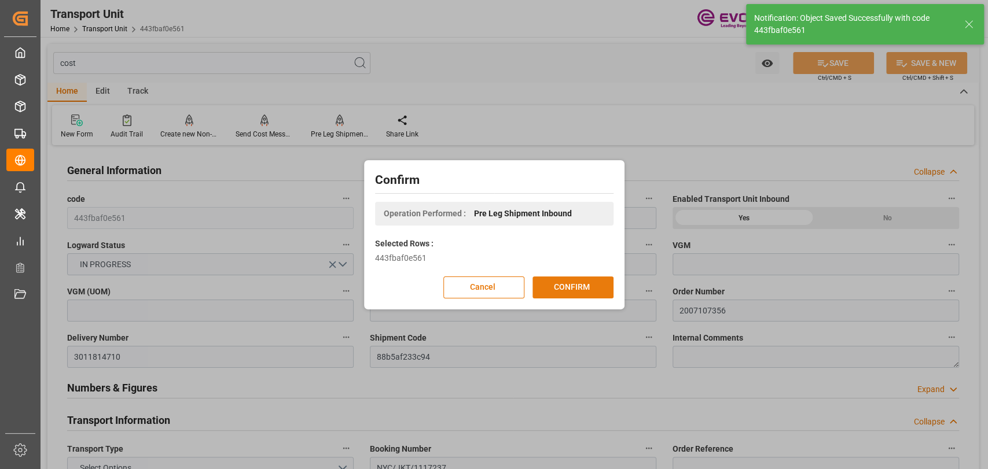
click at [564, 287] on button "CONFIRM" at bounding box center [572, 288] width 81 height 22
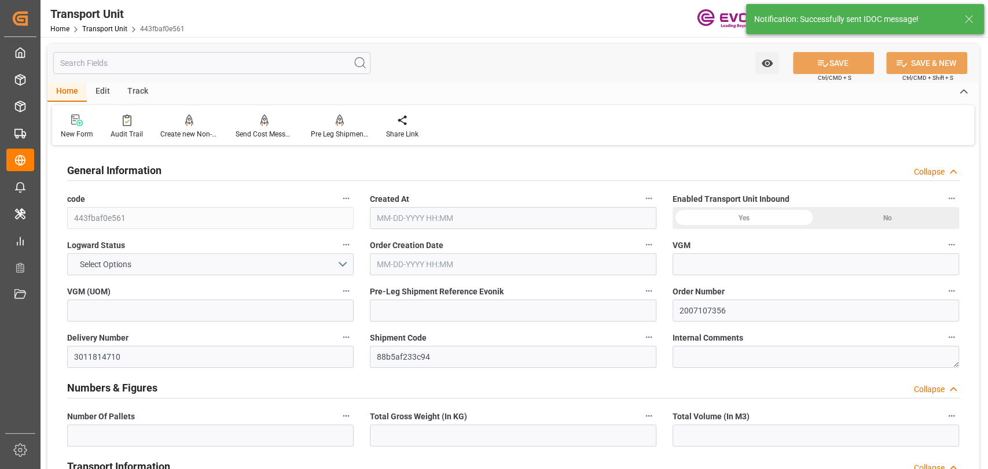
type input "443fbaf0e561"
type input "2007107356"
type input "3011814710"
type input "88b5af233c94"
type input "NYC/JKT/1117237"
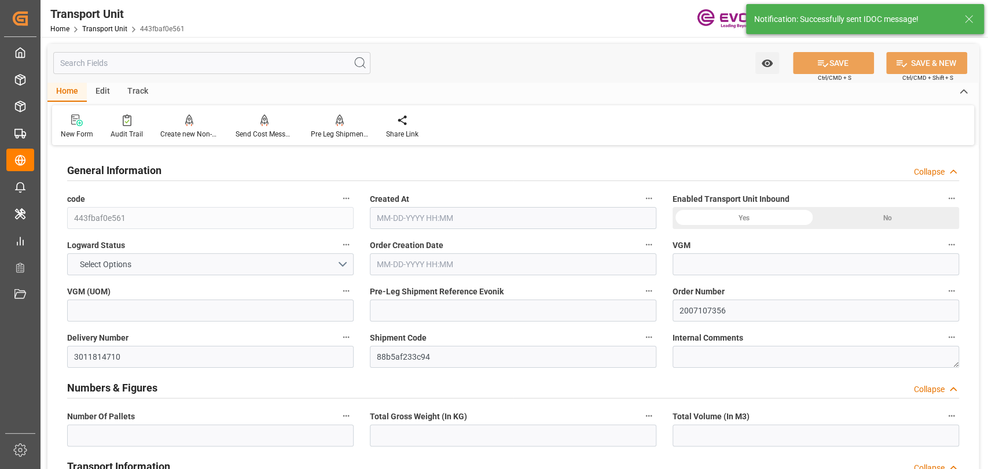
type input "ALRB"
type textarea "60409"
type input "United States"
type textarea "10210"
type input "Indonesia"
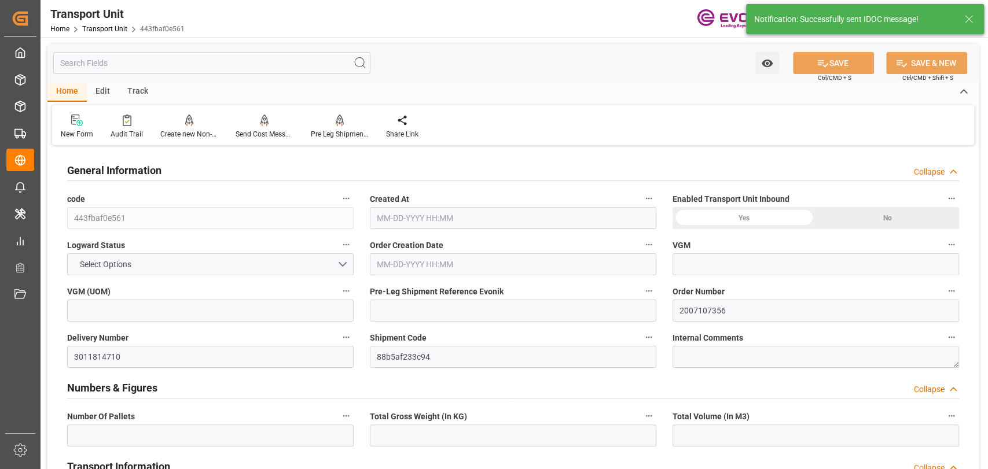
type input "Los Angeles"
type input "Jakarta, Java"
type input "USD"
type input "No"
type textarea "KGM"
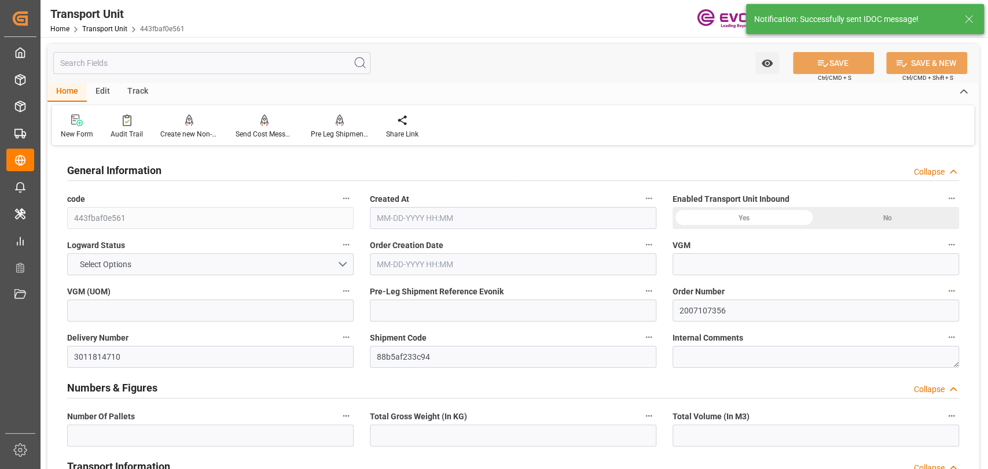
type input "M3"
type input "KGM"
type input "M3"
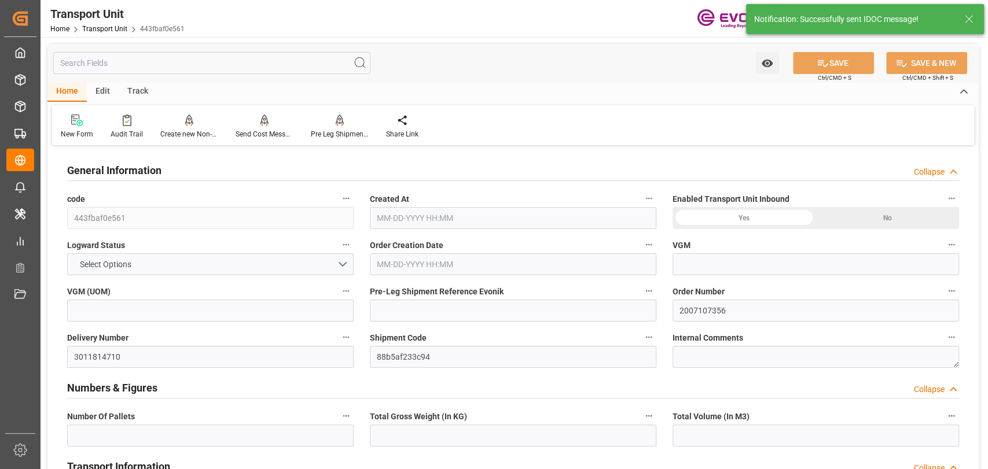
type input "0.1829"
type input "M3"
type input "KGM"
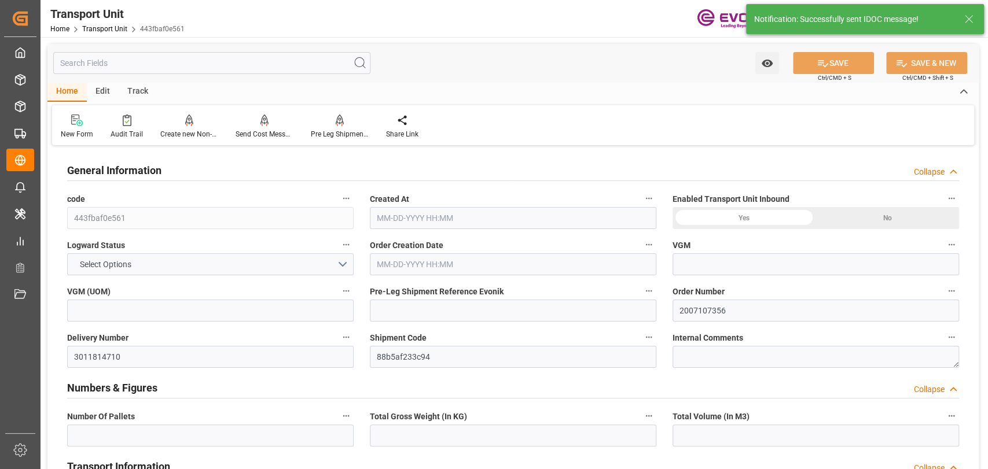
type textarea "Evonik Pre Leg Shipment Reference not filled"
type input "4006721668"
type input "kg"
type input "1"
type input "228.8"
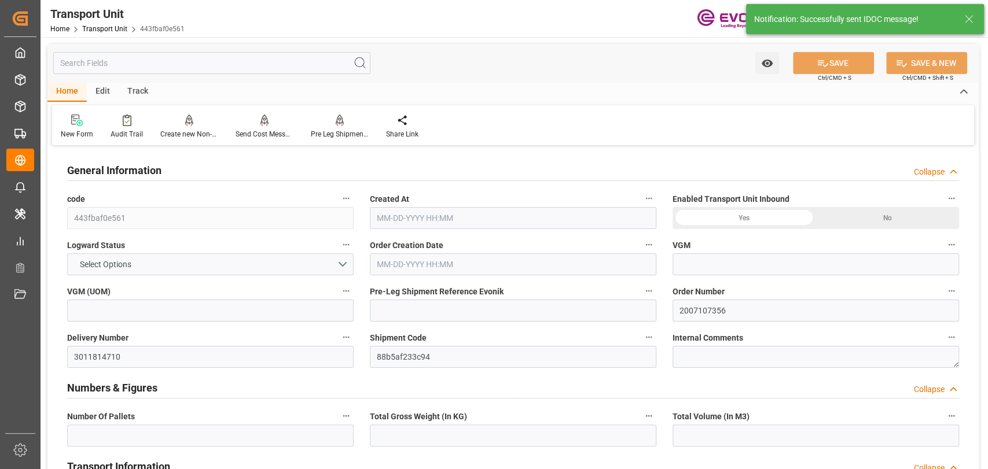
type input "0.4659"
type input "AC Containerline"
type input "Leschaco Inc."
type input "USLAX"
type input "IDJKT"
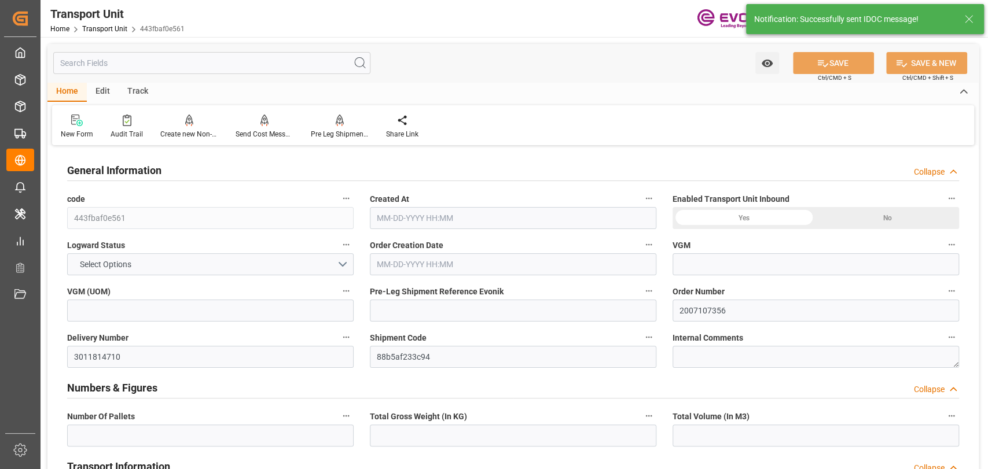
type input "162.33"
type input "1"
type input "228.8"
type input "20"
type input "1"
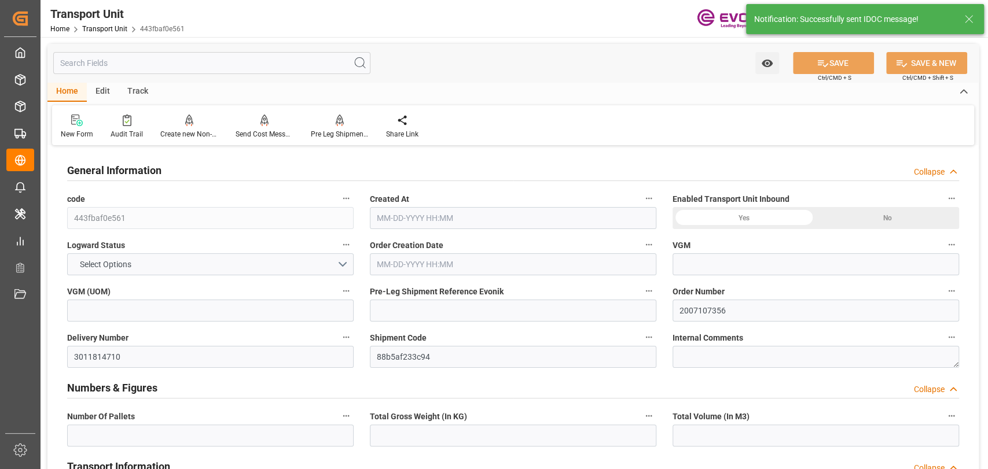
type input "20"
type input "231.48"
type input "228.8"
type input "1"
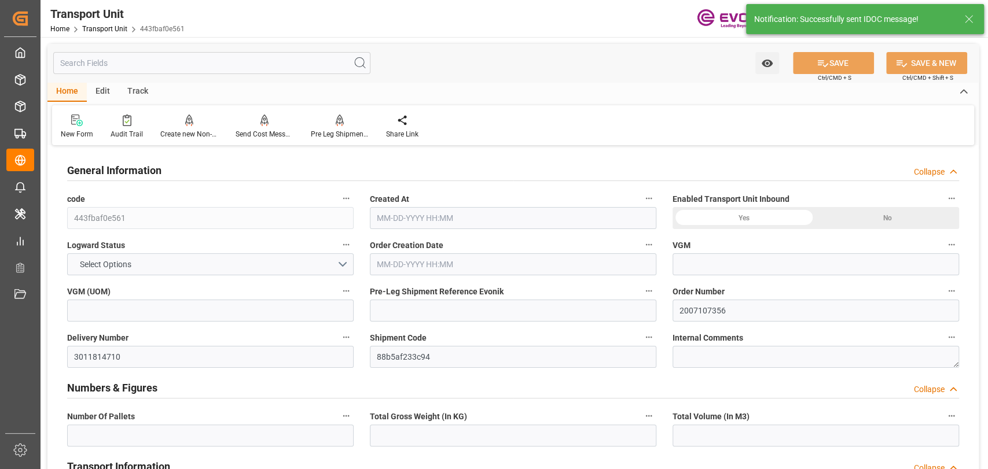
type input "0.4695"
type input "0.4659"
type input "22.68"
type input "20"
type input "228.8"
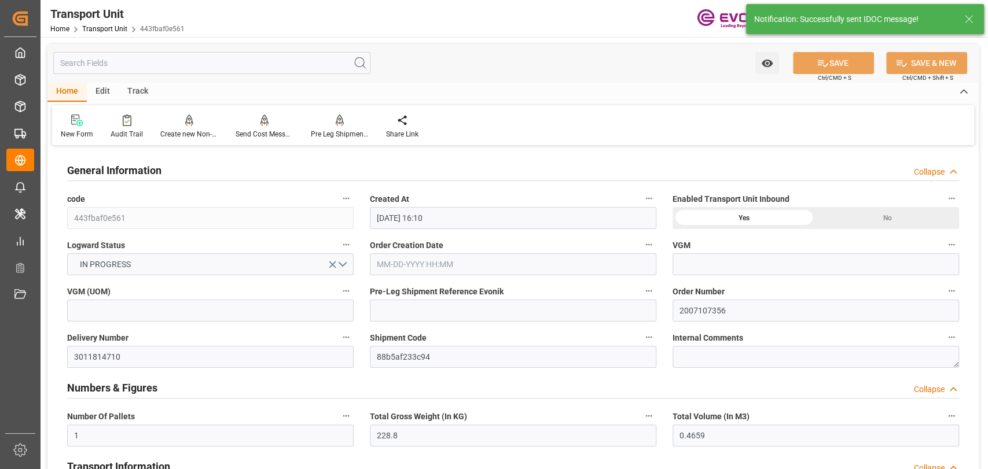
type input "08-04-2025 16:10"
type input "11-07-2025"
type input "[DATE] 00:00"
type input "11-08-2025 00:00"
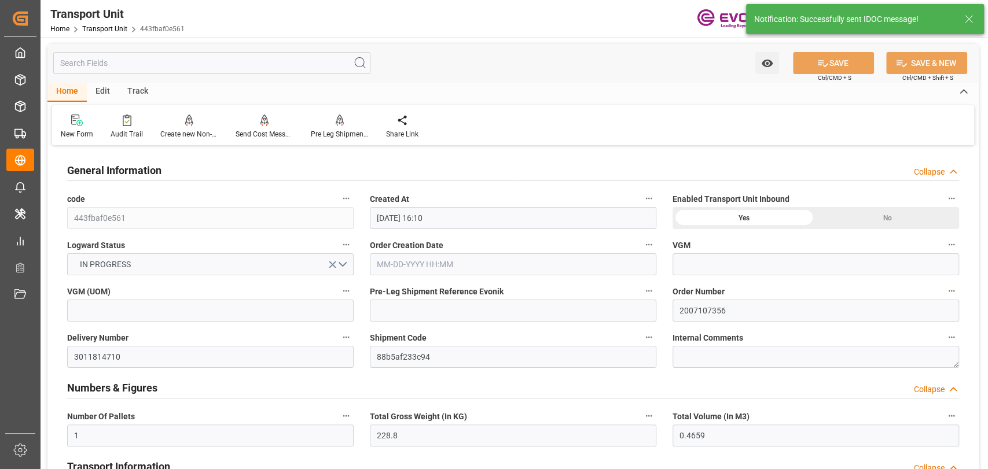
type input "11-08-2025 00:00"
type input "09-08-2025 16:57"
type input "09-12-2025 00:00"
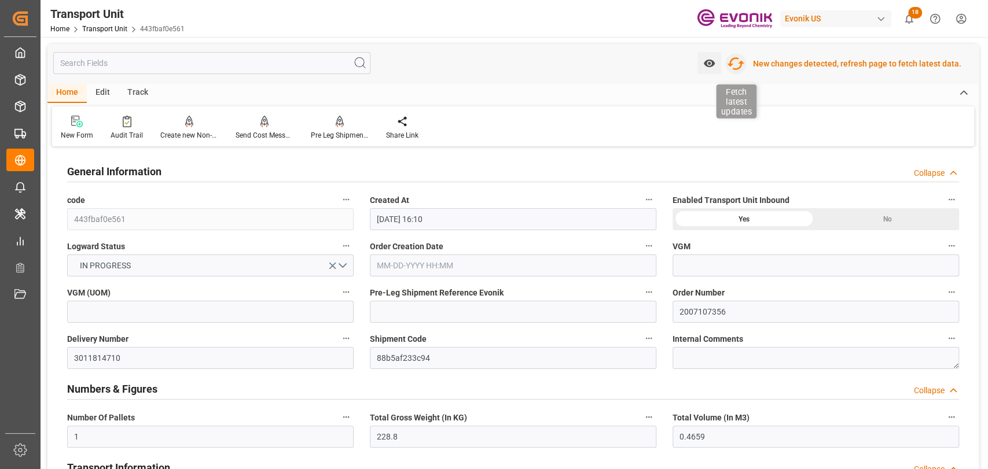
click at [740, 57] on icon "button" at bounding box center [735, 63] width 19 height 19
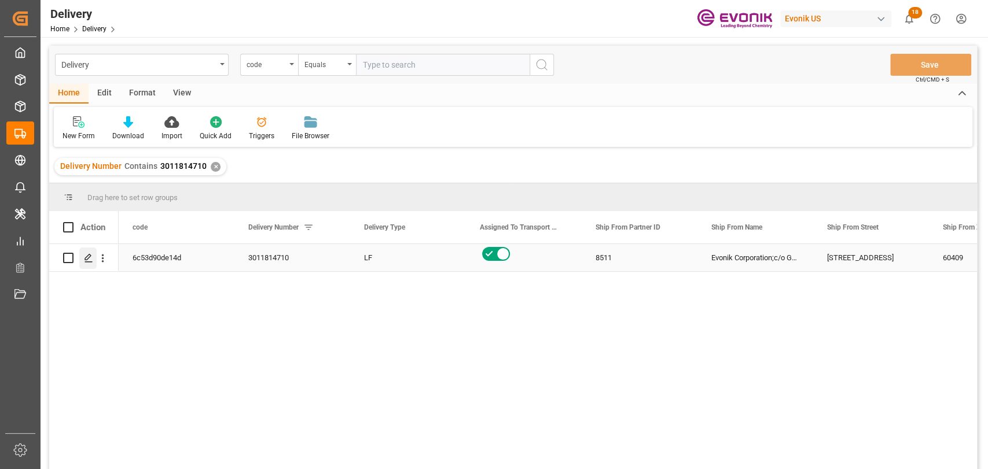
click at [96, 262] on div "Press SPACE to select this row." at bounding box center [87, 258] width 17 height 21
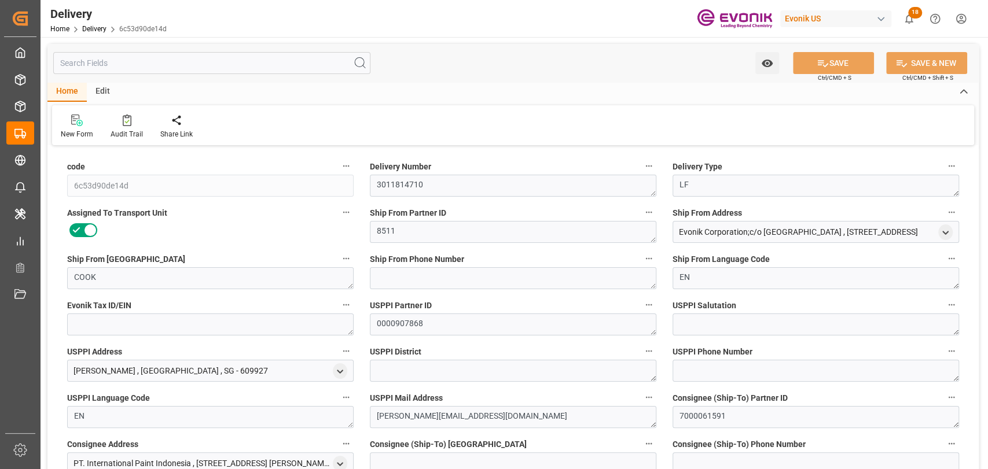
type input "[DATE]"
type input "[DATE] 00:00"
type input "[DATE] 12:06"
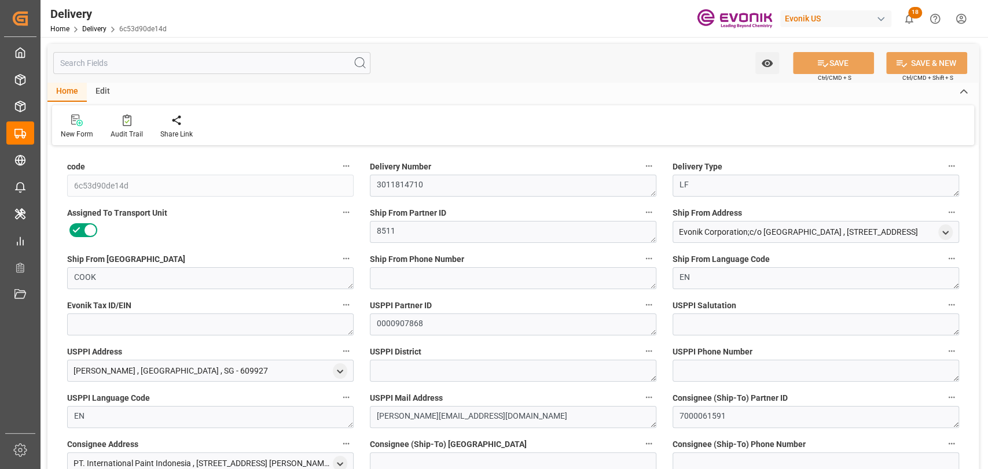
type input "[DATE] 12:06"
click at [155, 58] on input "text" at bounding box center [211, 63] width 317 height 22
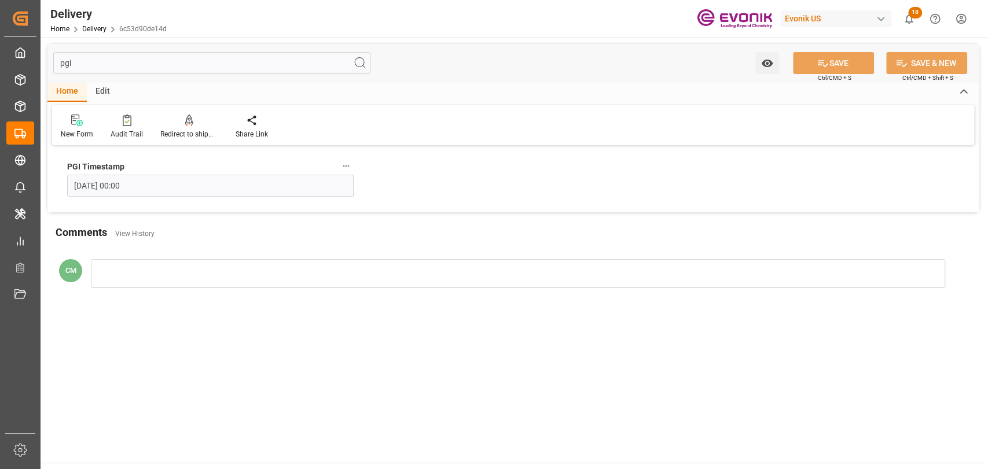
type input "pgi"
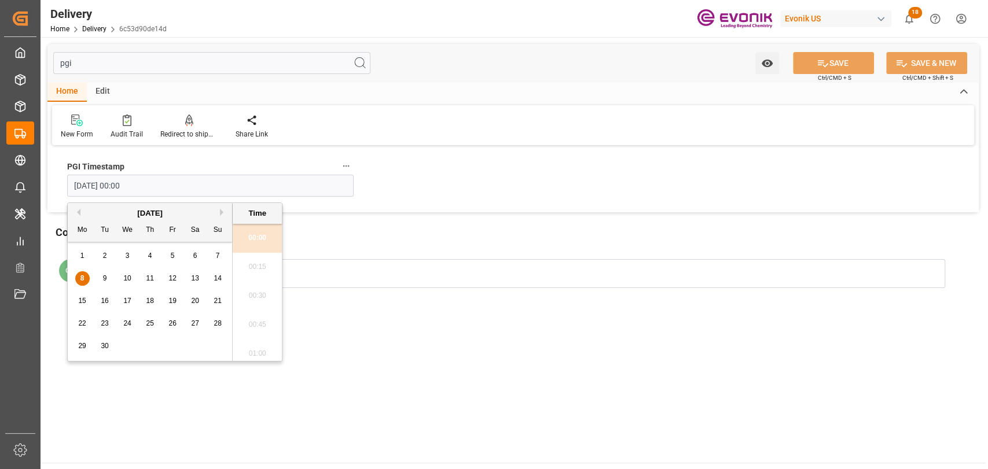
drag, startPoint x: 170, startPoint y: 189, endPoint x: -47, endPoint y: 185, distance: 216.5
click at [0, 185] on html "Created by potrace 1.15, written by [PERSON_NAME] [DATE]-[DATE] Created by potr…" at bounding box center [494, 234] width 988 height 469
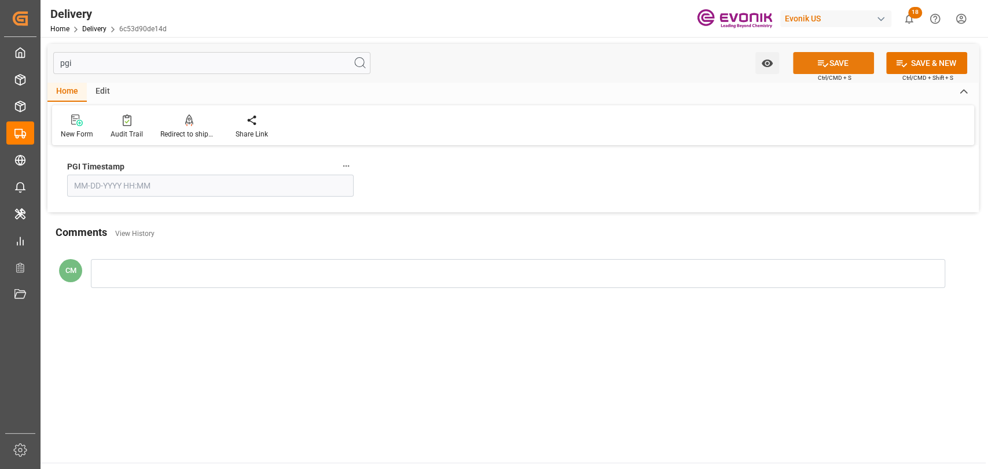
click at [811, 68] on button "SAVE" at bounding box center [833, 63] width 81 height 22
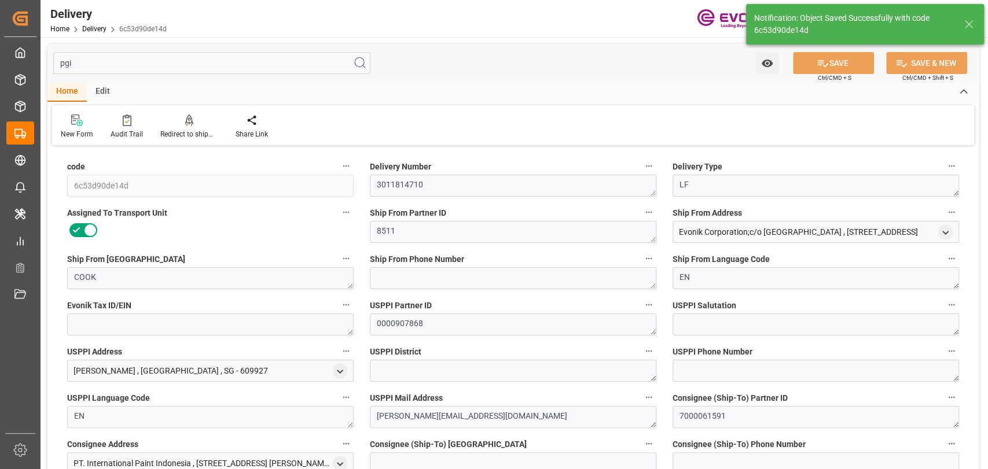
type input "[DATE]"
type input "[DATE] 12:06"
type input "[DATE] 16:56"
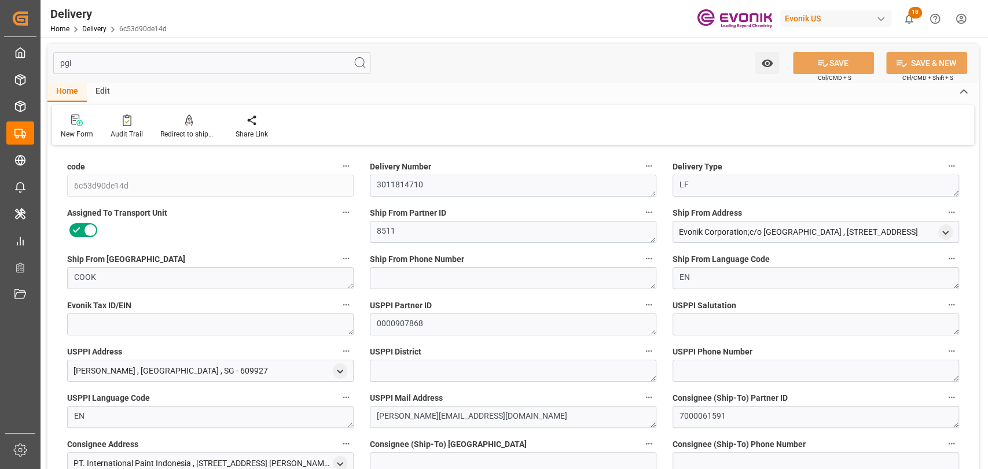
click at [168, 66] on input "pgi" at bounding box center [211, 63] width 317 height 22
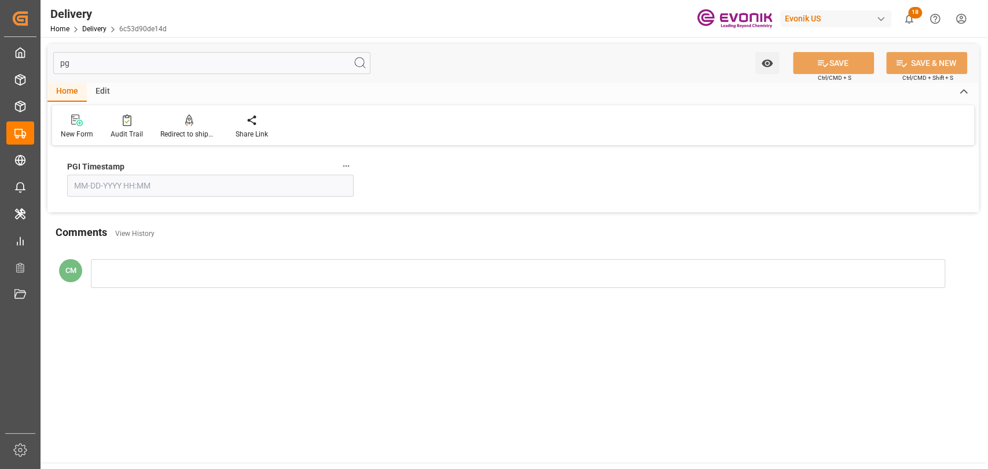
type input "pgi"
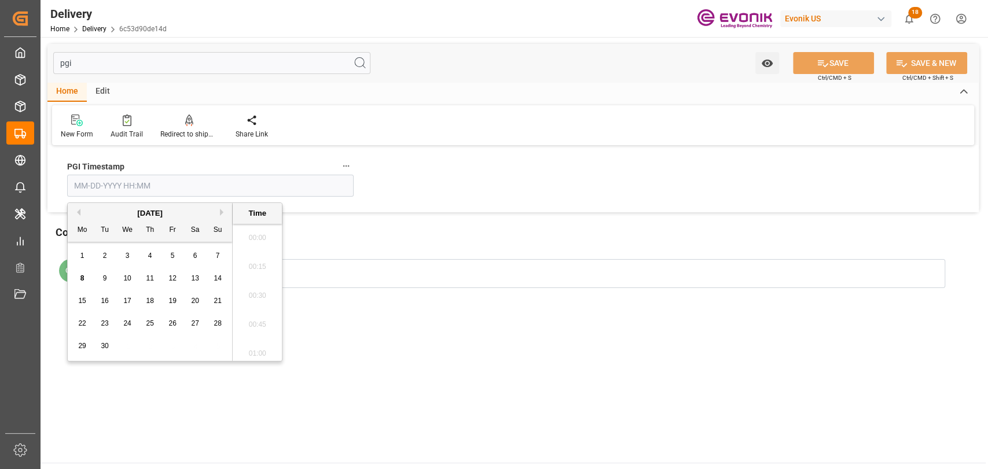
click at [234, 189] on input "text" at bounding box center [210, 186] width 286 height 22
paste input "[DATE] 00:00"
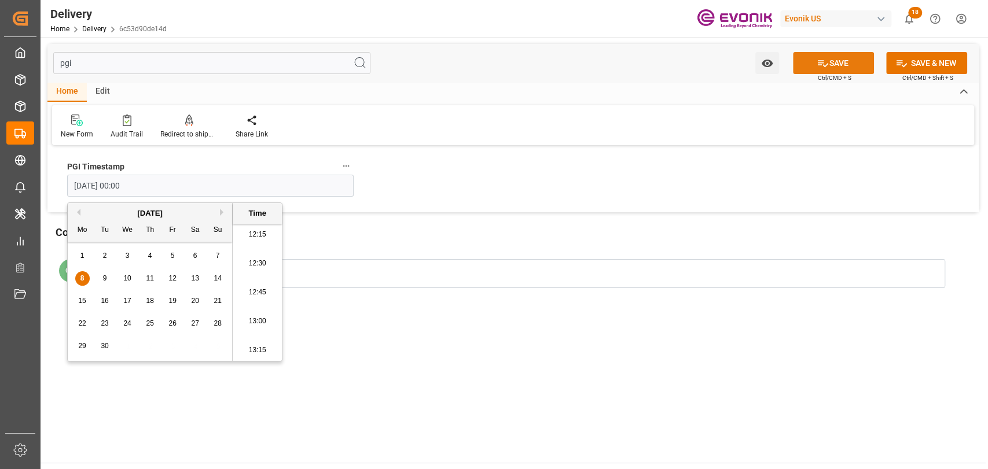
type input "[DATE] 00:00"
click at [833, 61] on button "SAVE" at bounding box center [833, 63] width 81 height 22
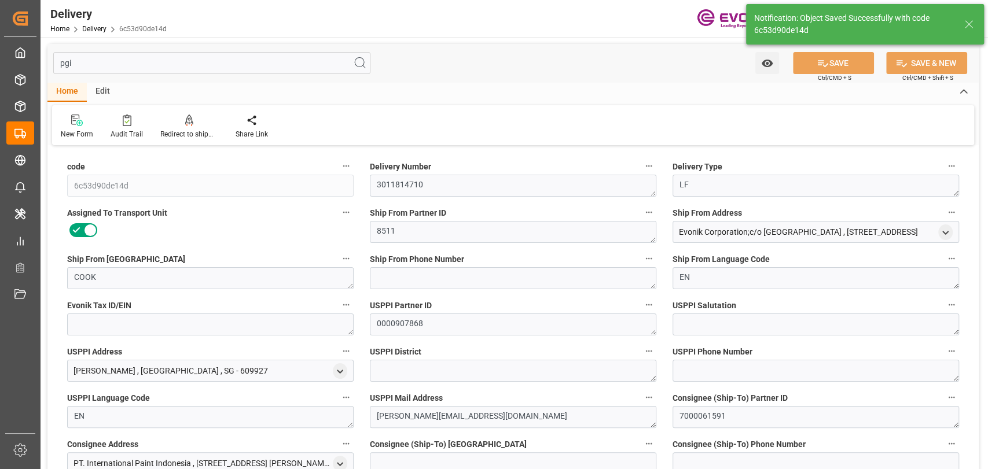
type input "[DATE]"
type input "[DATE] 12:06"
type input "[DATE] 16:57"
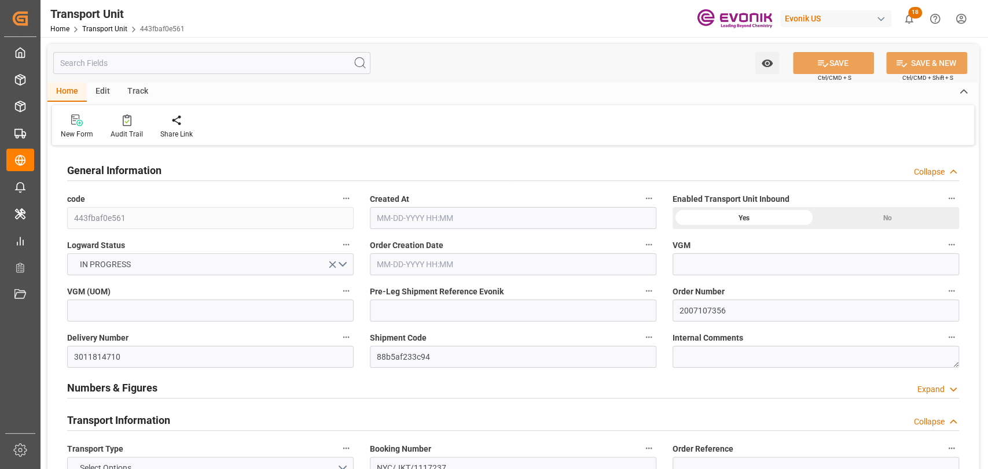
type input "AC Containerline"
type input "Leschaco Inc."
type input "USLAX"
type input "IDJKT"
type input "231.48"
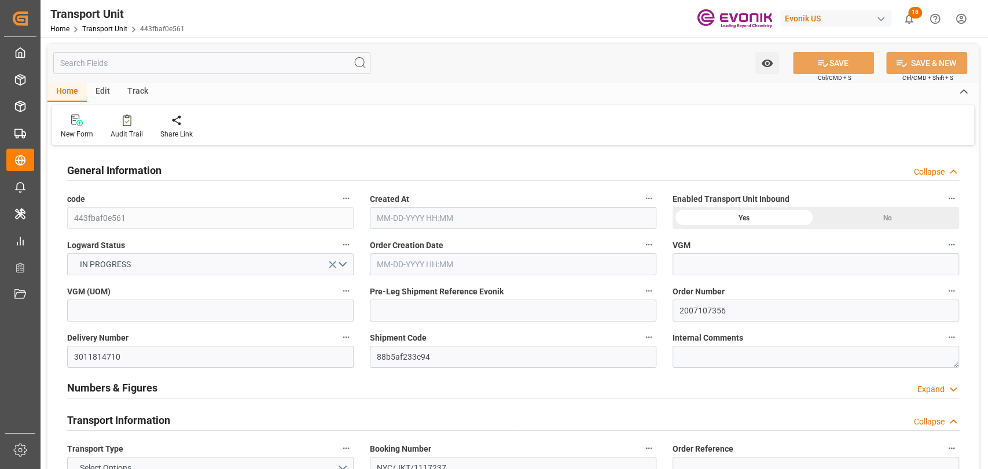
type input "[DATE] 16:10"
type input "11-07-2025"
type input "[DATE] 00:00"
type input "11-08-2025 00:00"
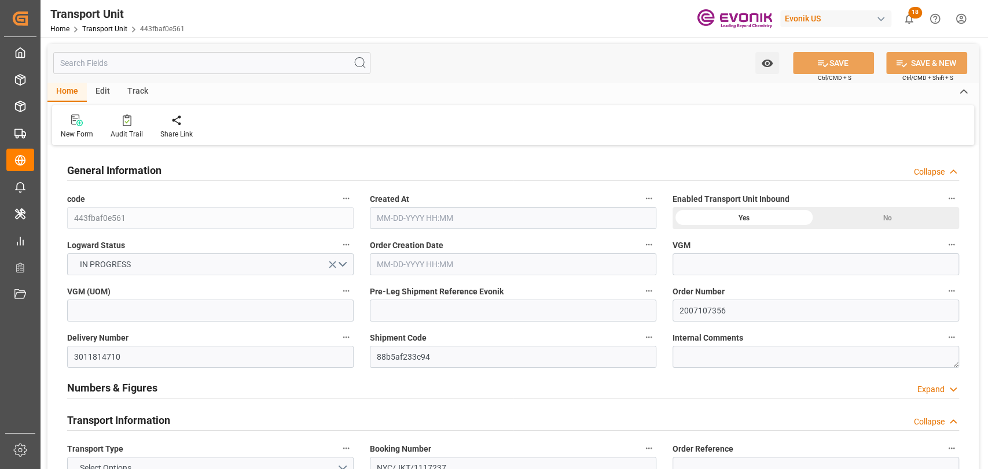
type input "11-08-2025 00:00"
type input "09-12-2025 00:00"
type input "0"
type input "Hapag [PERSON_NAME]"
type input "Hapag [PERSON_NAME] Aktiengesellschaft"
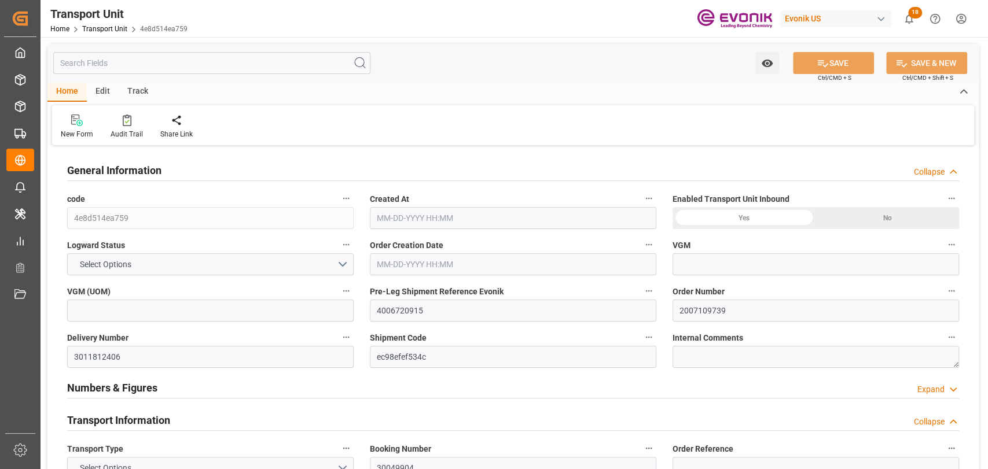
type input "USSAV"
type input "BEANR"
type input "19499.7"
type input "08-07-2025 03:50"
type input "10-16-2025"
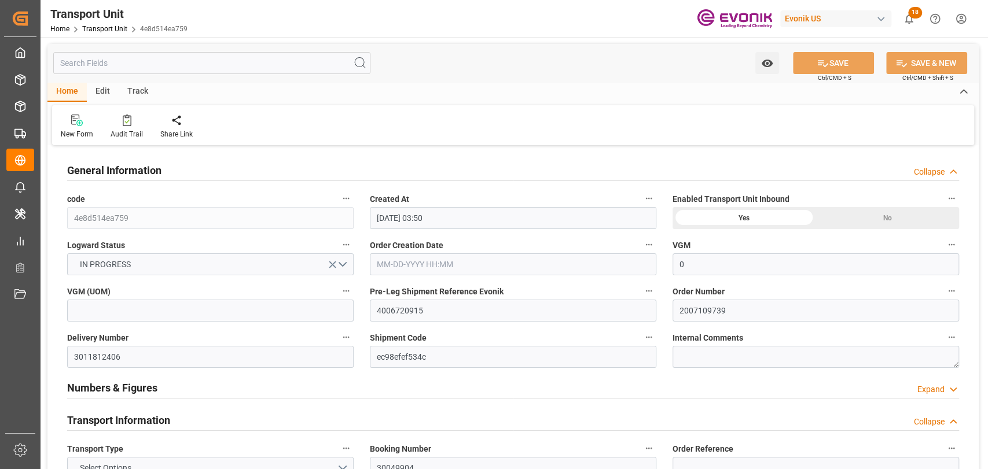
type input "09-28-2025 00:00"
type input "09-21-2025 00:00"
type input "10-13-2025 00:00"
type input "[DATE] 00:00"
type input "09-24-2025 12:00"
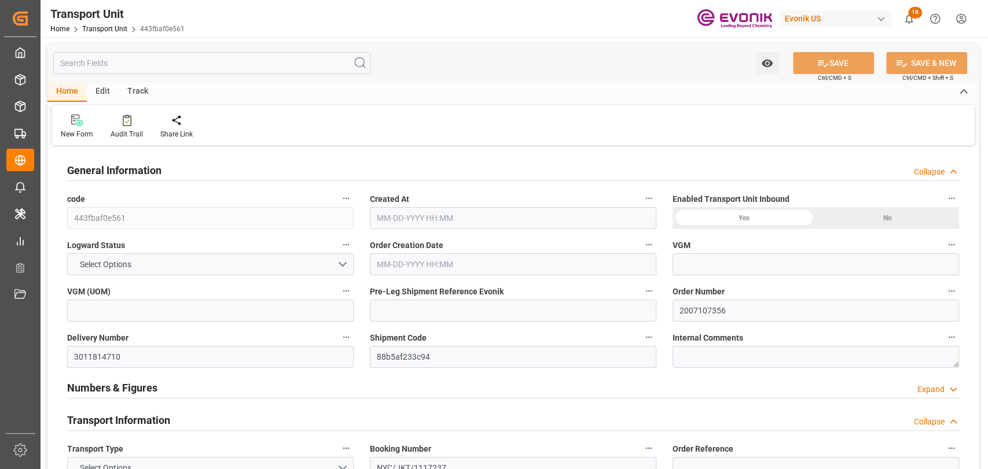
type input "AC Containerline"
type input "Leschaco Inc."
type input "USLAX"
type input "IDJKT"
type input "231.48"
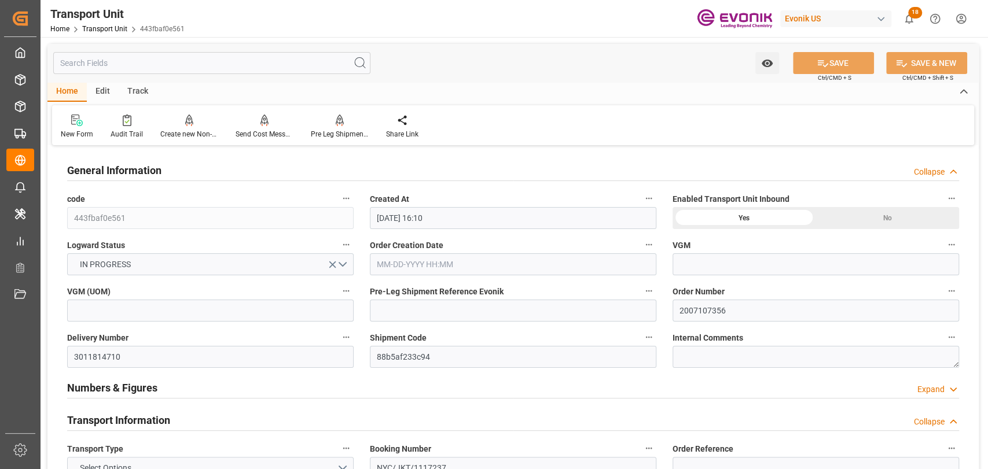
type input "[DATE] 16:10"
type input "[DATE]"
type input "[DATE] 00:00"
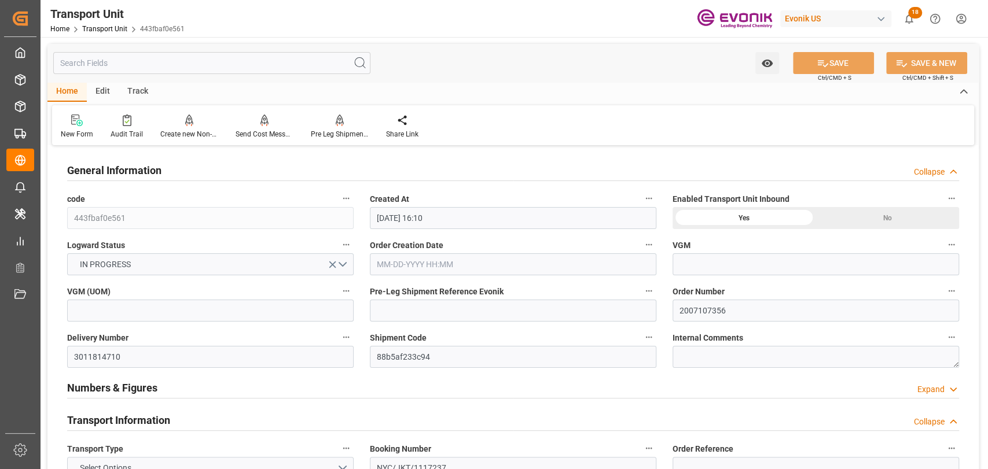
type input "[DATE] 00:00"
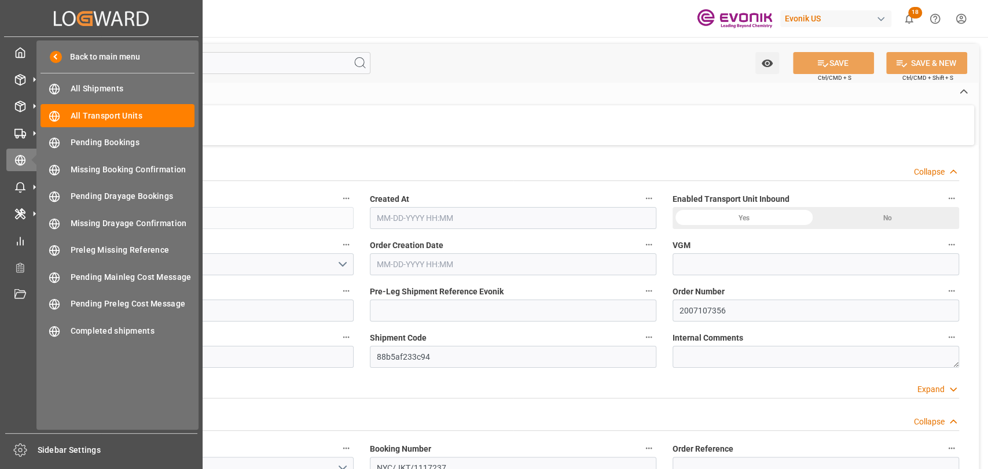
type input "443fbaf0e561"
type input "2007107356"
type input "3011814710"
type input "88b5af233c94"
type input "NYC/JKT/1117237"
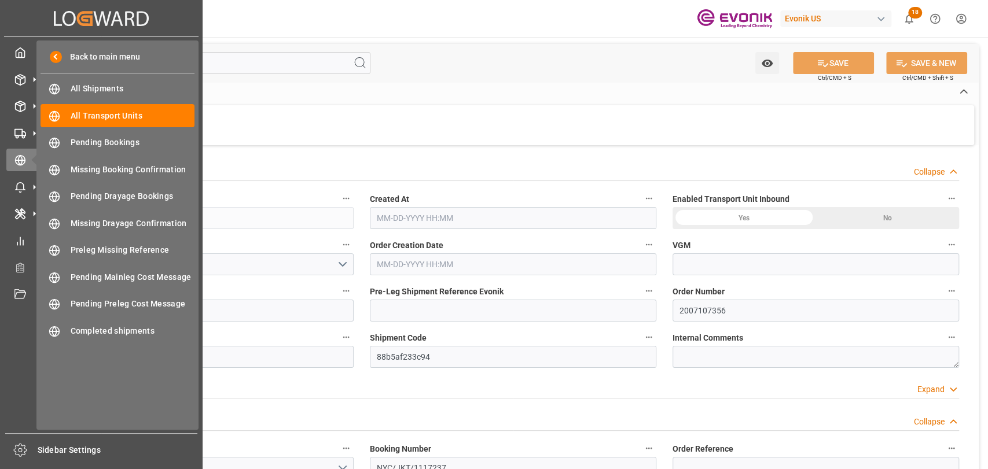
type input "ALRB"
type textarea "60409"
type input "[GEOGRAPHIC_DATA]"
type textarea "10210"
type input "[GEOGRAPHIC_DATA]"
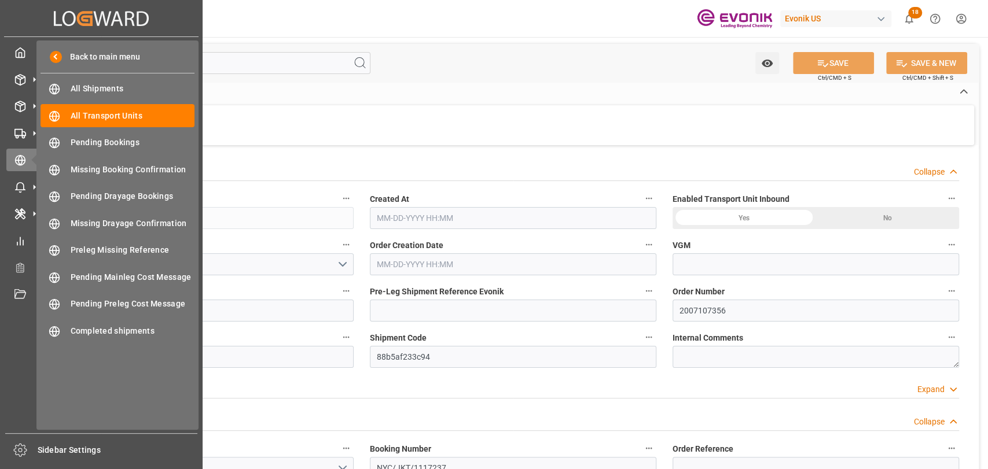
type input "[GEOGRAPHIC_DATA]"
type input "[GEOGRAPHIC_DATA], [GEOGRAPHIC_DATA]"
type textarea "Evonik Pre Leg Shipment Reference not filled"
type input "4006721668"
type input "kg"
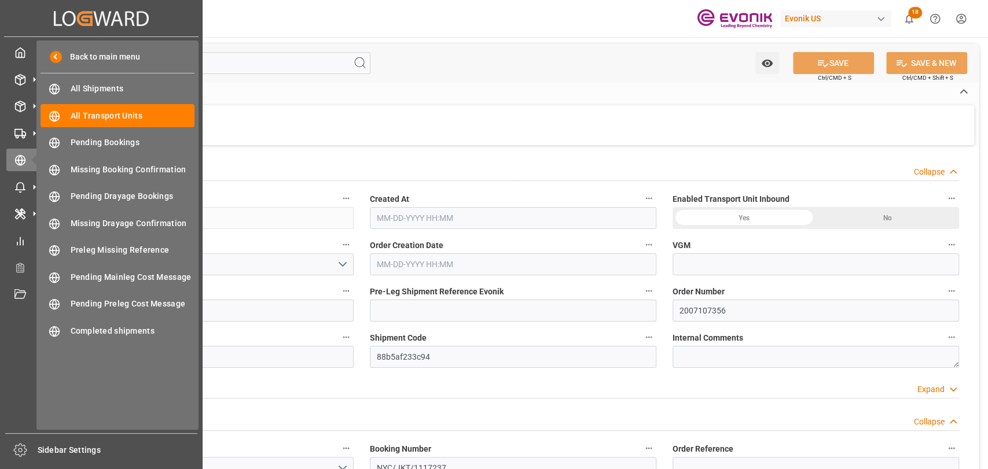
type input "AC Containerline"
type input "Leschaco Inc."
type input "USLAX"
type input "IDJKT"
type input "231.48"
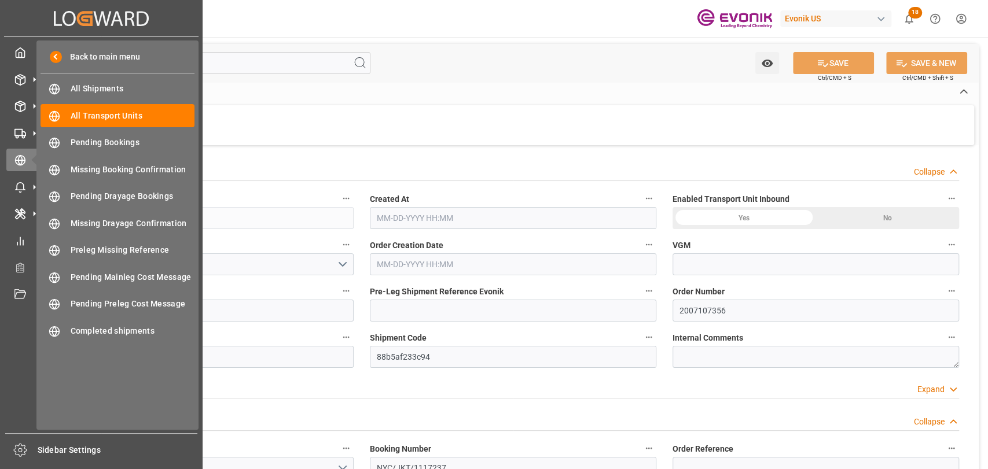
type input "08-04-2025 16:10"
type input "11-07-2025"
type input "[DATE] 00:00"
type input "11-08-2025 00:00"
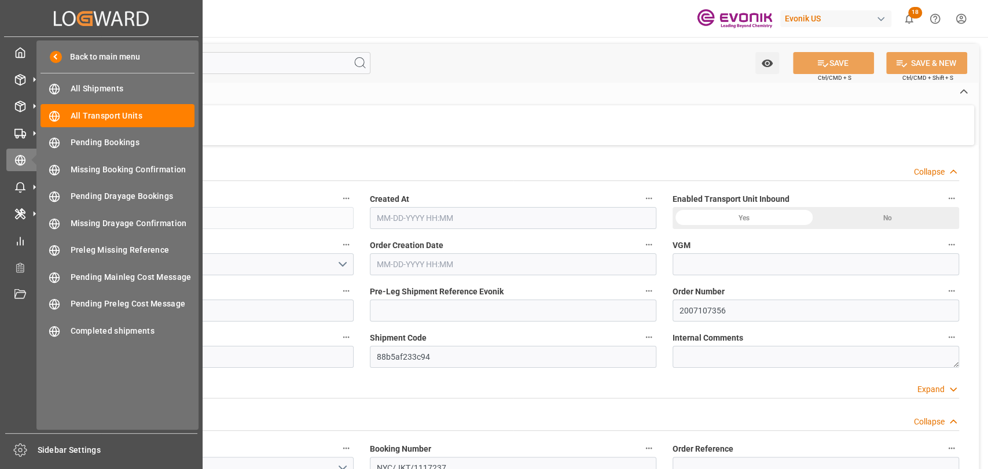
type input "11-08-2025 00:00"
type input "09-12-2025 00:00"
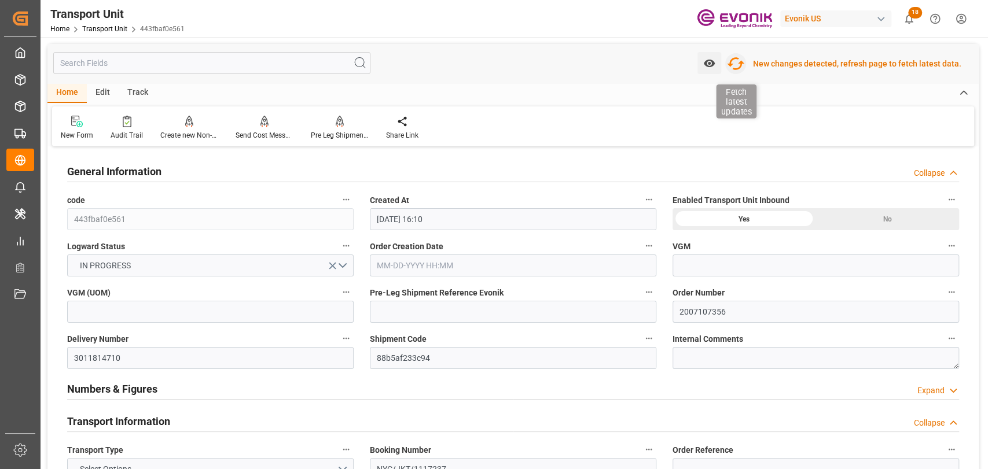
click at [738, 63] on icon "button" at bounding box center [735, 63] width 19 height 19
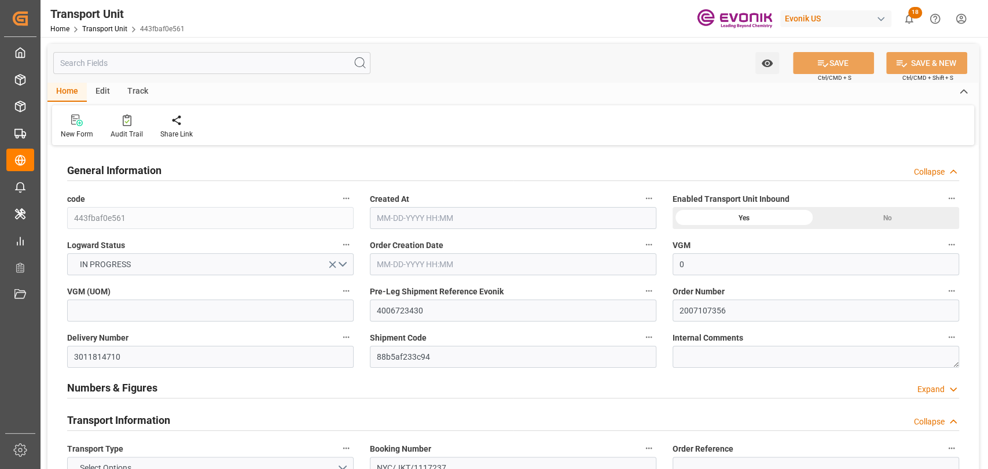
type input "0"
type input "AC Containerline"
type input "Leschaco Inc."
type input "USLAX"
type input "IDJKT"
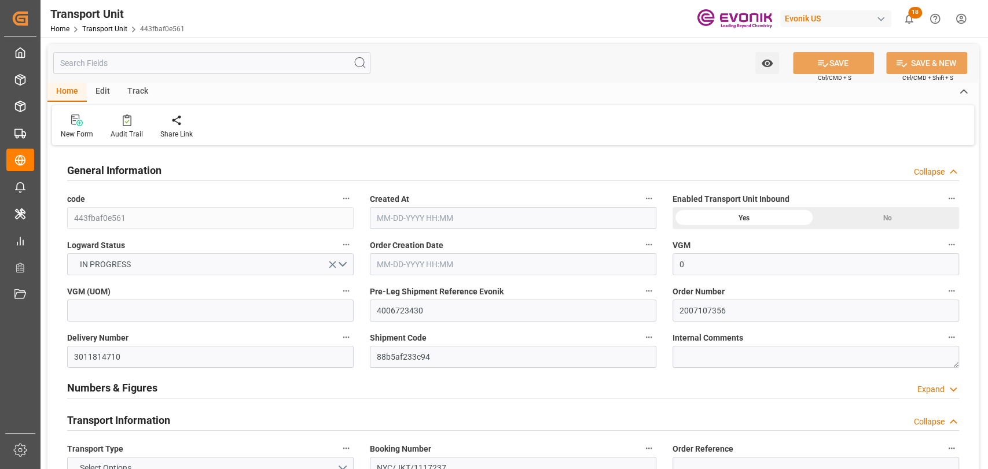
type input "231.48"
click at [404, 307] on input "4006723430" at bounding box center [513, 311] width 286 height 22
type input "[DATE] 16:10"
type input "[DATE]"
type input "[DATE] 00:00"
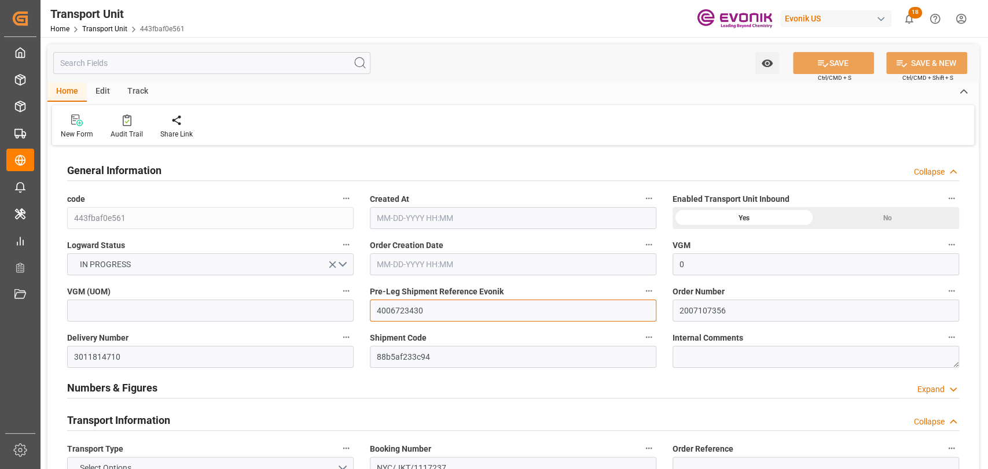
type input "[DATE] 00:00"
click at [404, 307] on input "4006723430" at bounding box center [513, 311] width 286 height 22
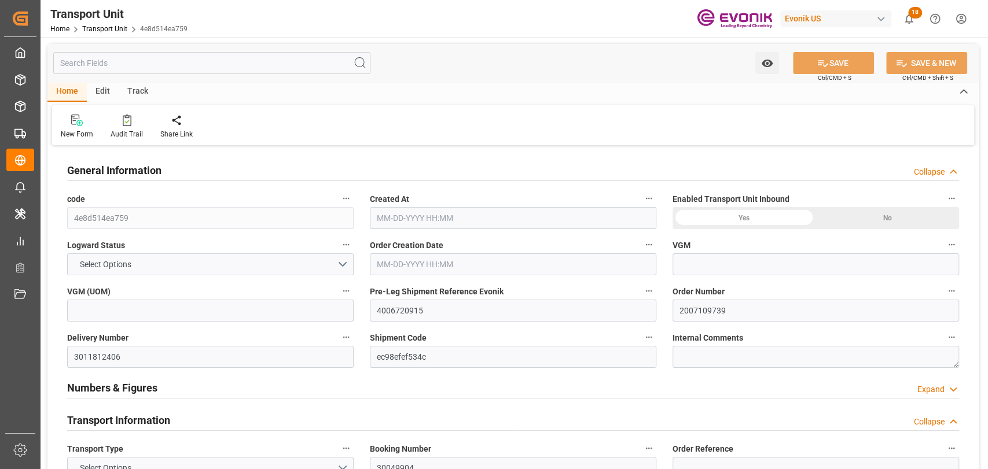
type input "4e8d514ea759"
type input "4006720915"
type input "2007109739"
type input "3011812406"
type input "ec98efef534c"
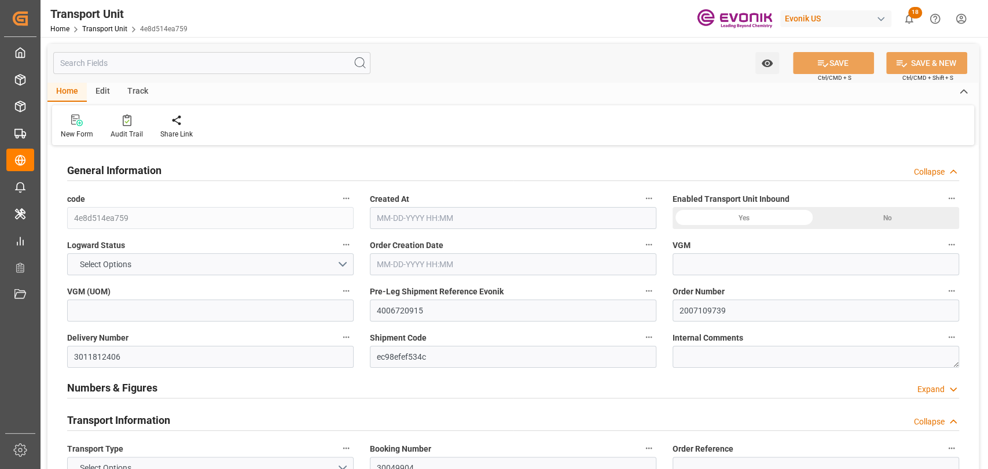
type input "30049904"
type input "HLCU"
type textarea "72086"
type input "[GEOGRAPHIC_DATA]"
type textarea "67067"
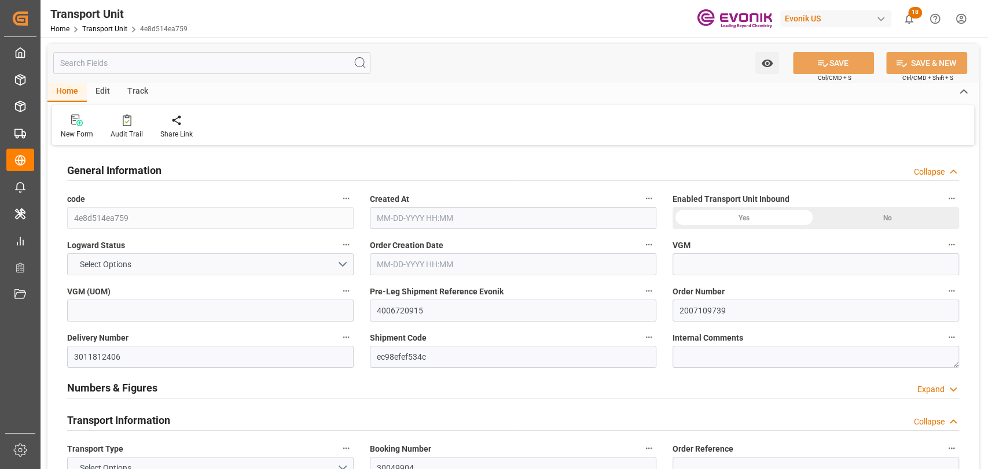
type input "[GEOGRAPHIC_DATA]"
type input "Savannah"
type input "[GEOGRAPHIC_DATA]"
type input "4006723423"
type input "kg"
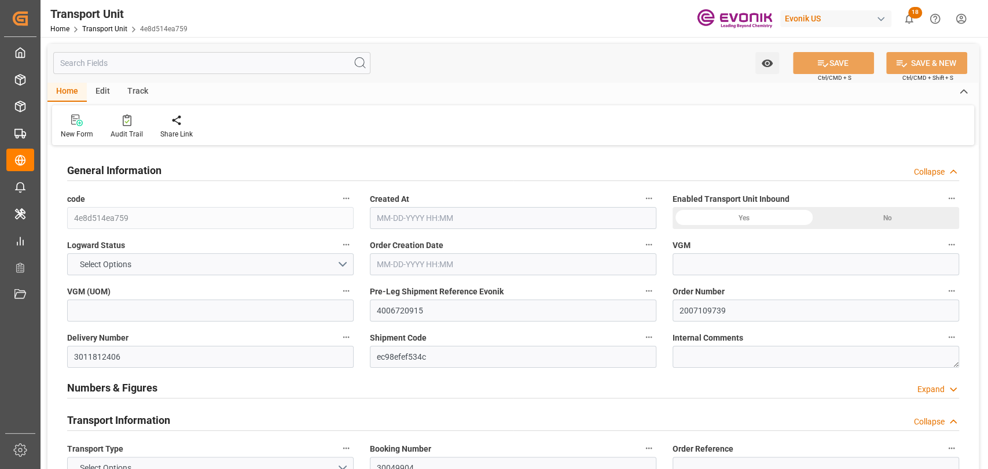
type input "0"
type input "Hapag [PERSON_NAME]"
type input "Hapag [PERSON_NAME] Aktiengesellschaft"
type input "USSAV"
type input "BEANR"
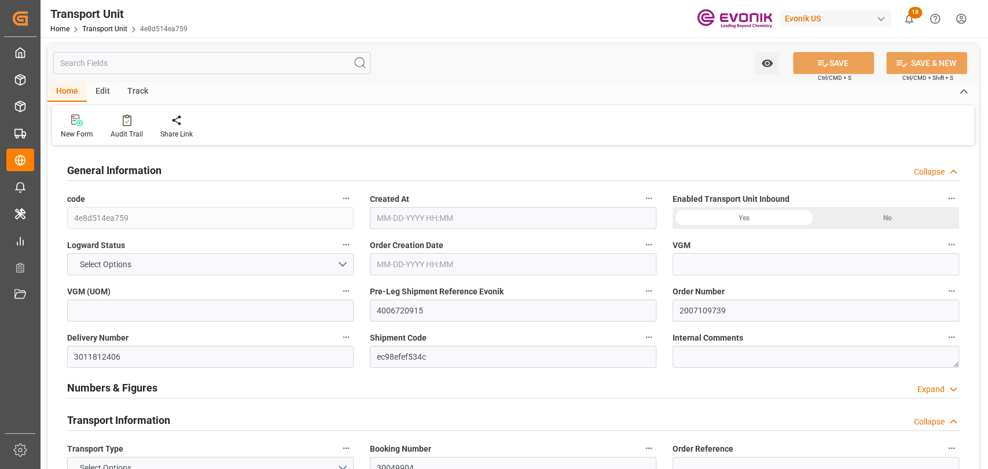
type input "19499.7"
type input "[DATE] 03:50"
type input "[DATE]"
type input "[DATE] 00:00"
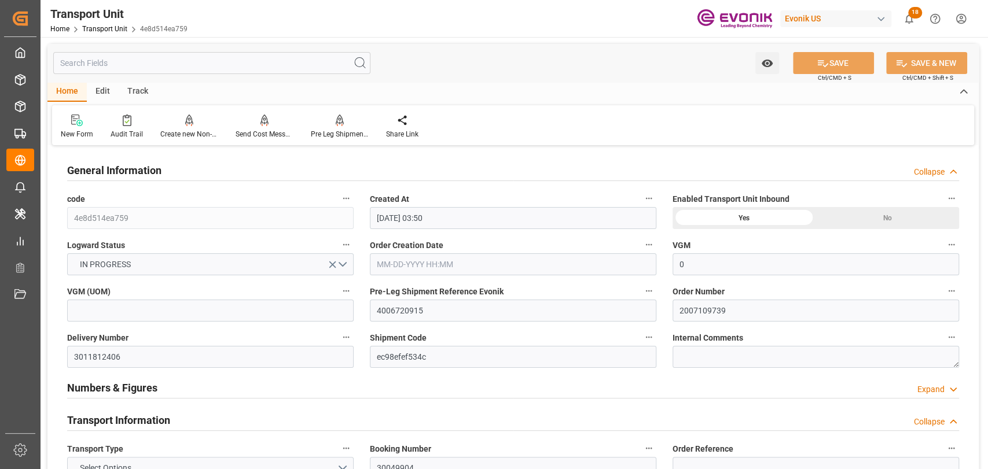
type input "[DATE] 00:00"
type input "[DATE] 12:00"
type input "0"
type input "Hapag [PERSON_NAME]"
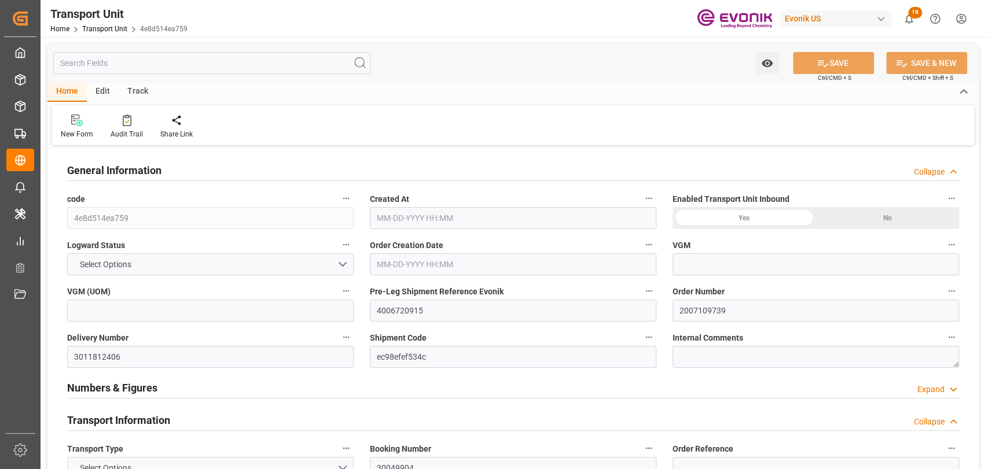
type input "Hapag [PERSON_NAME] Aktiengesellschaft"
type input "USSAV"
type input "BEANR"
type input "19499.7"
type input "[DATE] 03:50"
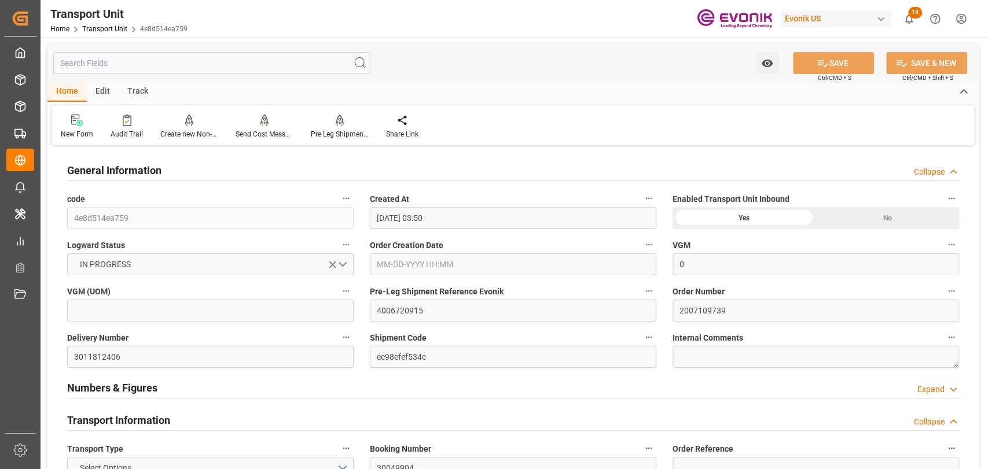
type input "[DATE]"
type input "[DATE] 00:00"
type input "09-21-2025 00:00"
type input "[DATE] 00:00"
type input "10-06-2025 00:00"
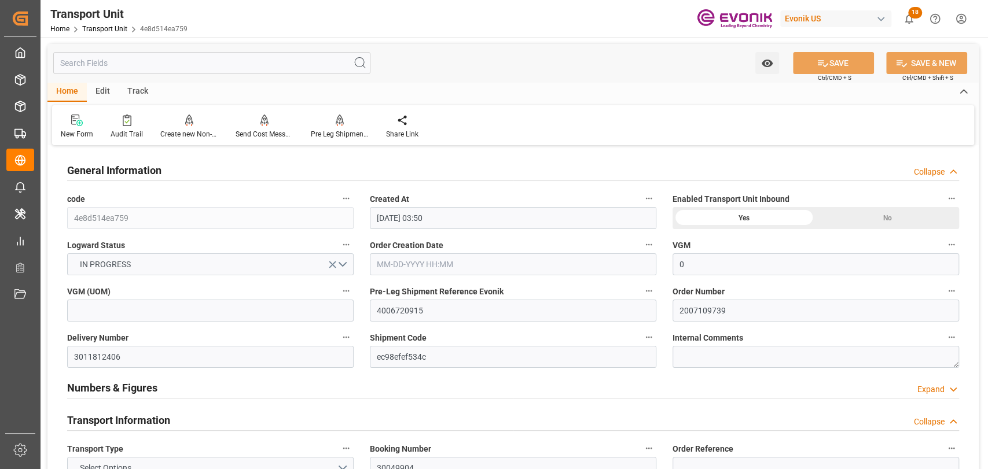
type input "[DATE] 12:00"
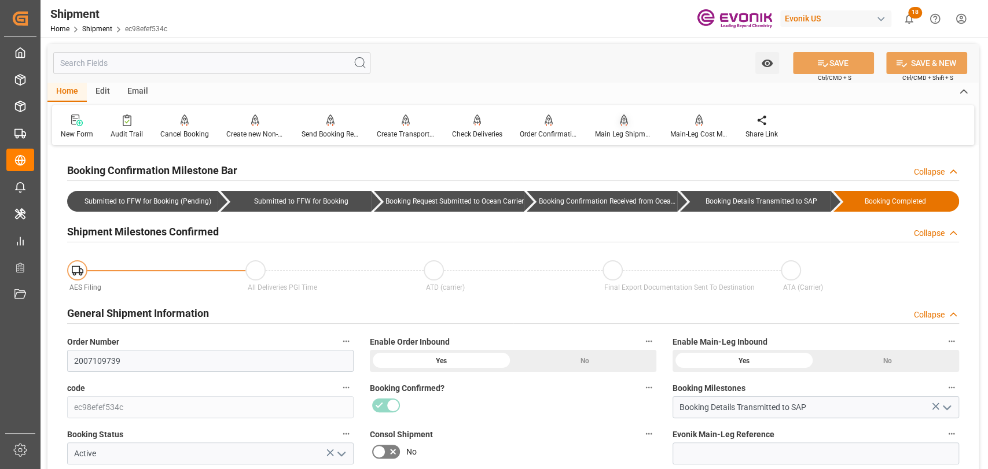
click at [628, 124] on div at bounding box center [624, 120] width 58 height 12
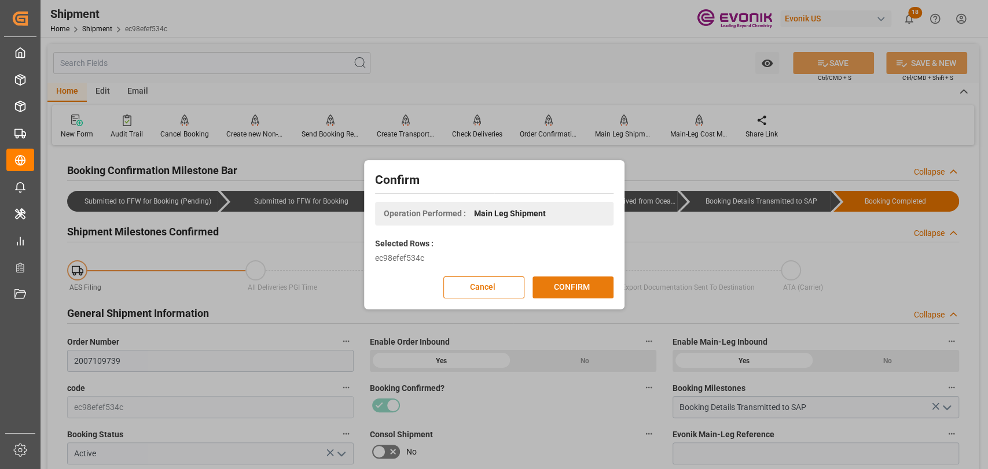
click at [582, 284] on button "CONFIRM" at bounding box center [572, 288] width 81 height 22
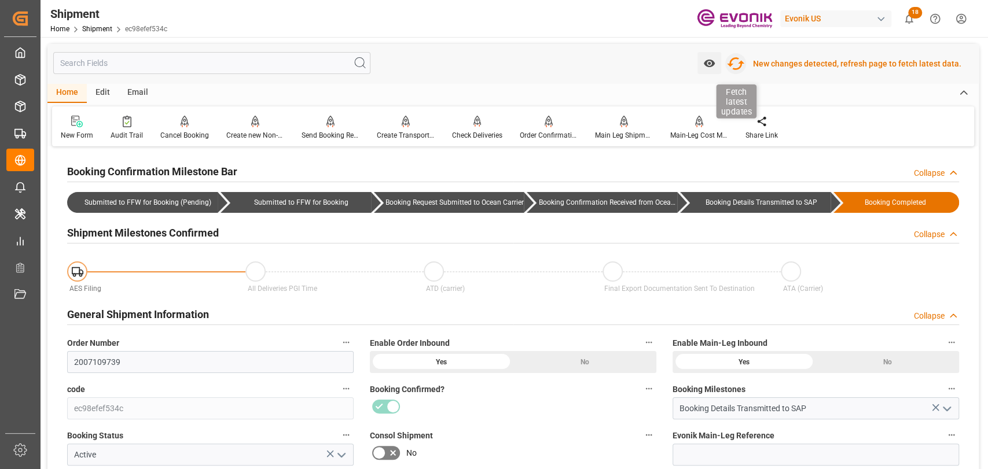
click at [739, 61] on icon "button" at bounding box center [735, 63] width 19 height 19
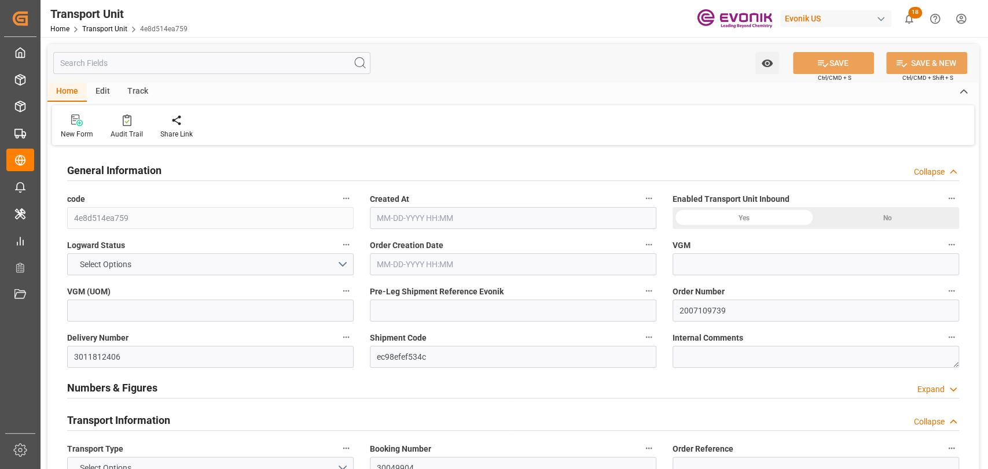
type input "0"
type input "Hapag [PERSON_NAME]"
type input "Hapag [PERSON_NAME] Aktiengesellschaft"
type input "USSAV"
type input "BEANR"
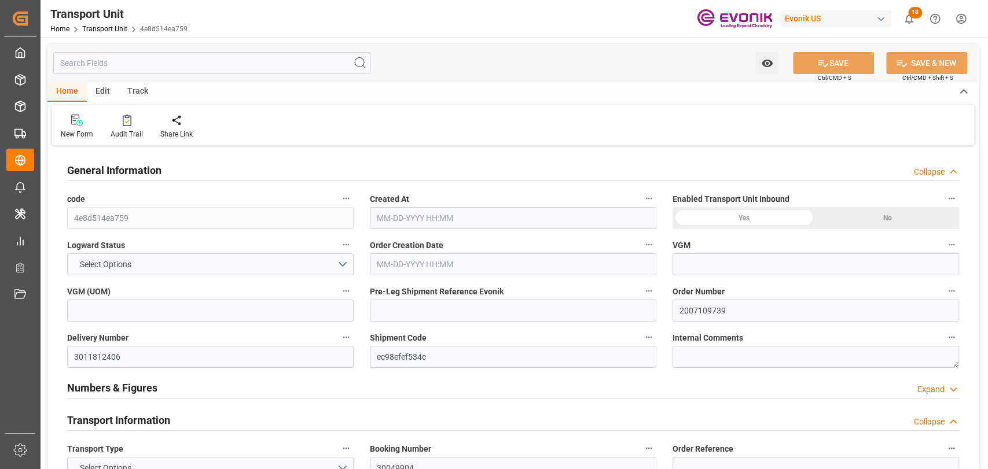
type input "19499.7"
type input "[DATE] 03:50"
type input "[DATE]"
type input "[DATE] 00:00"
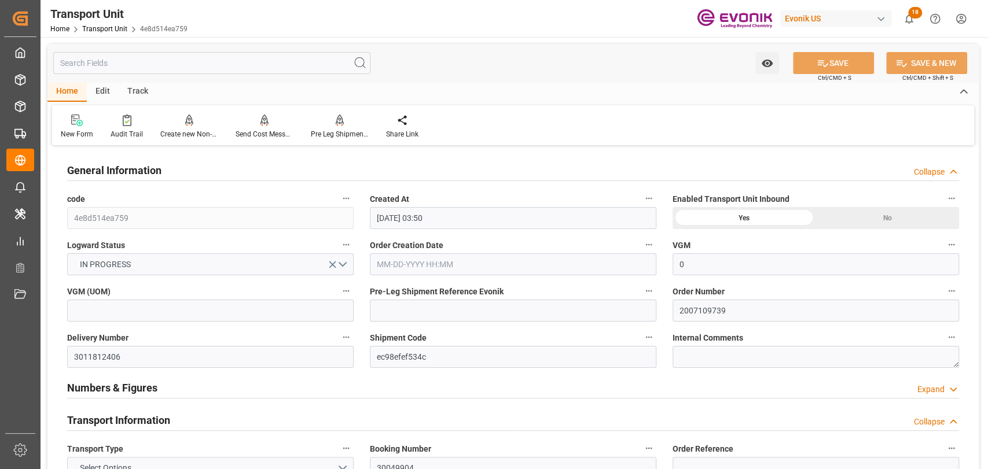
type input "[DATE] 00:00"
type input "[DATE] 12:00"
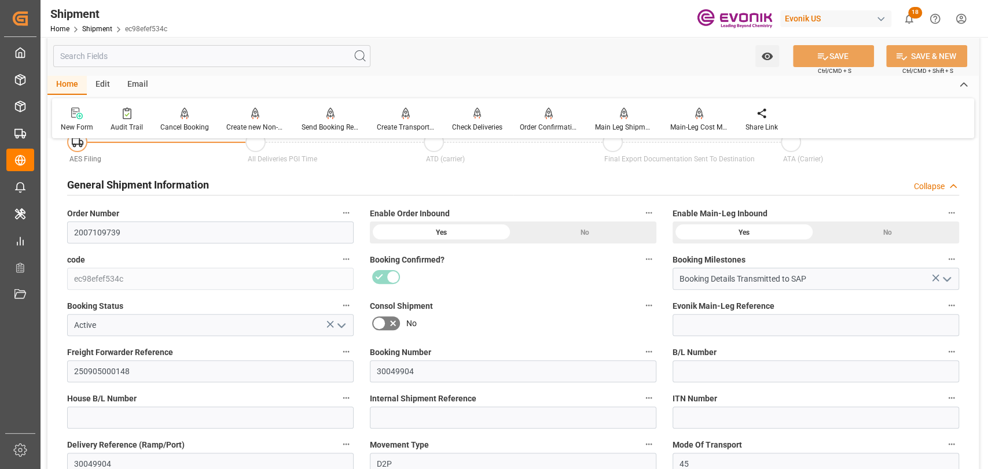
scroll to position [257, 0]
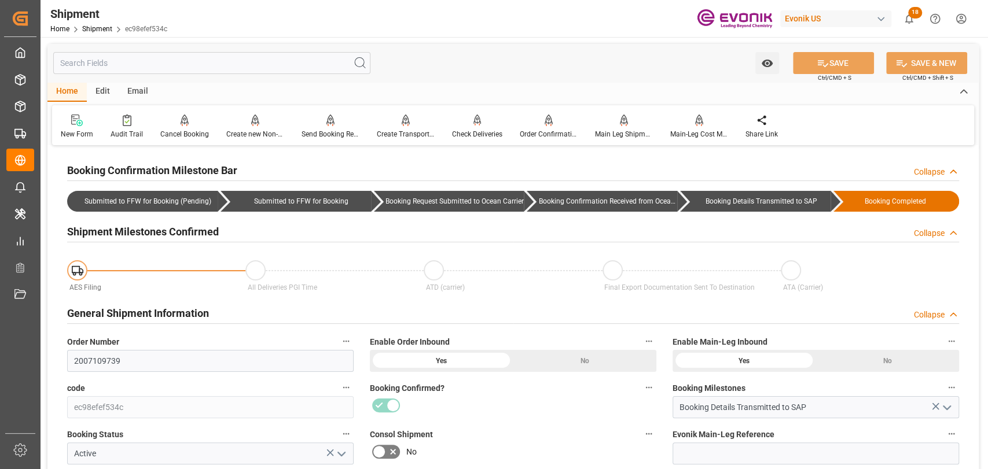
scroll to position [128, 0]
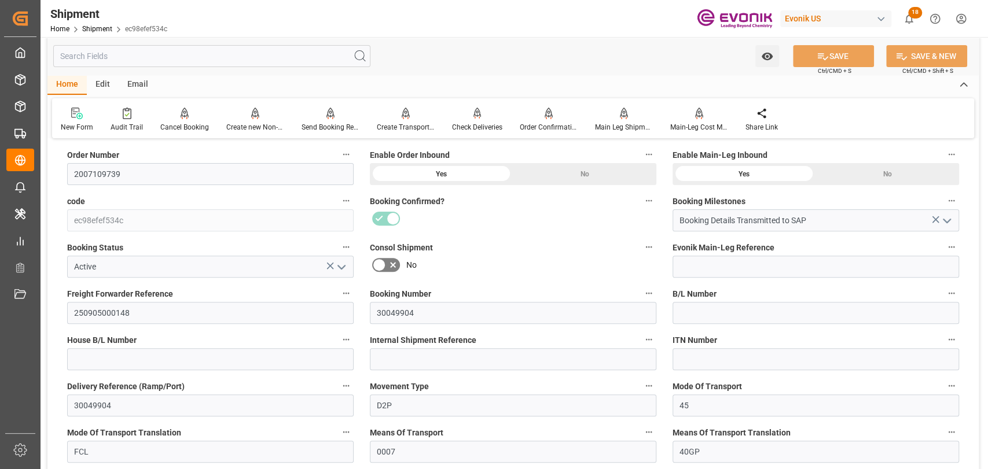
scroll to position [128, 0]
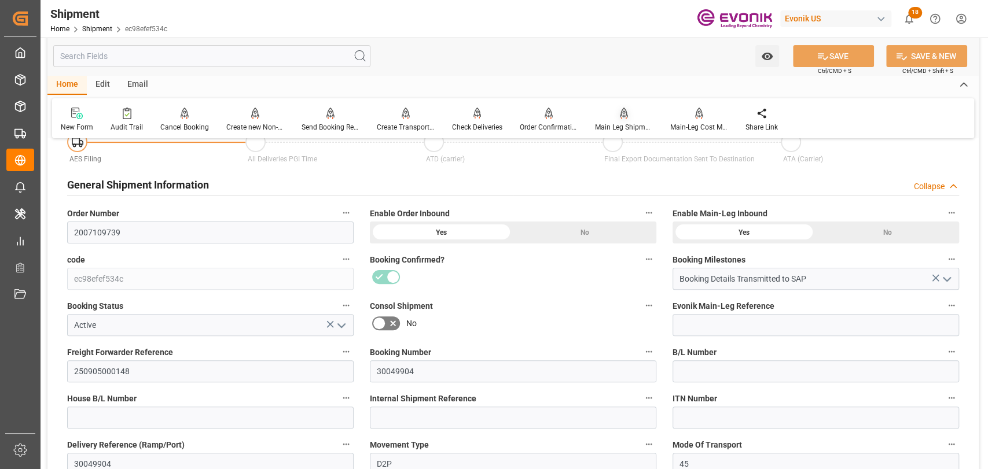
click at [611, 126] on div "Main Leg Shipment" at bounding box center [624, 127] width 58 height 10
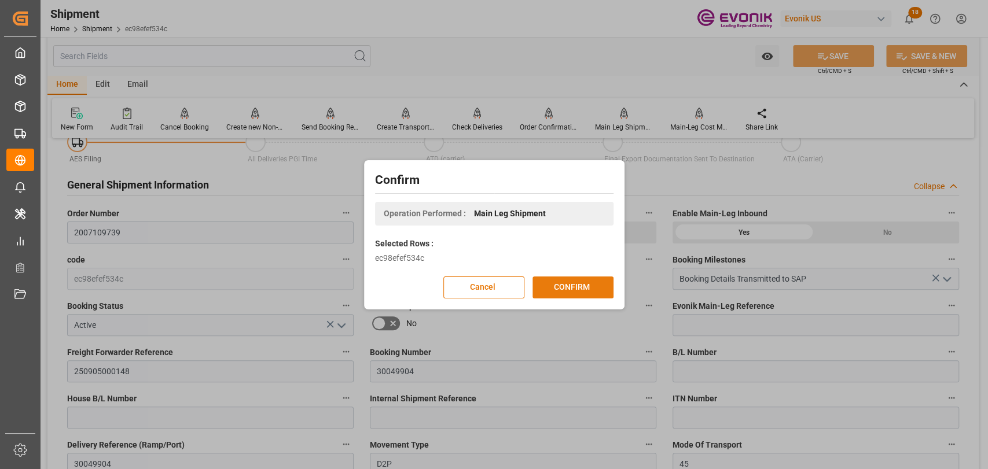
click at [600, 287] on button "CONFIRM" at bounding box center [572, 288] width 81 height 22
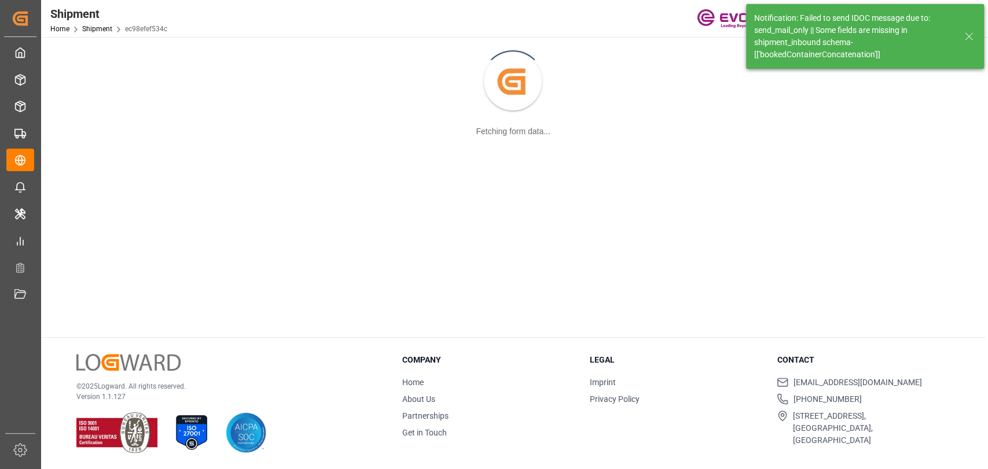
scroll to position [125, 0]
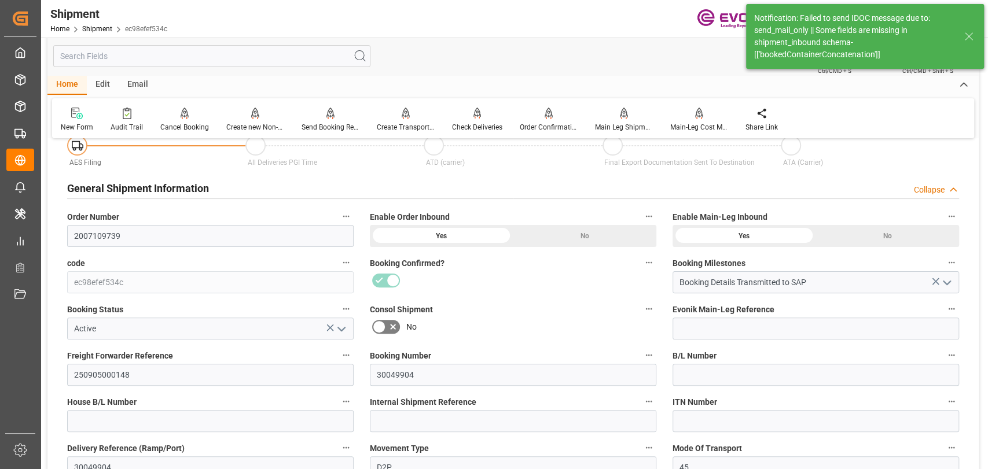
type input "0"
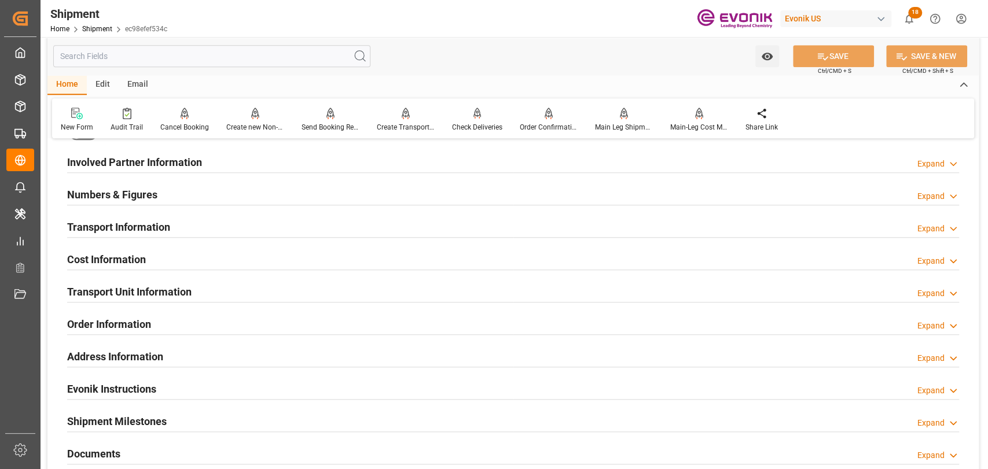
click at [162, 284] on h2 "Transport Unit Information" at bounding box center [129, 292] width 124 height 16
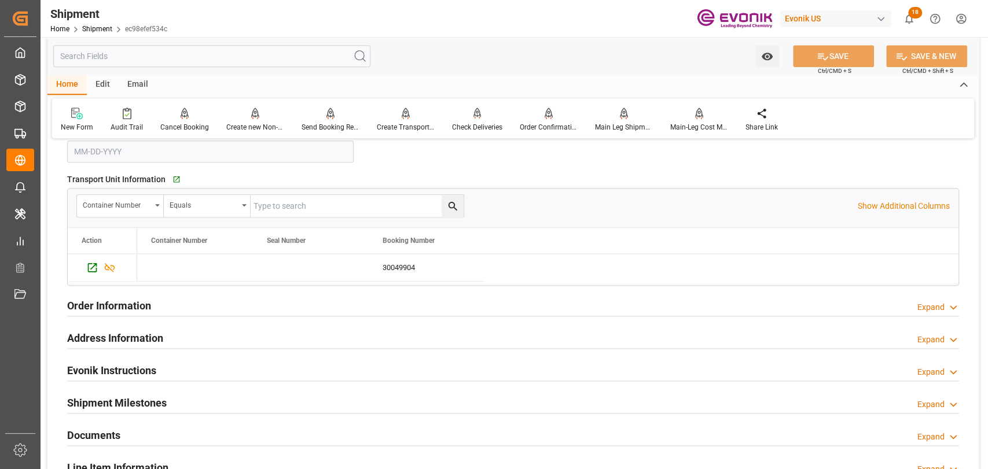
scroll to position [900, 0]
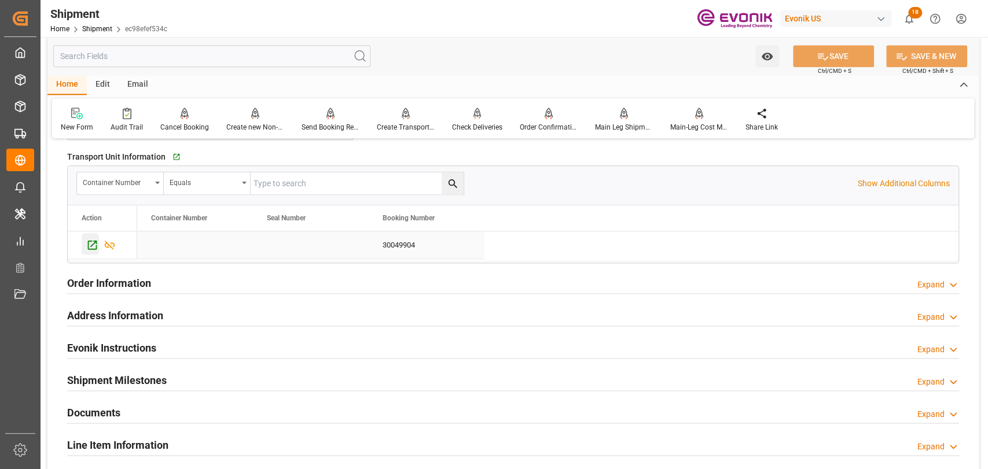
click at [93, 242] on icon "Press SPACE to select this row." at bounding box center [92, 245] width 9 height 9
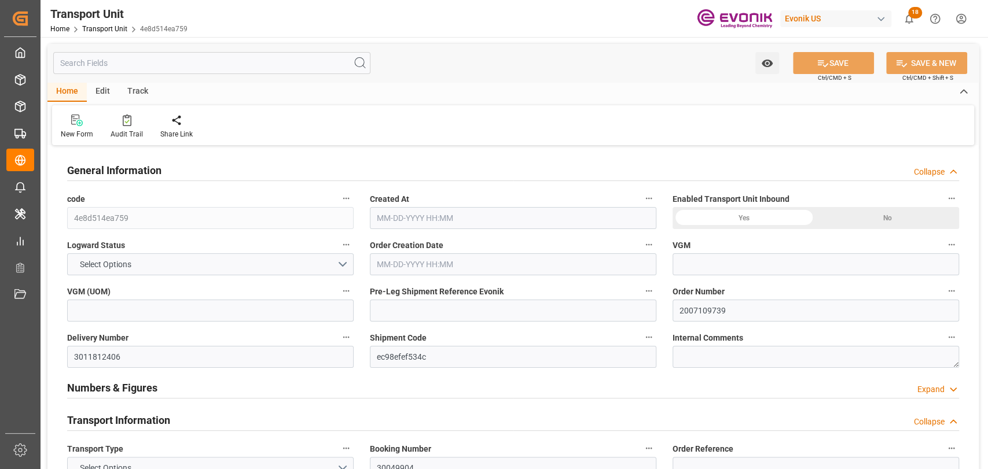
type input "0"
type input "Hapag [PERSON_NAME]"
type input "Hapag [PERSON_NAME] Aktiengesellschaft"
type input "USSAV"
type input "BEANR"
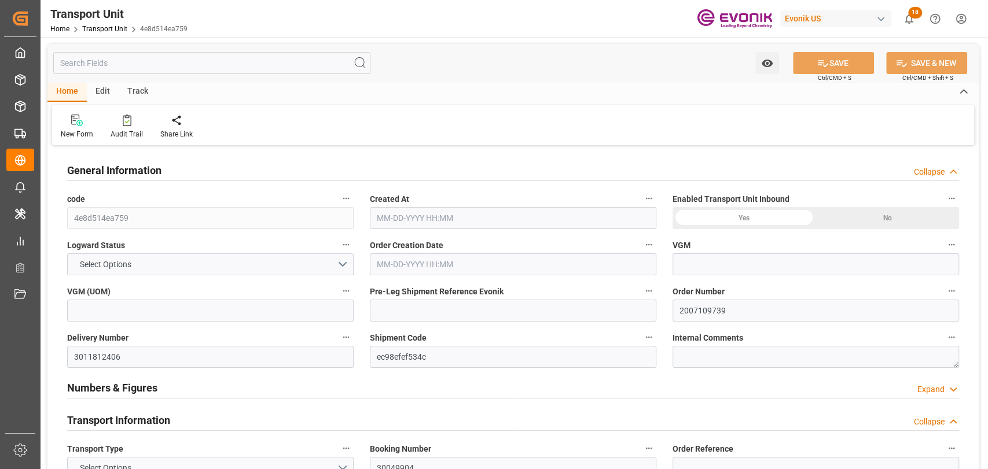
type input "19499.7"
type input "[DATE] 03:50"
type input "[DATE]"
type input "[DATE] 00:00"
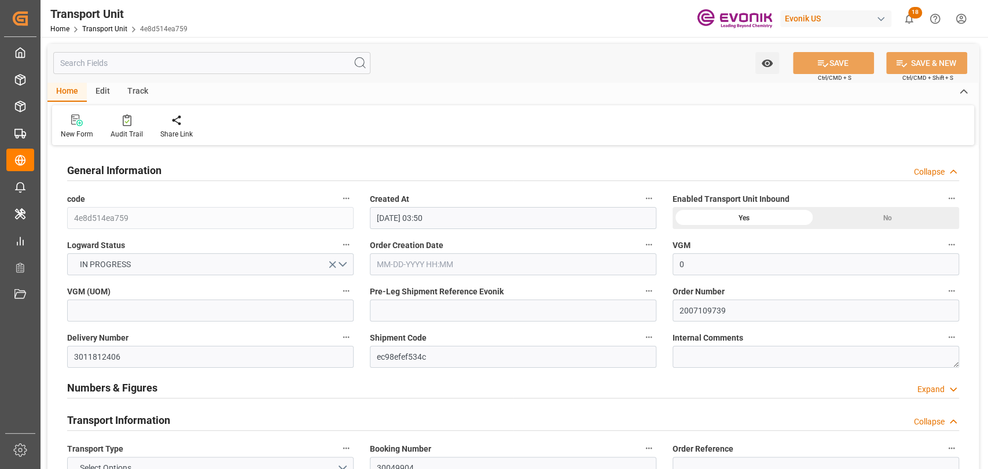
type input "[DATE] 00:00"
type input "10-06-2025 00:00"
type input "[DATE] 12:00"
click at [240, 58] on input "text" at bounding box center [211, 63] width 317 height 22
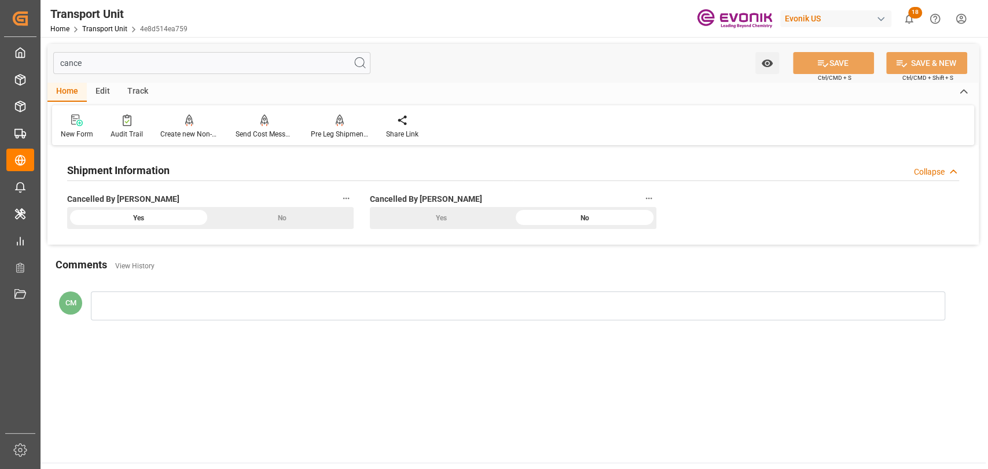
type input "cance"
click at [259, 217] on div "No" at bounding box center [281, 218] width 143 height 22
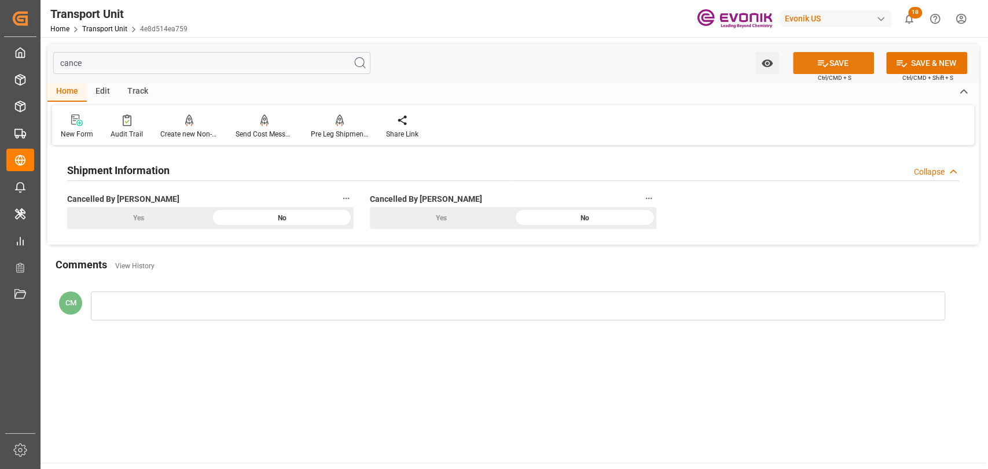
click at [843, 62] on button "SAVE" at bounding box center [833, 63] width 81 height 22
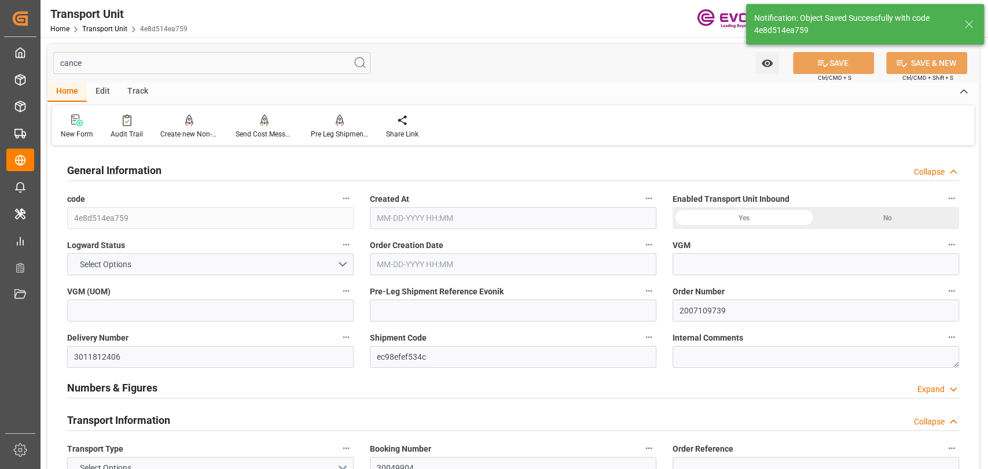
type input "0"
type input "Hapag [PERSON_NAME]"
type input "Hapag [PERSON_NAME] Aktiengesellschaft"
type input "USSAV"
type input "BEANR"
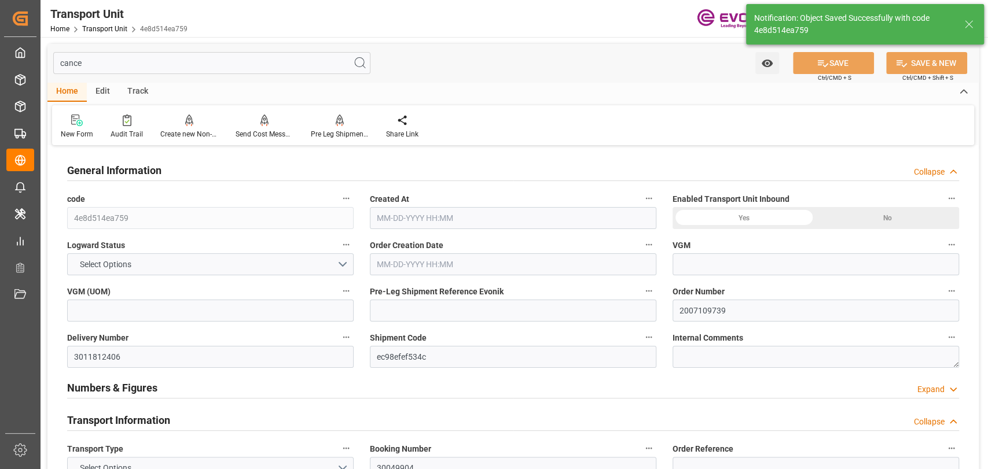
type input "19499.7"
type input "[DATE] 03:50"
type input "[DATE]"
type input "09-28-2025 00:00"
type input "09-21-2025 00:00"
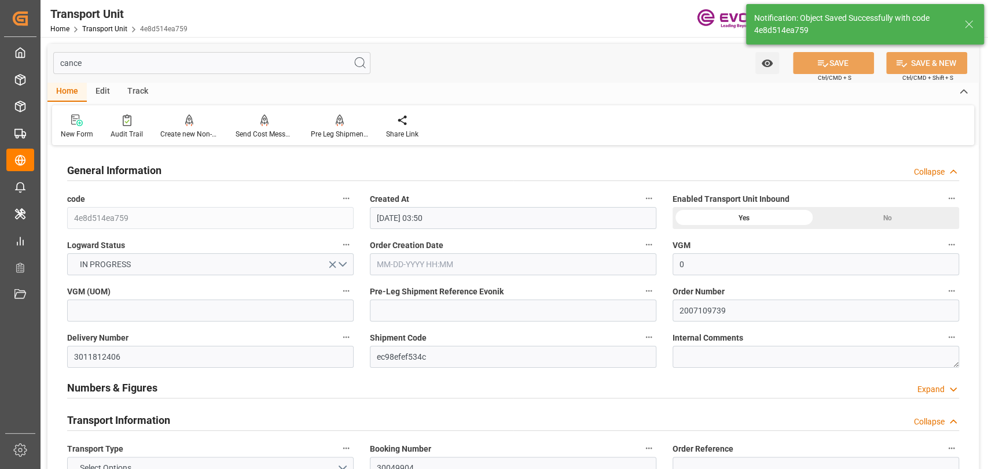
type input "[DATE] 00:00"
type input "10-06-2025 00:00"
type input "[DATE] 12:00"
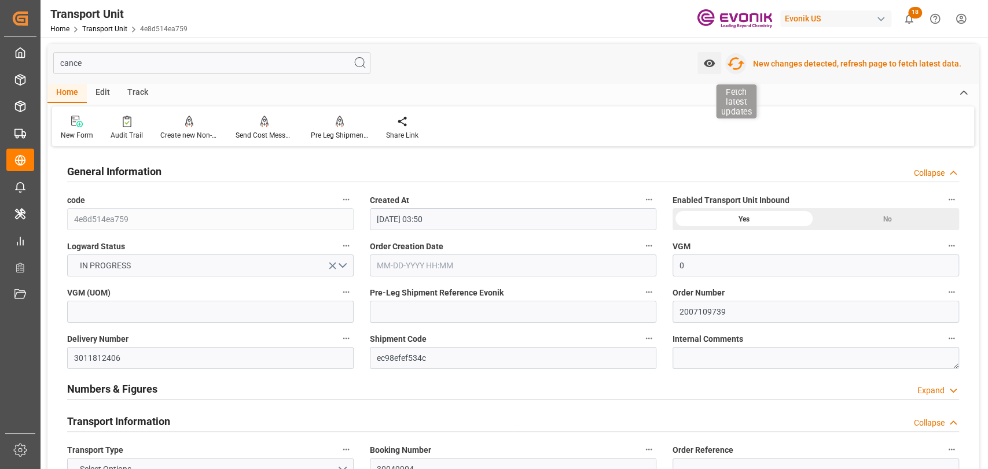
click at [736, 64] on icon "button" at bounding box center [735, 63] width 17 height 13
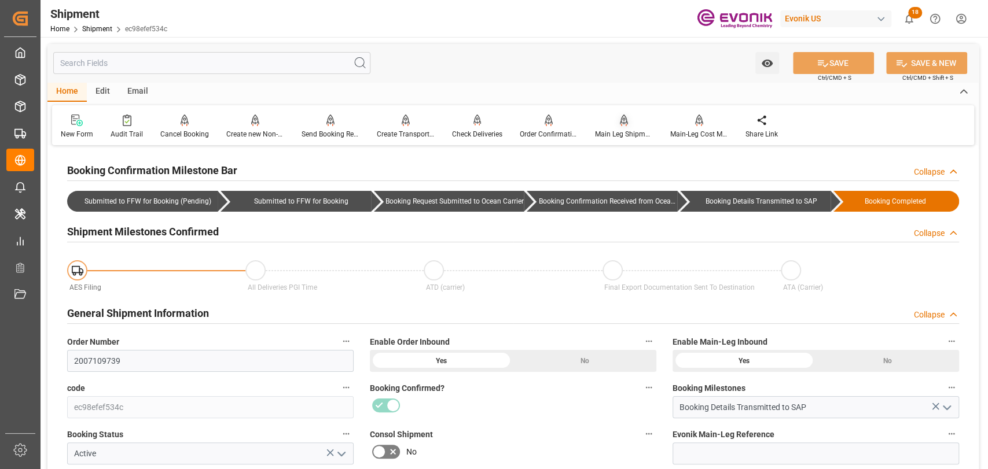
click at [613, 135] on div "Main Leg Shipment" at bounding box center [624, 134] width 58 height 10
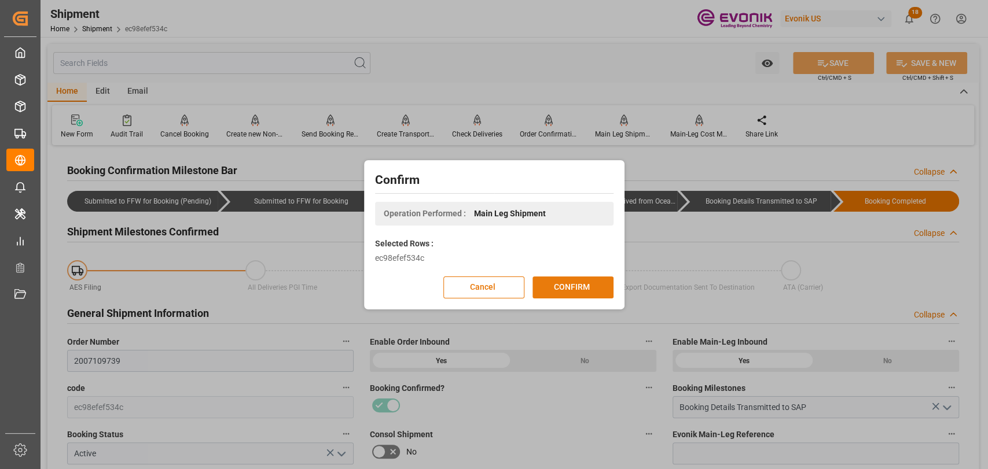
click at [589, 284] on button "CONFIRM" at bounding box center [572, 288] width 81 height 22
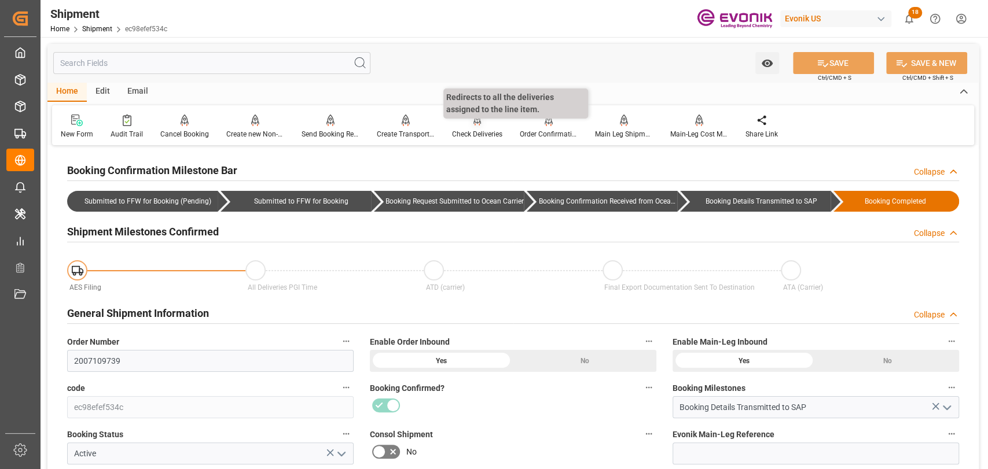
click at [472, 139] on div "Check Deliveries" at bounding box center [477, 134] width 50 height 10
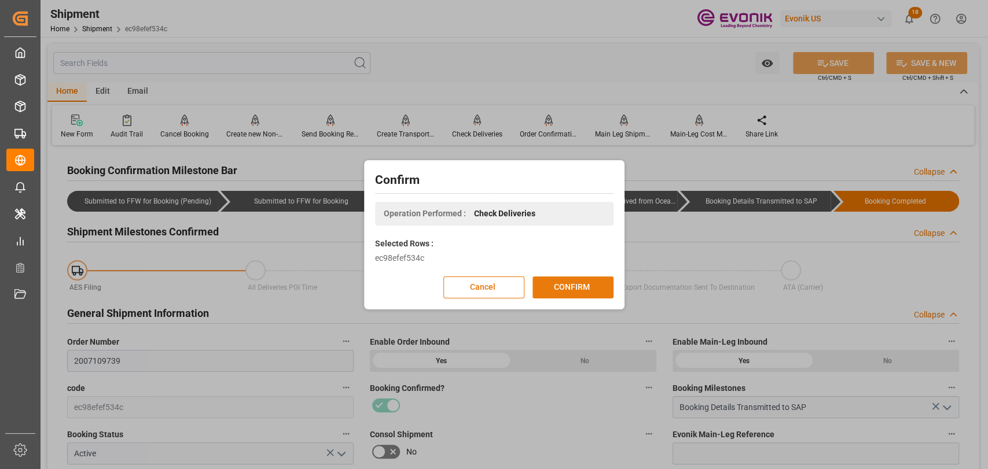
click at [591, 296] on button "CONFIRM" at bounding box center [572, 288] width 81 height 22
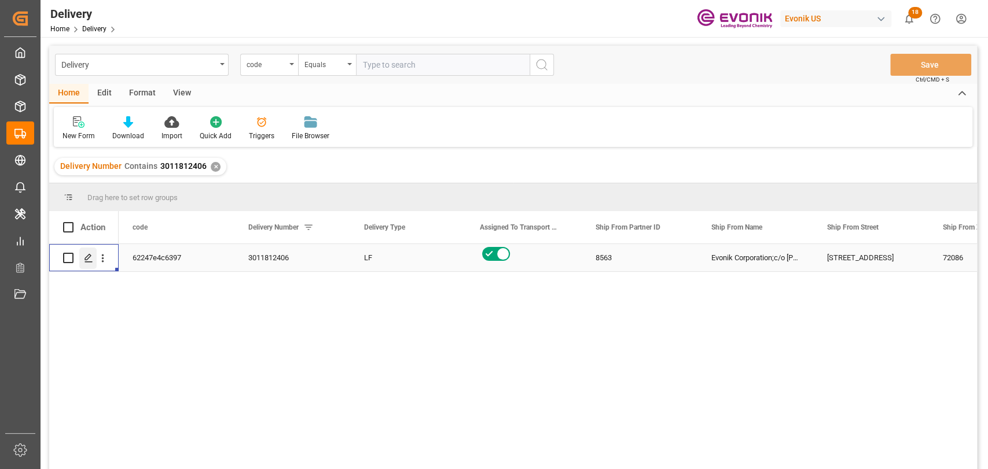
click at [93, 252] on div "Press SPACE to select this row." at bounding box center [87, 258] width 17 height 21
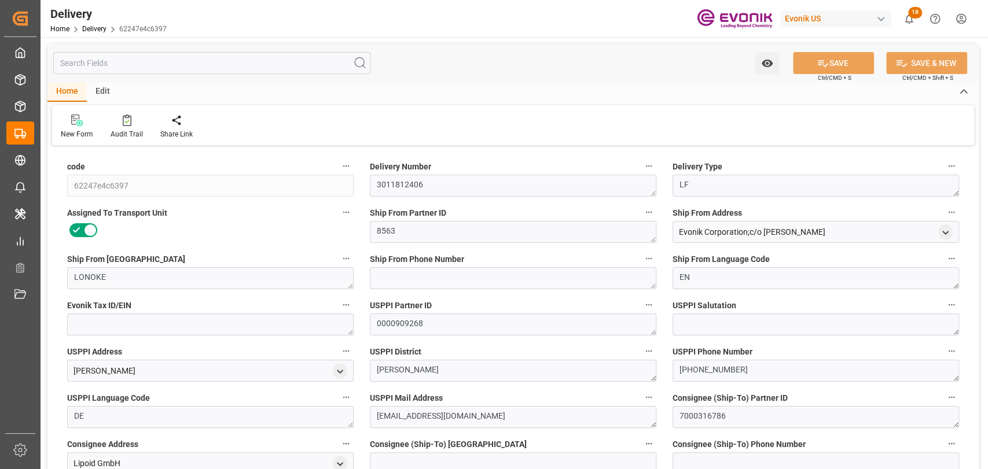
type input "USSAV"
type input "BEANR"
type input "0"
type input "3.4076"
type input "446.5"
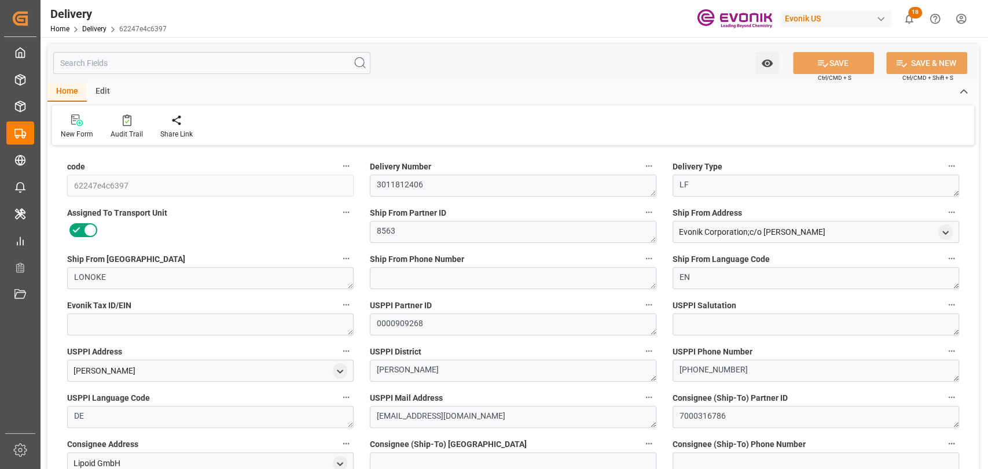
type input "19"
type input "3407.555"
type input "446.5"
type input "[DATE]"
type input "09-11-2025"
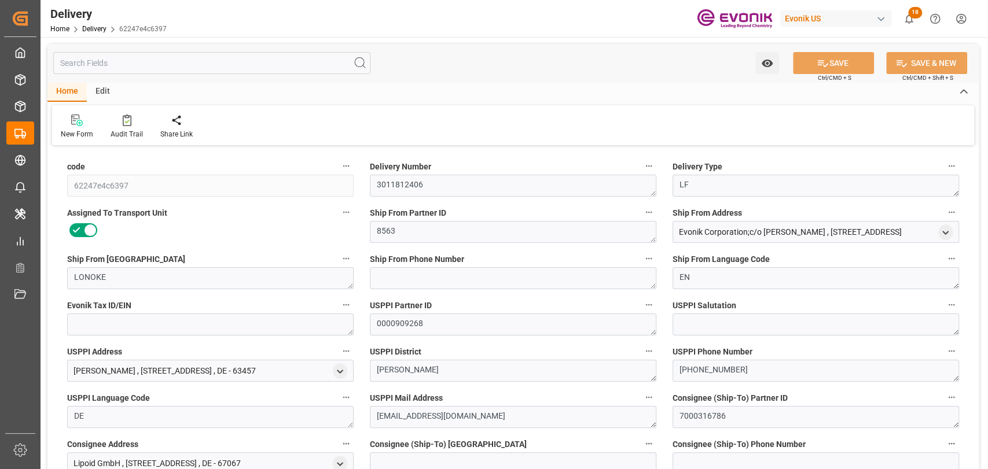
type input "09-04-2025"
type input "09-04-2025 20:35"
click at [186, 65] on input "text" at bounding box center [211, 63] width 317 height 22
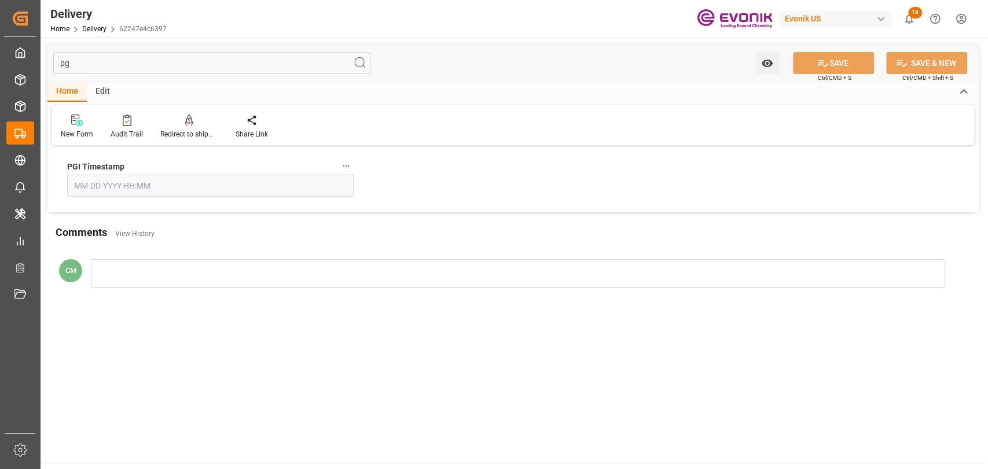
type input "pg"
click at [341, 163] on icon "button" at bounding box center [345, 165] width 9 height 9
click at [354, 162] on icon at bounding box center [354, 166] width 12 height 12
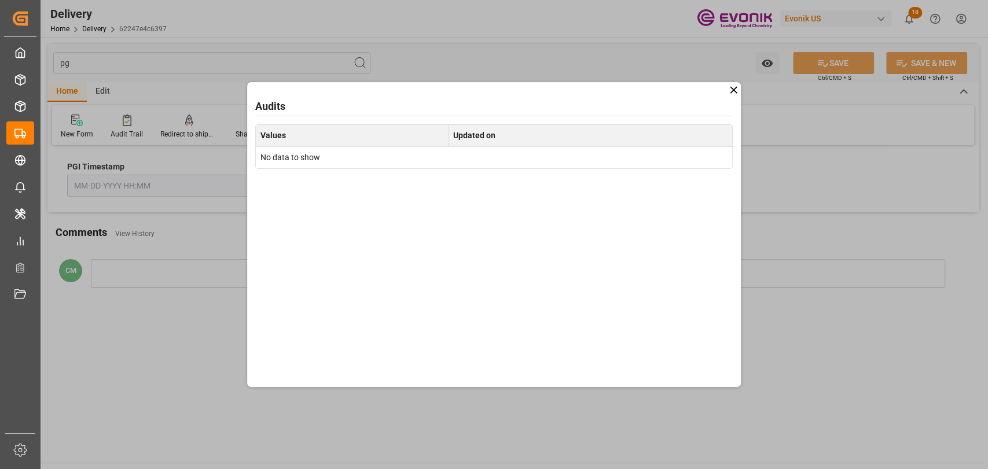
click at [729, 89] on icon at bounding box center [733, 90] width 12 height 12
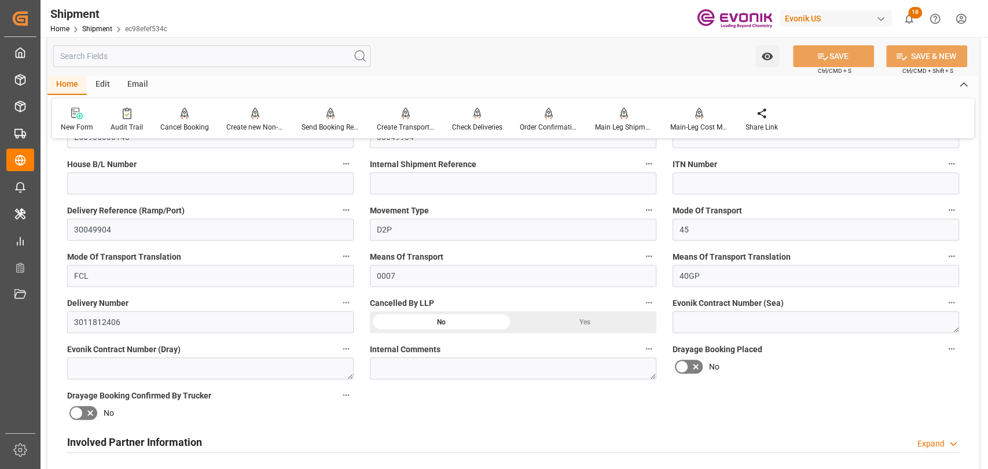
scroll to position [257, 0]
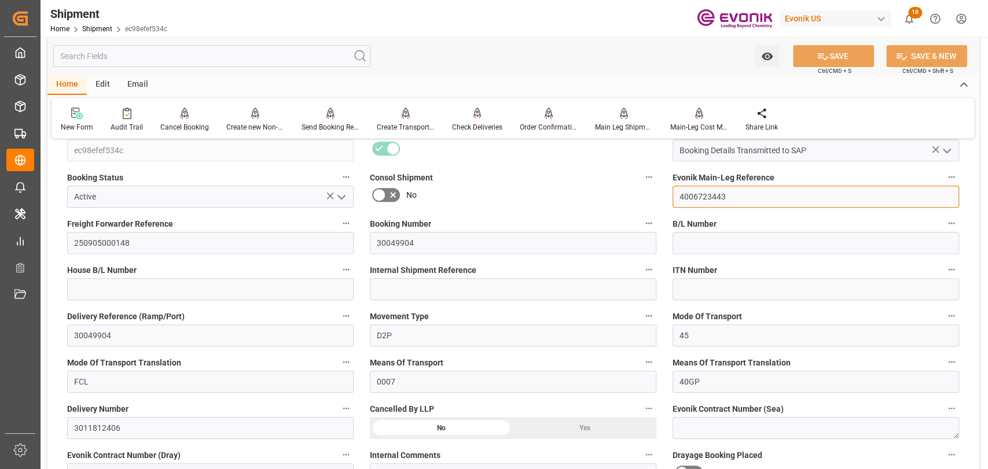
click at [718, 202] on input "4006723443" at bounding box center [815, 197] width 286 height 22
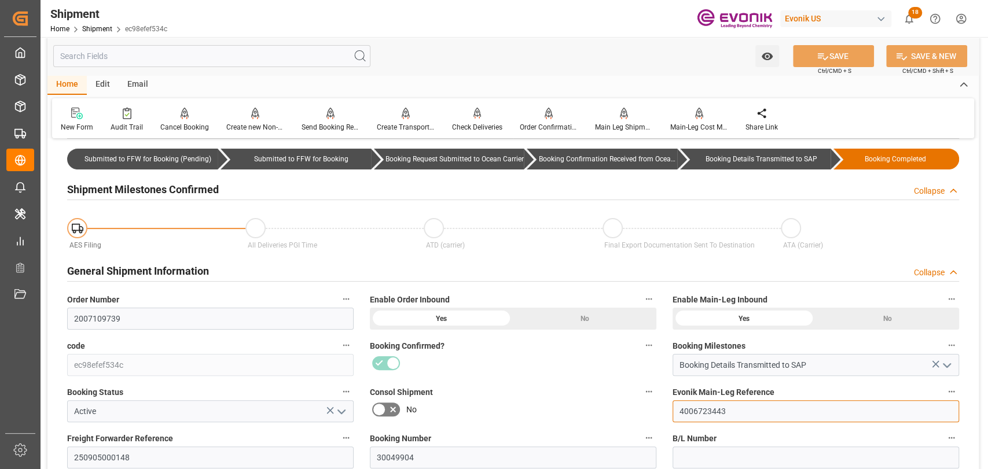
scroll to position [0, 0]
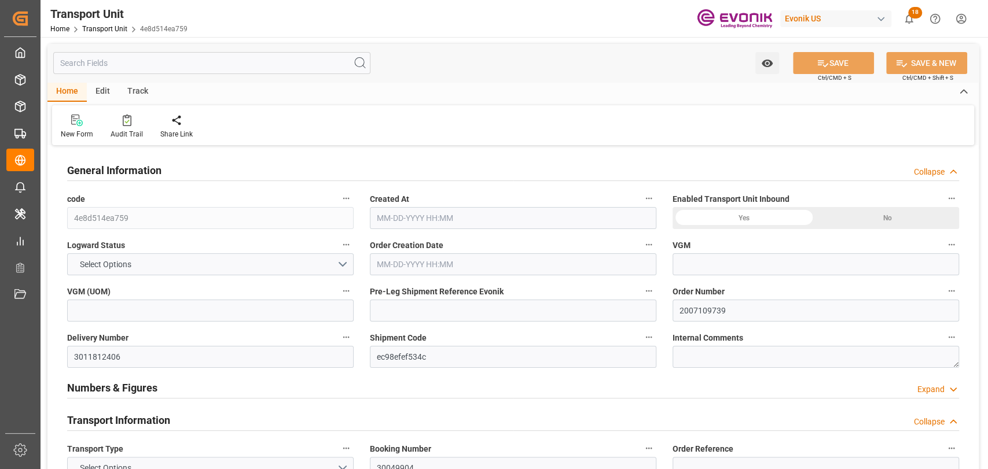
type input "0"
type input "Hapag [PERSON_NAME]"
type input "Hapag [PERSON_NAME] Aktiengesellschaft"
type input "USSAV"
type input "BEANR"
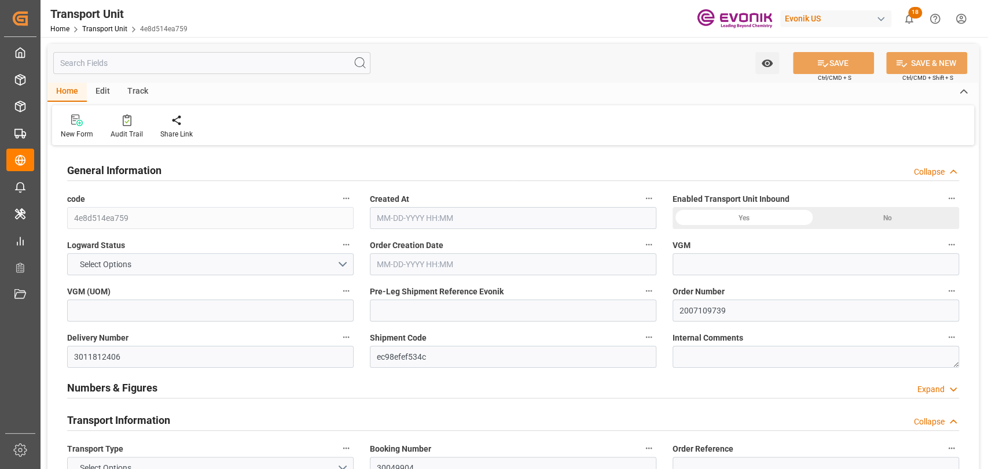
type input "19499.7"
type input "[DATE] 03:50"
type input "[DATE]"
type input "[DATE] 00:00"
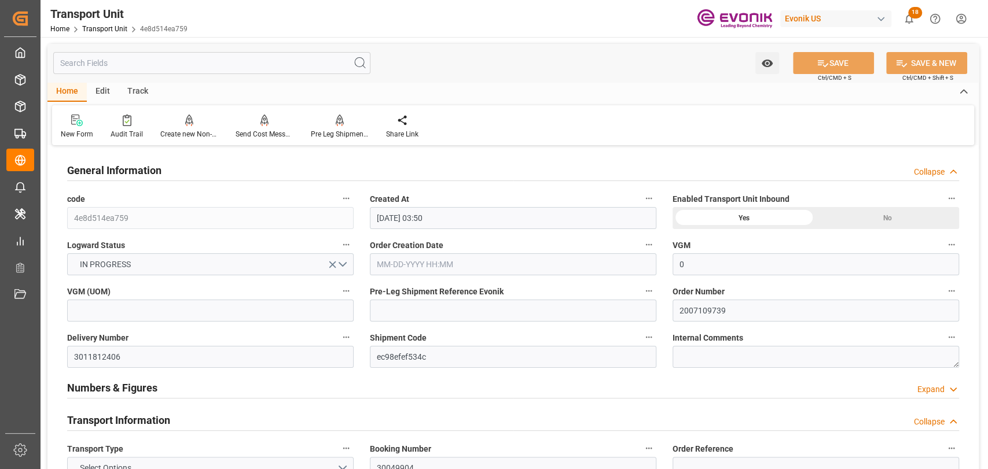
type input "[DATE] 00:00"
type input "[DATE] 12:00"
click at [338, 126] on div "Pre Leg Shipment Inbound" at bounding box center [339, 126] width 75 height 25
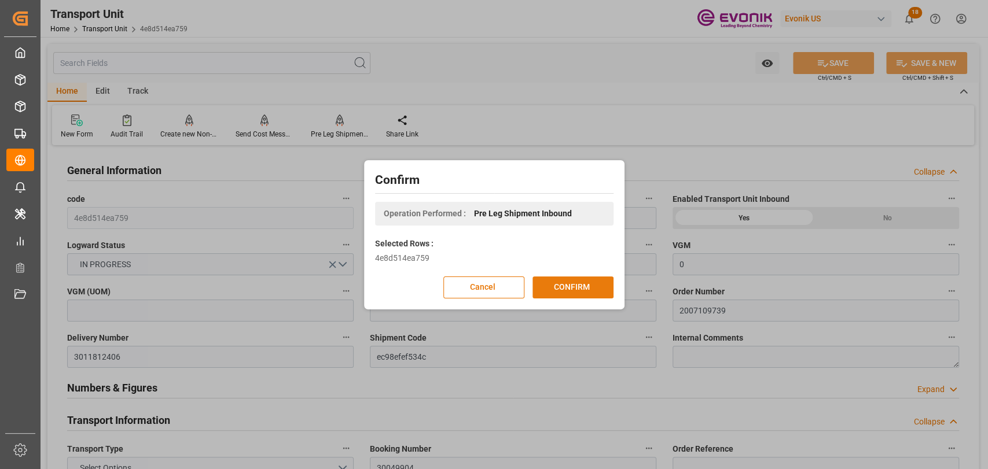
click at [573, 280] on button "CONFIRM" at bounding box center [572, 288] width 81 height 22
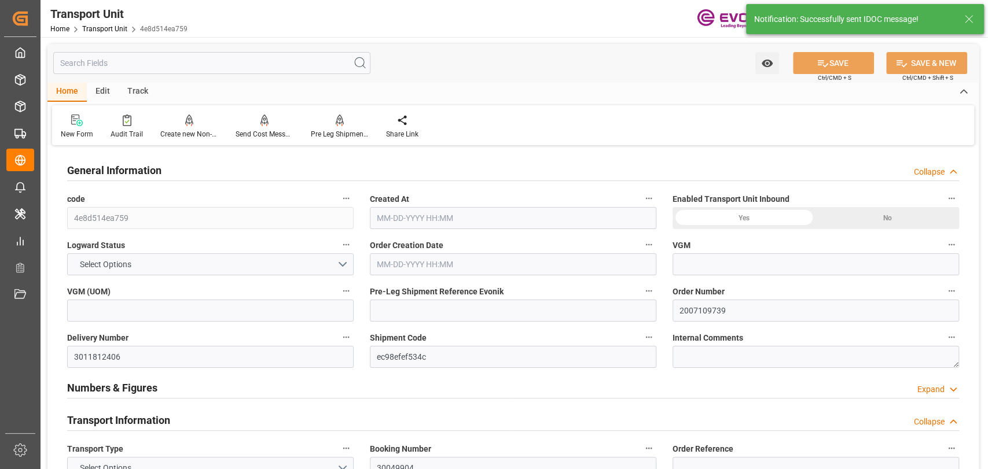
type input "0"
type input "Hapag [PERSON_NAME]"
type input "Hapag [PERSON_NAME] Aktiengesellschaft"
type input "USSAV"
type input "BEANR"
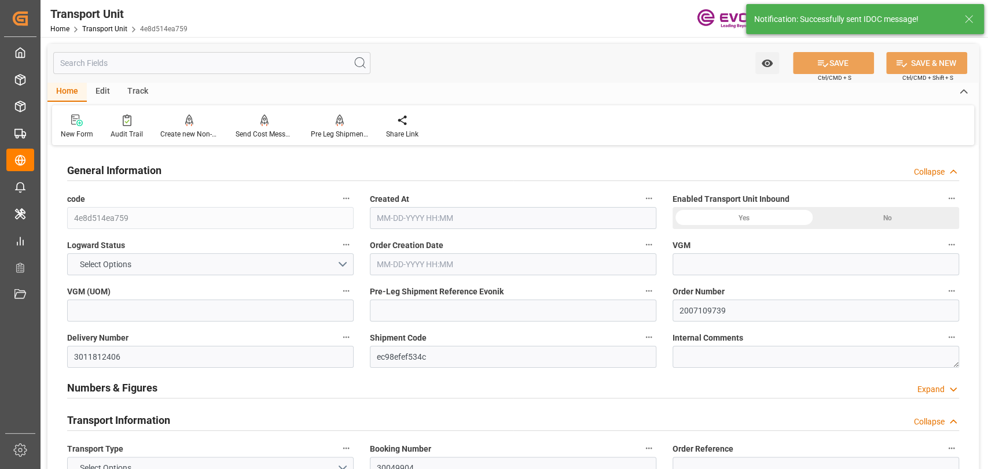
type input "19499.7"
type input "[DATE] 03:50"
type input "[DATE]"
type input "[DATE] 00:00"
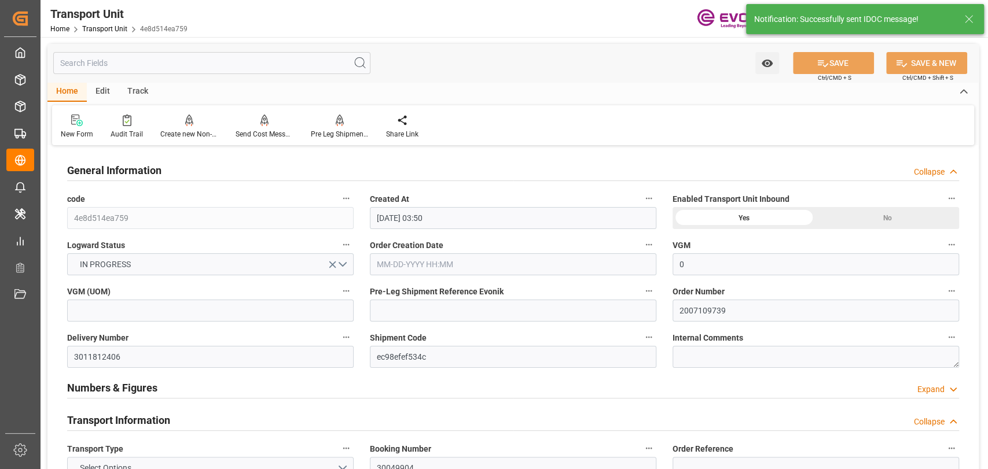
type input "[DATE] 00:00"
type input "[DATE] 12:00"
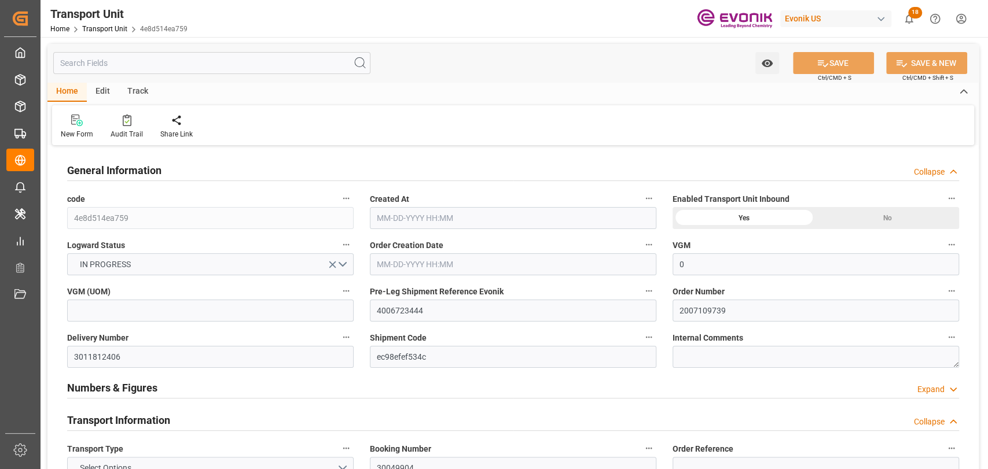
type input "0"
type input "Hapag [PERSON_NAME]"
type input "Hapag [PERSON_NAME] Aktiengesellschaft"
type input "USSAV"
type input "BEANR"
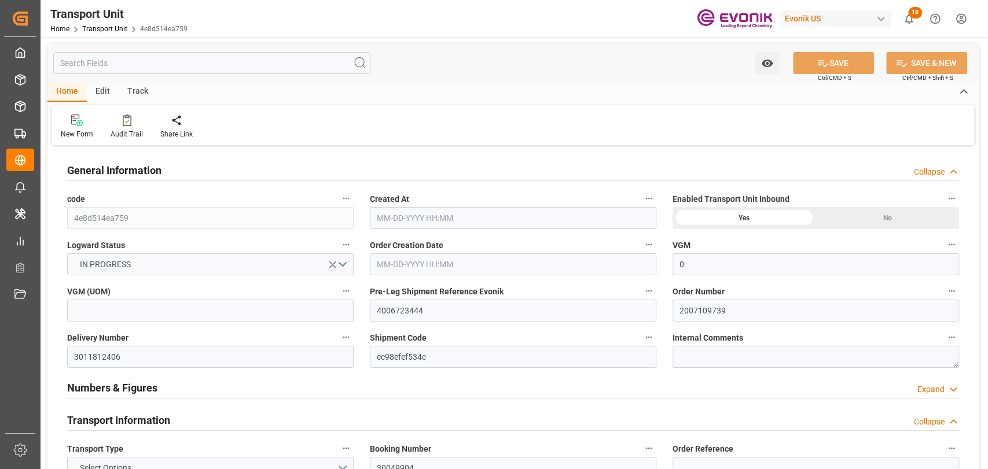
type input "19499.7"
type input "[DATE] 03:50"
type input "[DATE]"
type input "[DATE] 00:00"
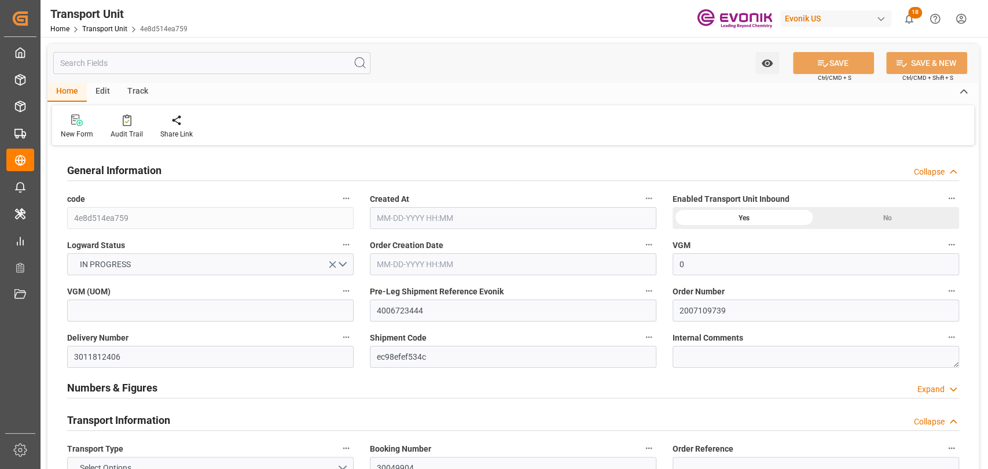
type input "[DATE] 00:00"
type input "[DATE] 12:00"
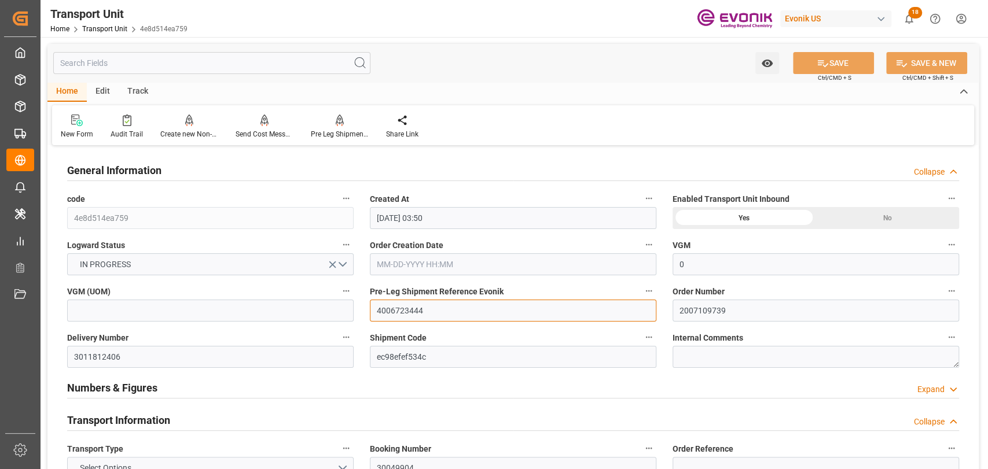
click at [421, 310] on input "4006723444" at bounding box center [513, 311] width 286 height 22
